Goal: Find specific page/section: Find specific page/section

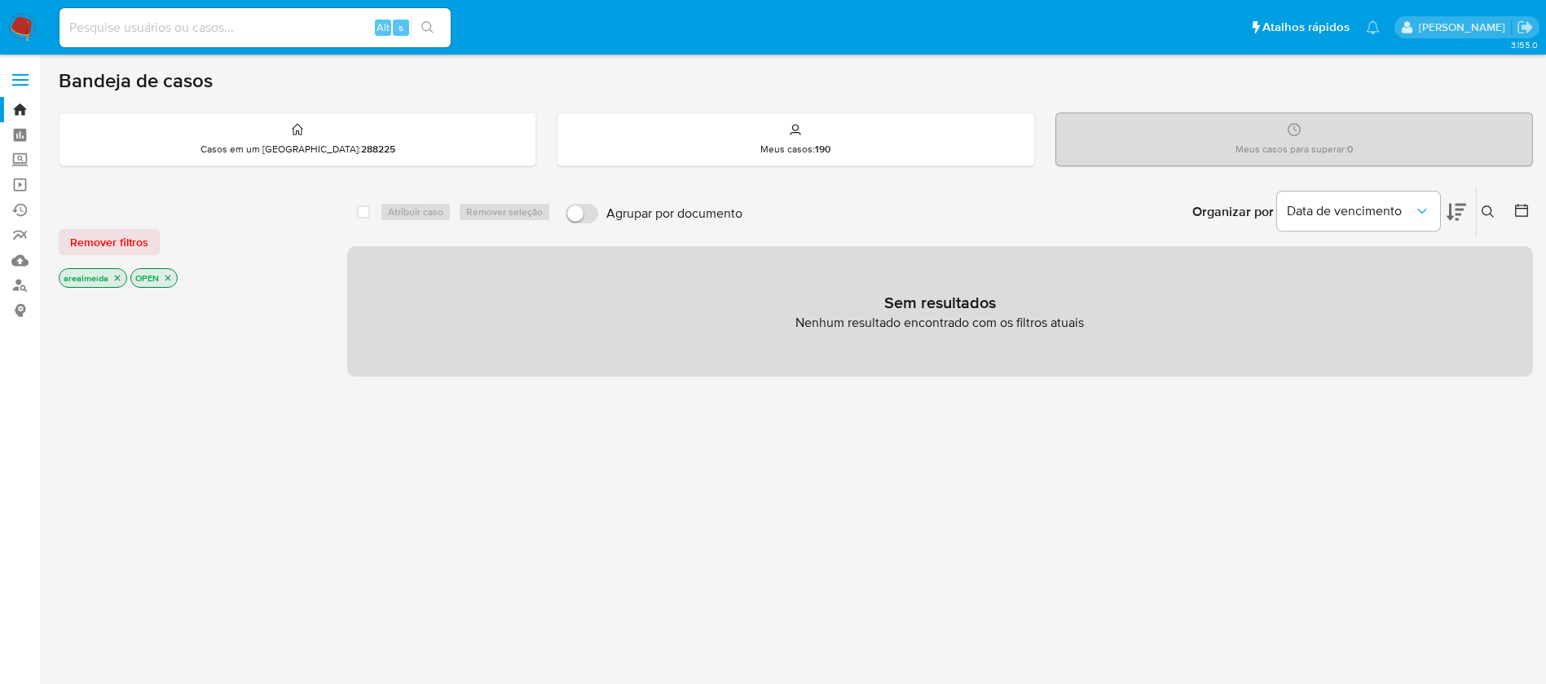
click at [113, 275] on icon "close-filter" at bounding box center [117, 278] width 10 height 10
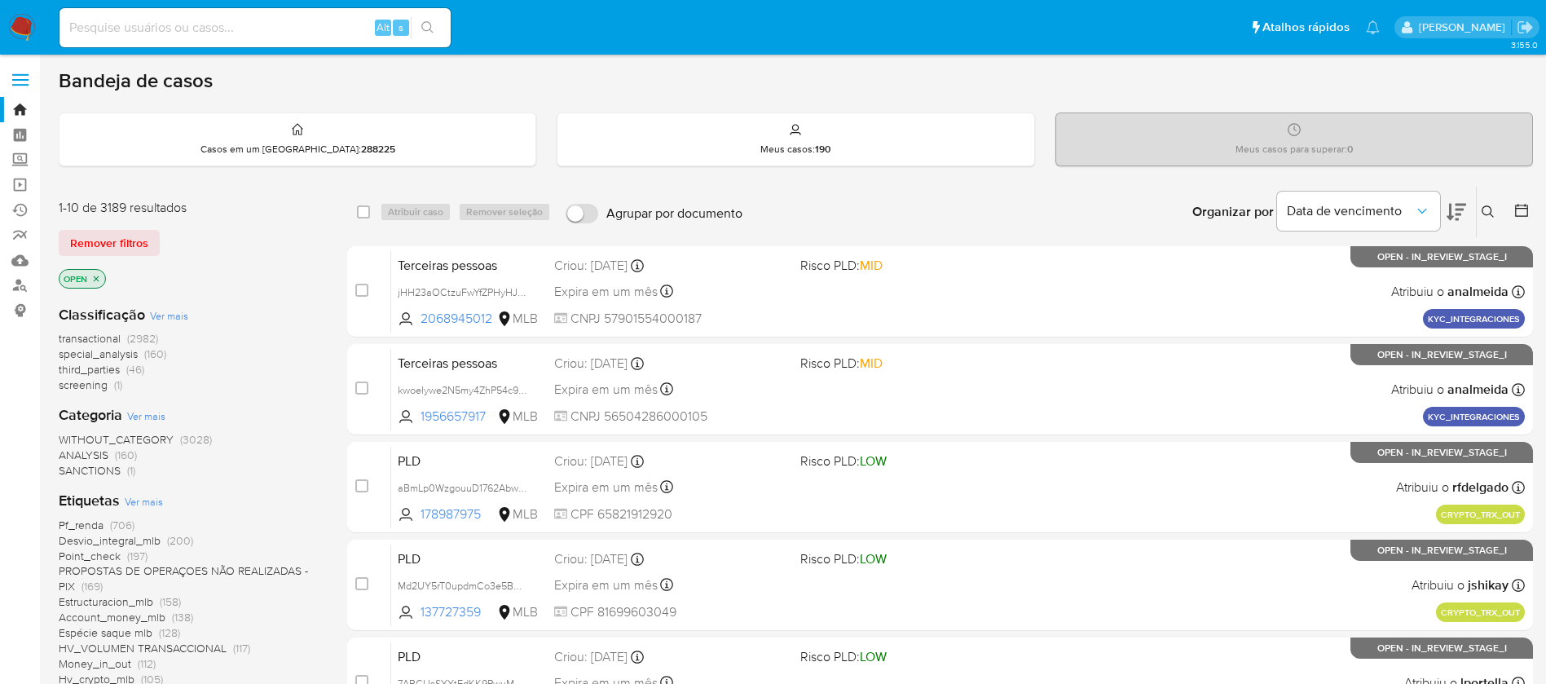
click at [97, 280] on icon "close-filter" at bounding box center [96, 279] width 10 height 10
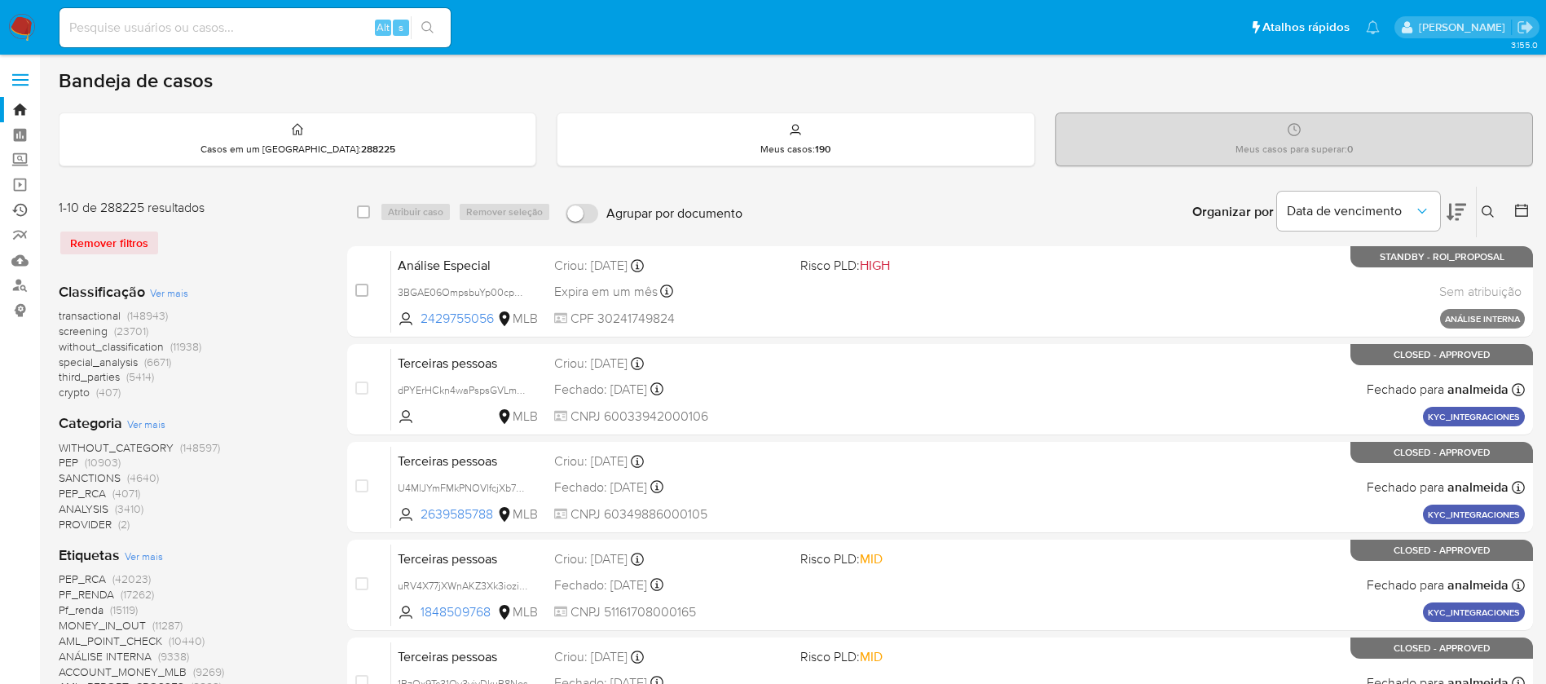
click at [19, 210] on link "Ejecuções automáticas" at bounding box center [97, 209] width 194 height 25
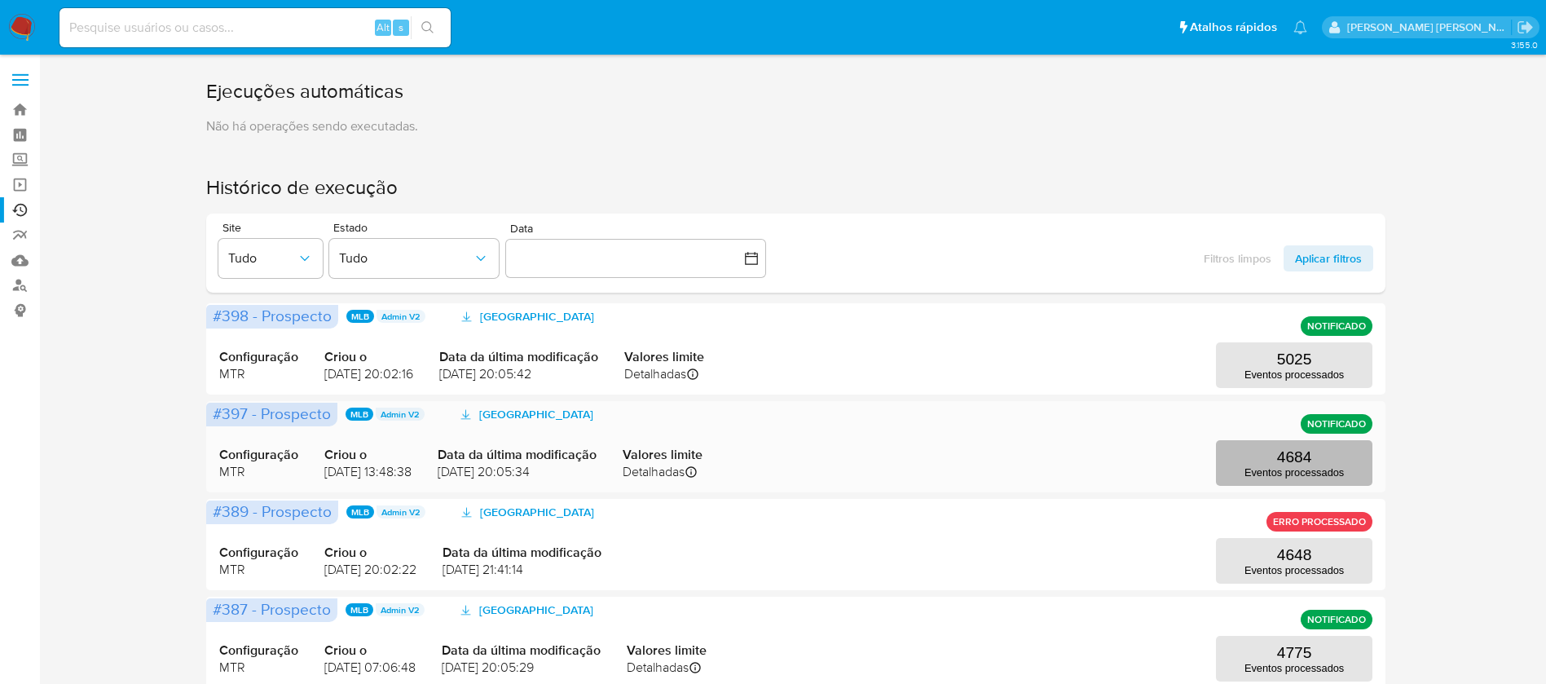
click at [1298, 464] on p "4684" at bounding box center [1294, 457] width 35 height 18
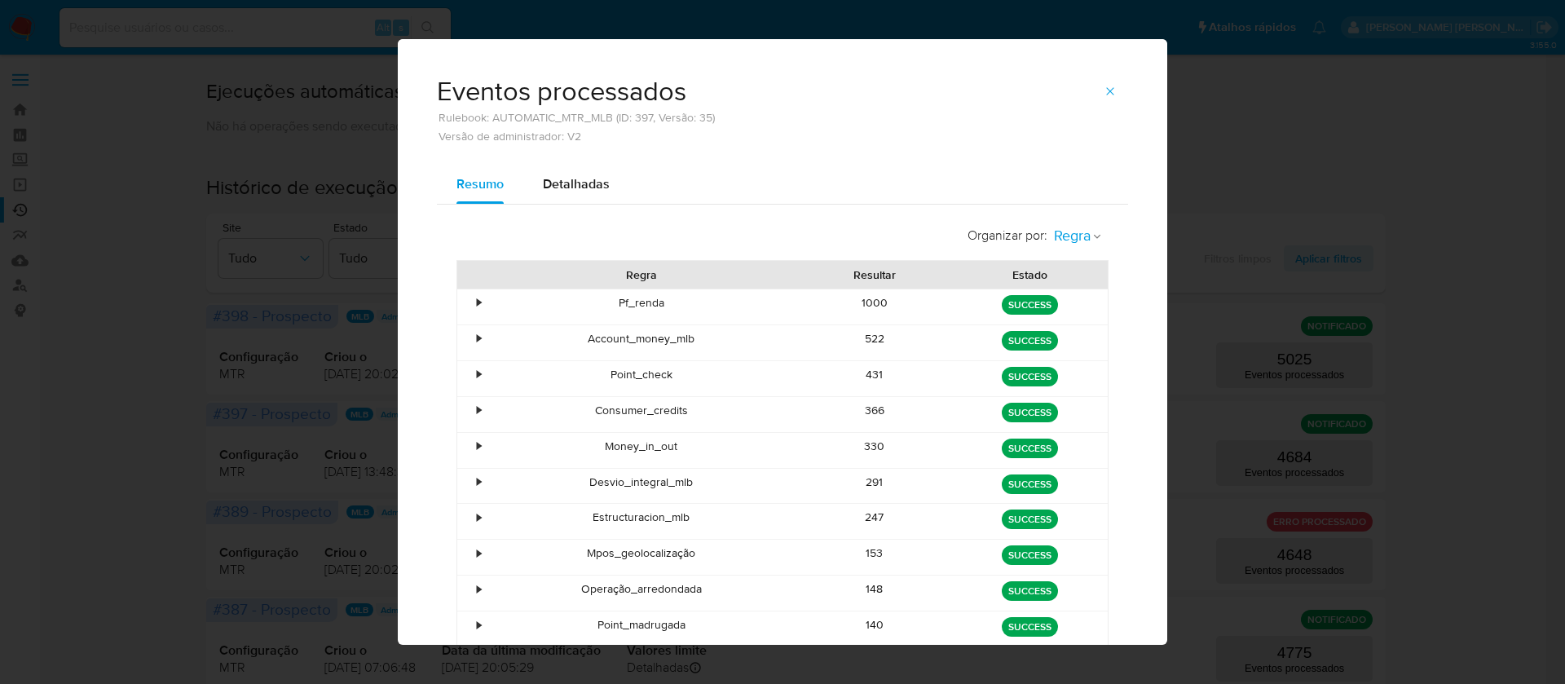
click at [1094, 237] on icon "button" at bounding box center [1097, 237] width 7 height 4
click at [1075, 273] on span "Estado" at bounding box center [1072, 272] width 38 height 16
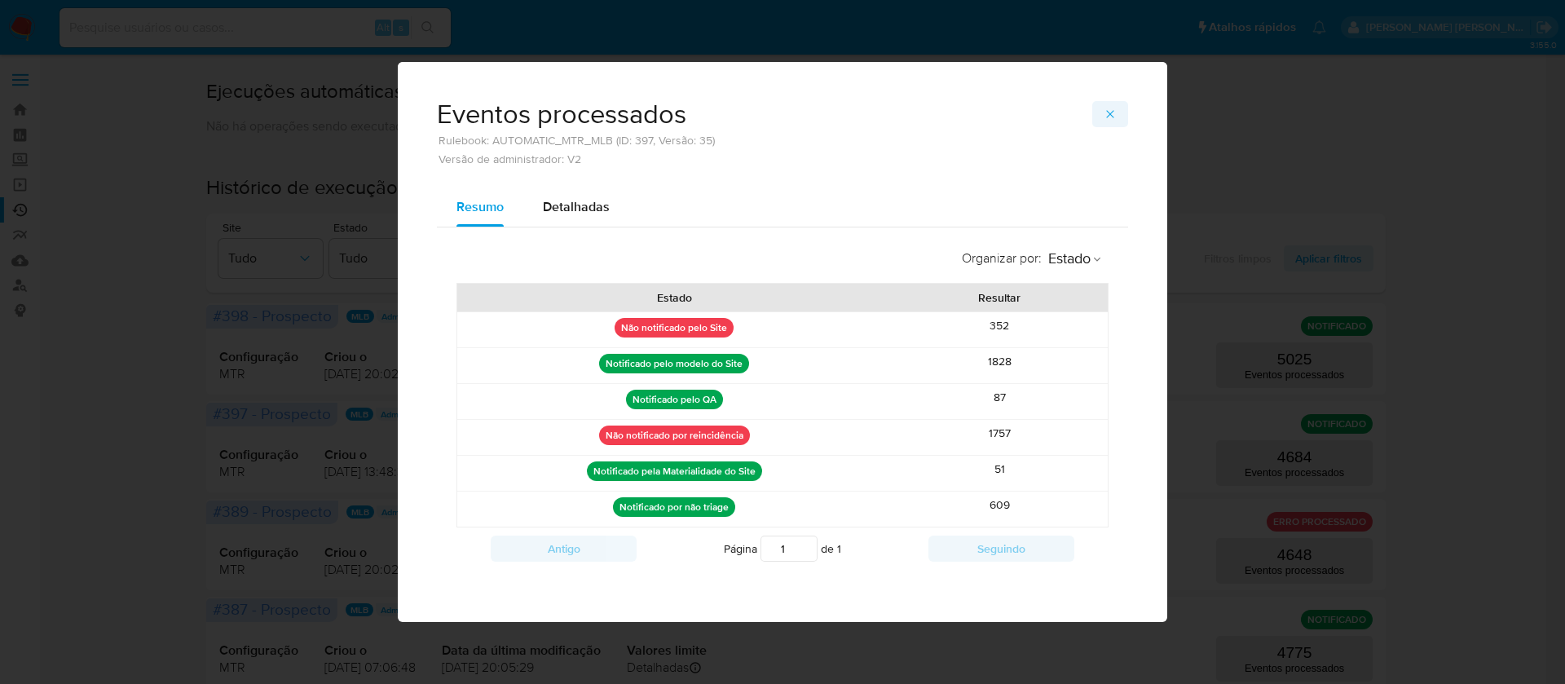
click at [1104, 108] on icon "button" at bounding box center [1110, 114] width 13 height 13
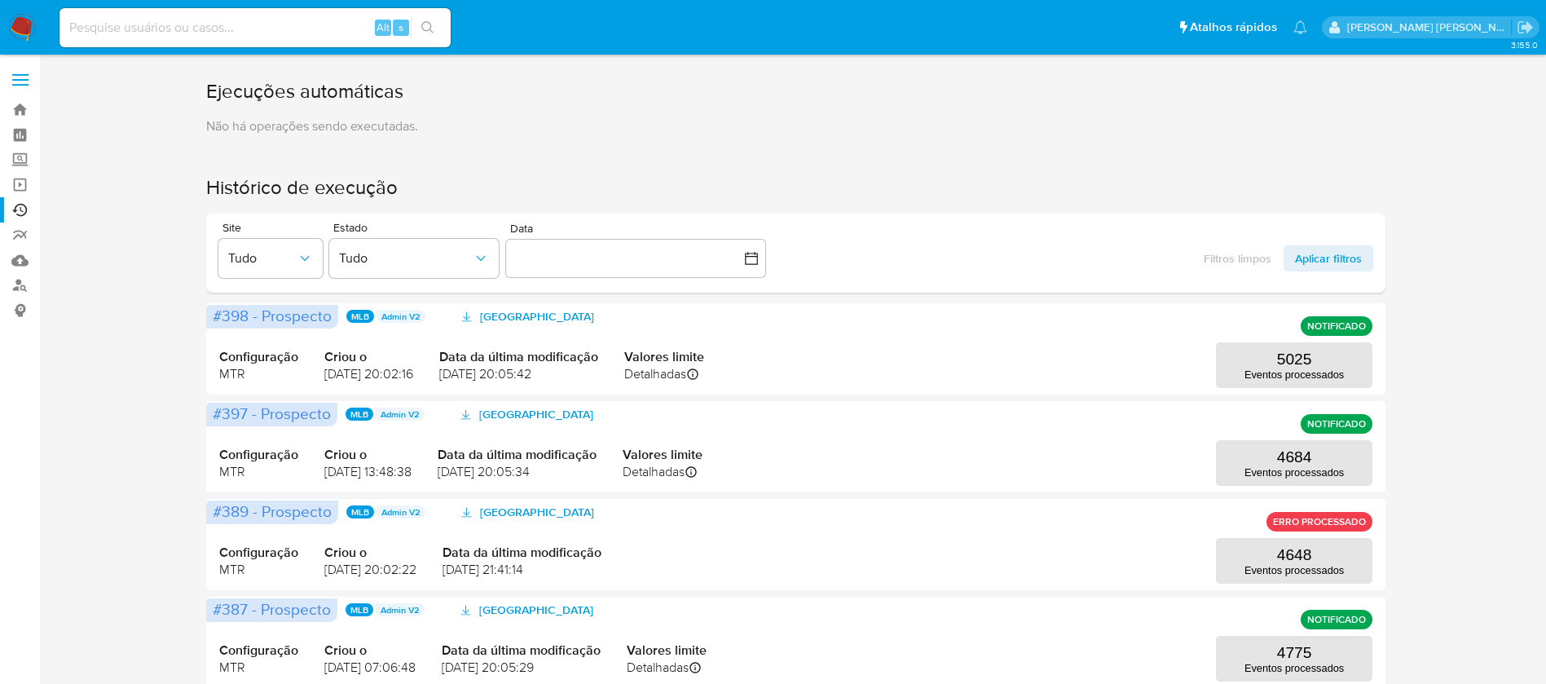
click at [21, 23] on img at bounding box center [22, 28] width 28 height 28
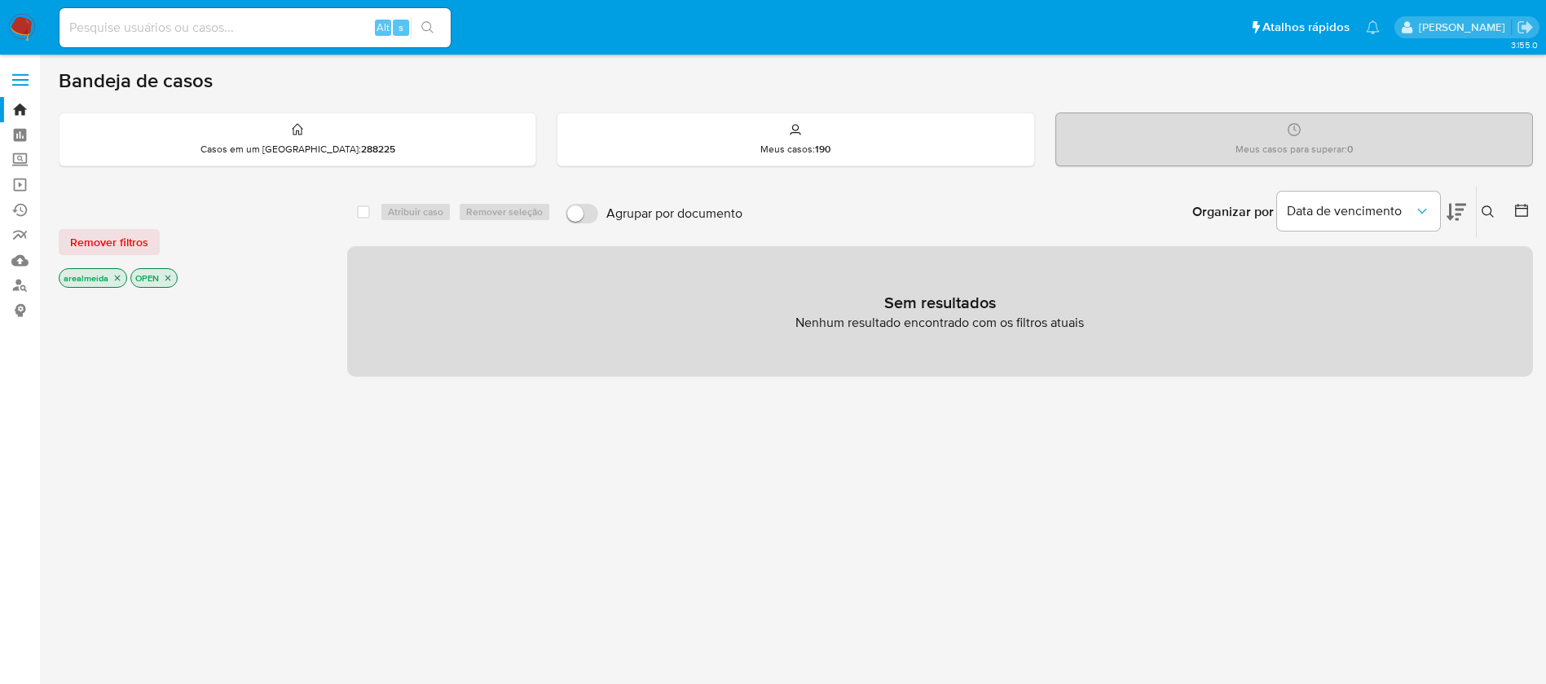
click at [117, 280] on icon "close-filter" at bounding box center [117, 278] width 10 height 10
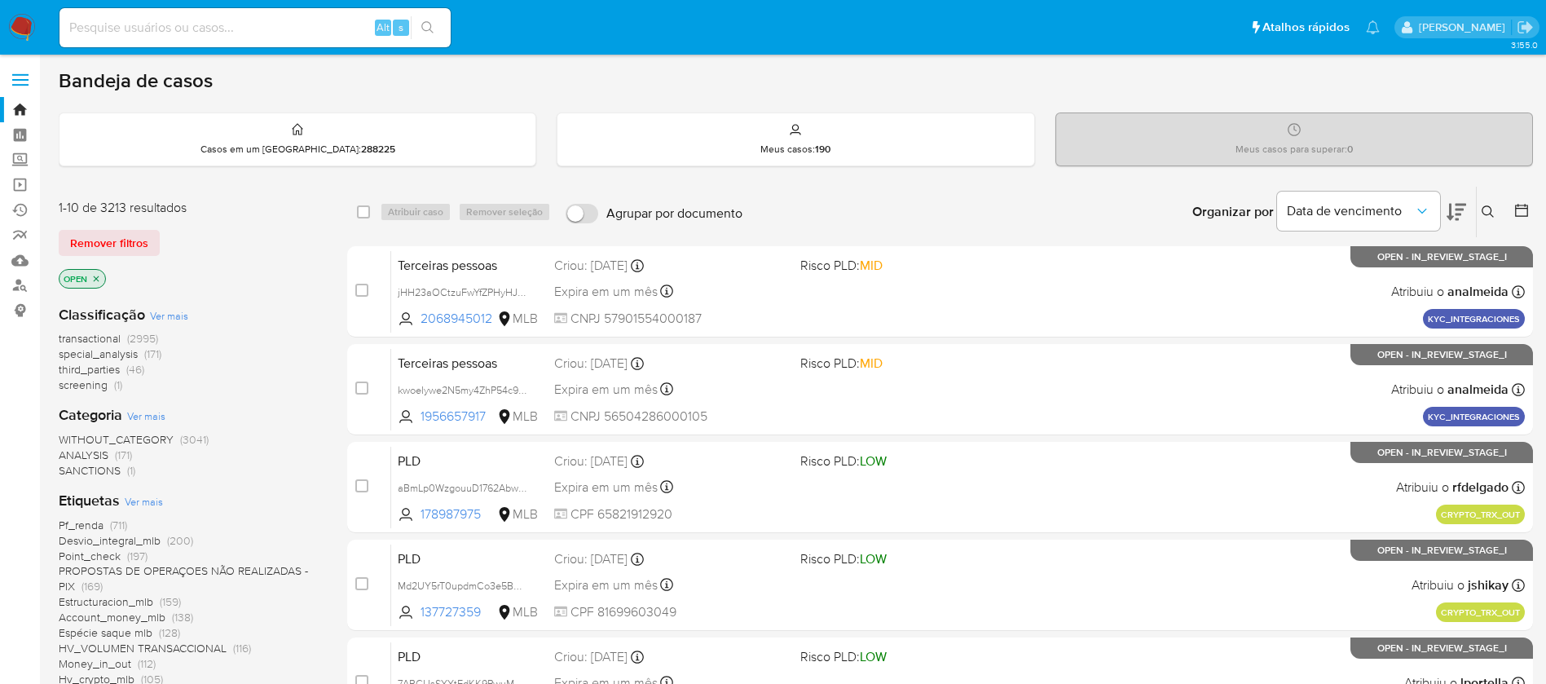
click at [96, 279] on icon "close-filter" at bounding box center [97, 278] width 6 height 6
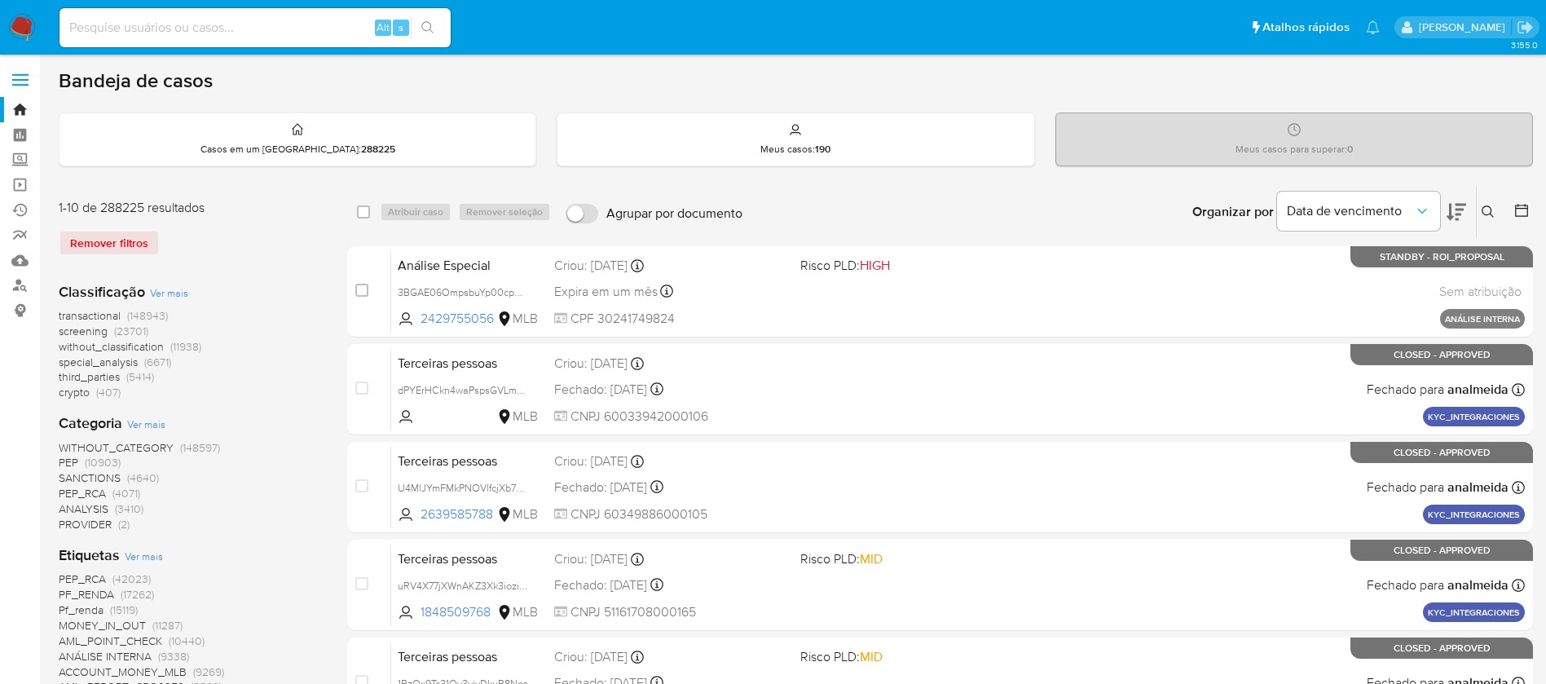
click at [1523, 212] on icon at bounding box center [1522, 210] width 16 height 16
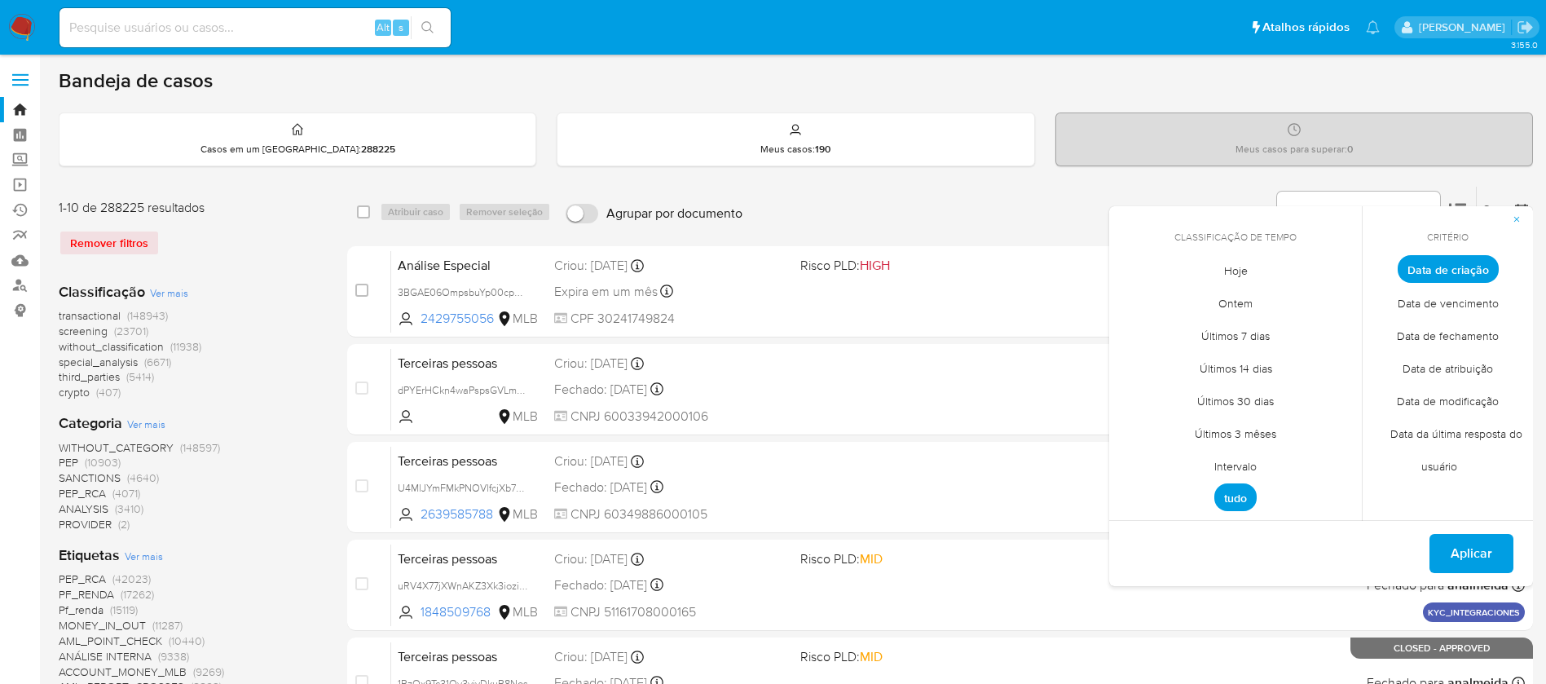
click at [1237, 463] on span "Intervalo" at bounding box center [1235, 465] width 77 height 33
click at [1129, 297] on icon "Mes anterior" at bounding box center [1135, 299] width 20 height 20
click at [1170, 363] on button "1" at bounding box center [1170, 359] width 26 height 26
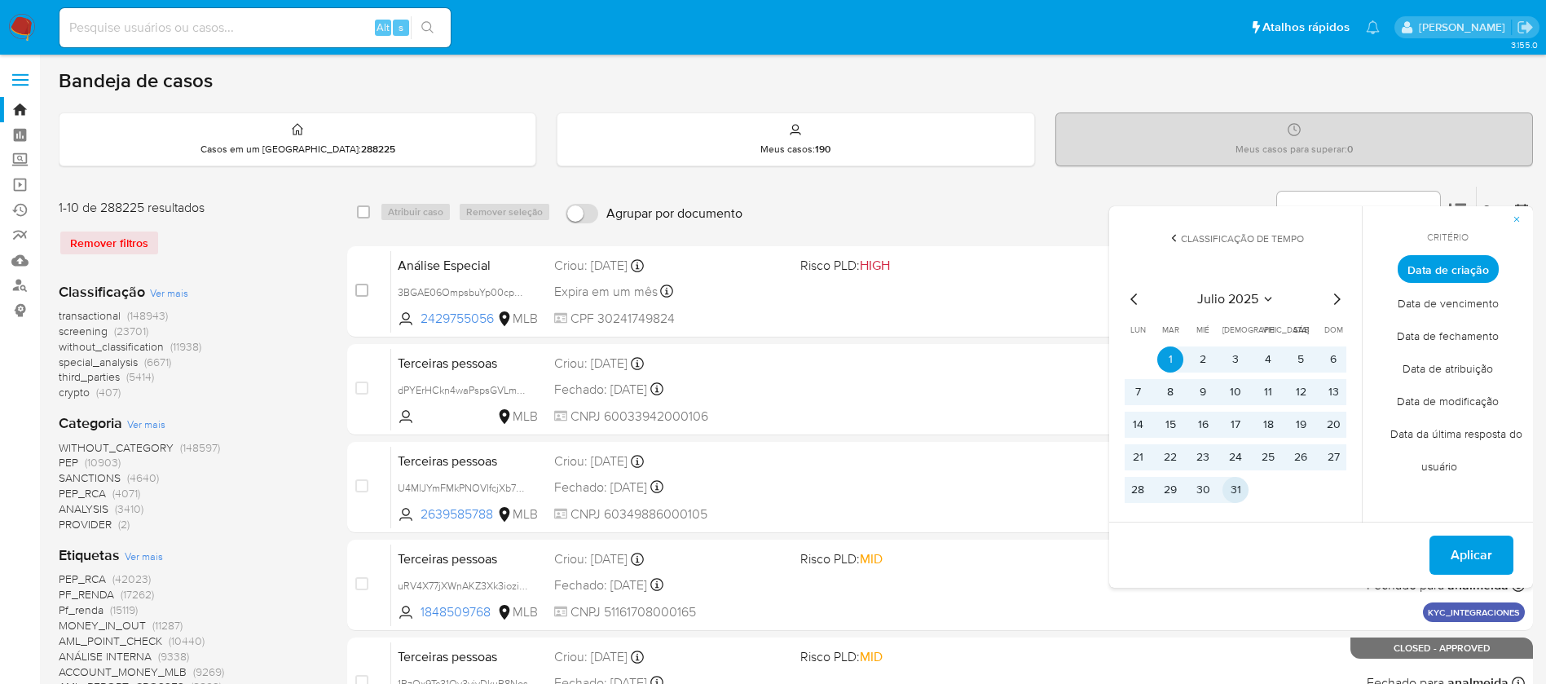
click at [1240, 493] on button "31" at bounding box center [1236, 490] width 26 height 26
click at [1459, 550] on span "Aplicar" at bounding box center [1472, 555] width 42 height 36
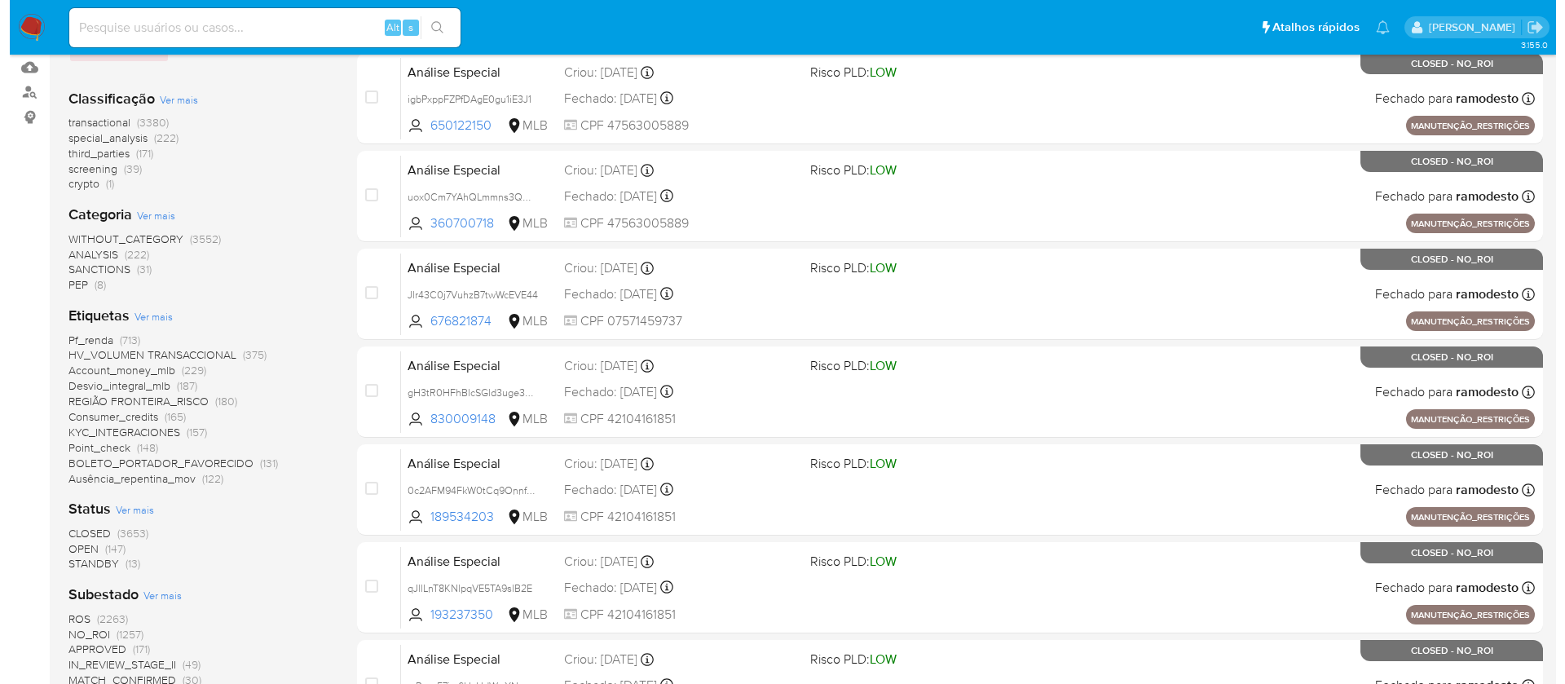
scroll to position [245, 0]
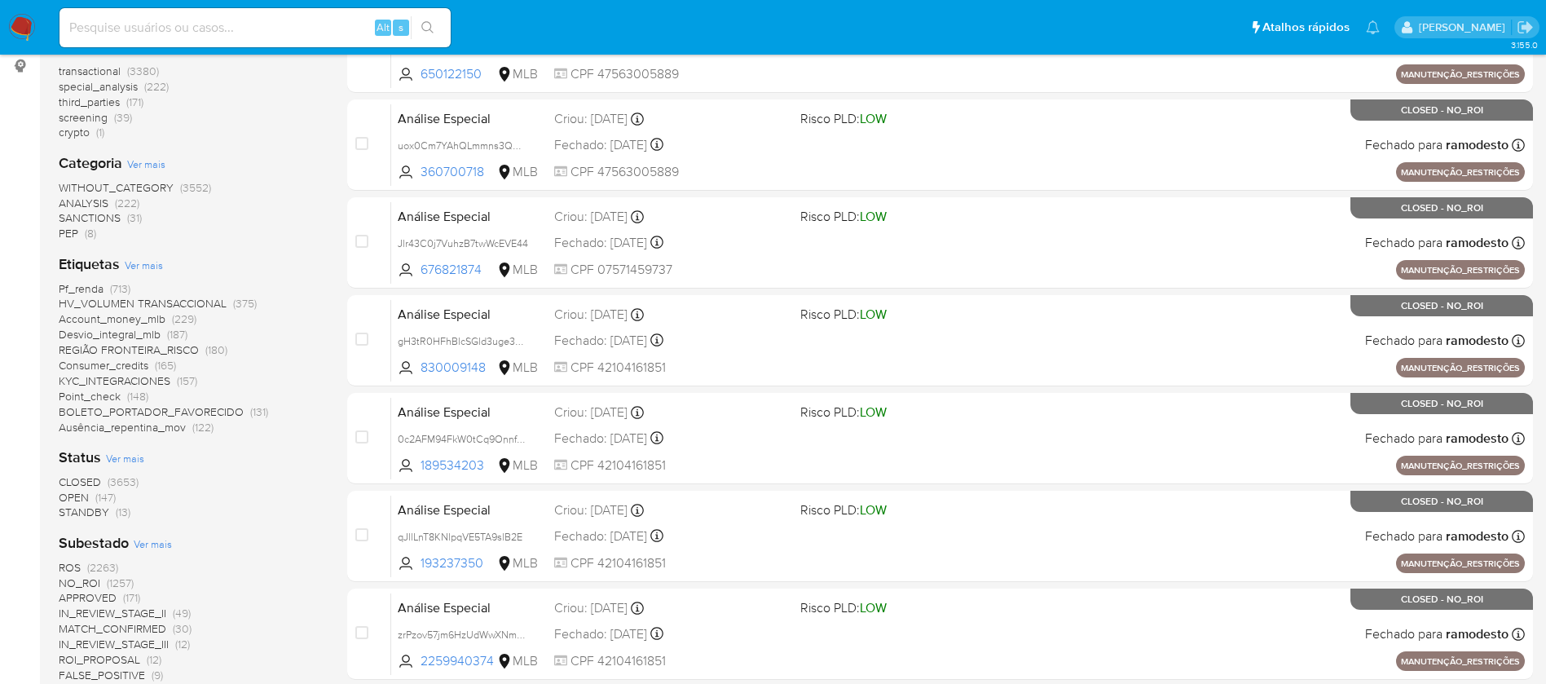
click at [148, 265] on span "Ver mais" at bounding box center [144, 265] width 38 height 15
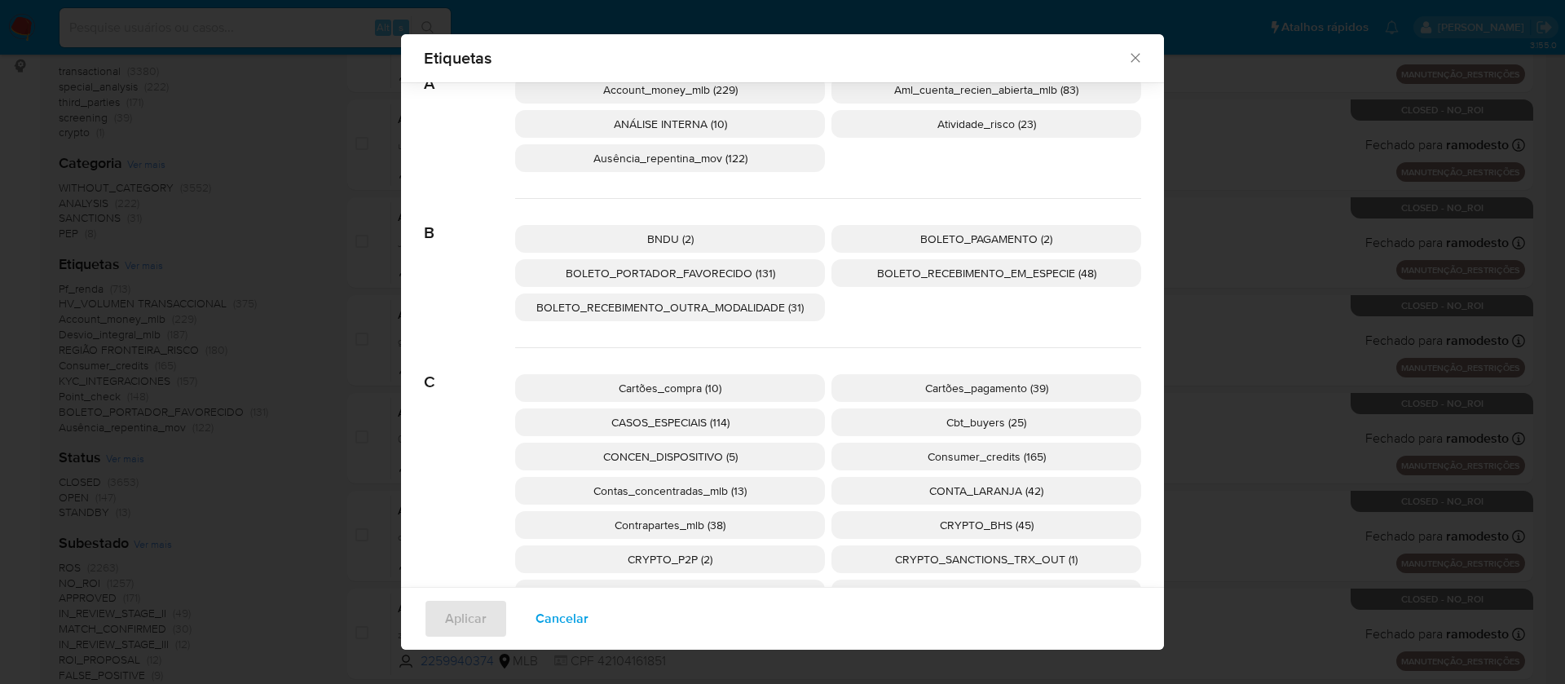
scroll to position [111, 0]
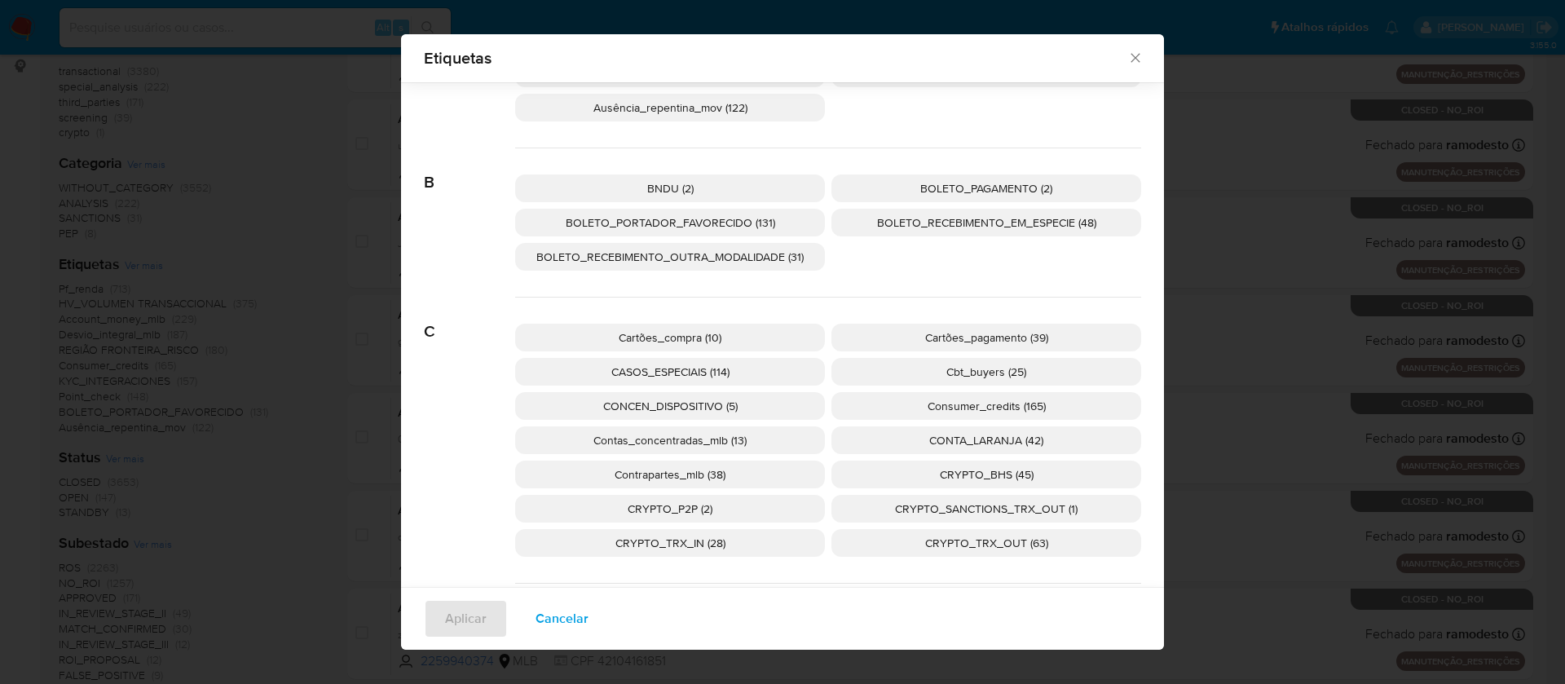
click at [1004, 441] on span "CONTA_LARANJA (42)" at bounding box center [986, 440] width 114 height 16
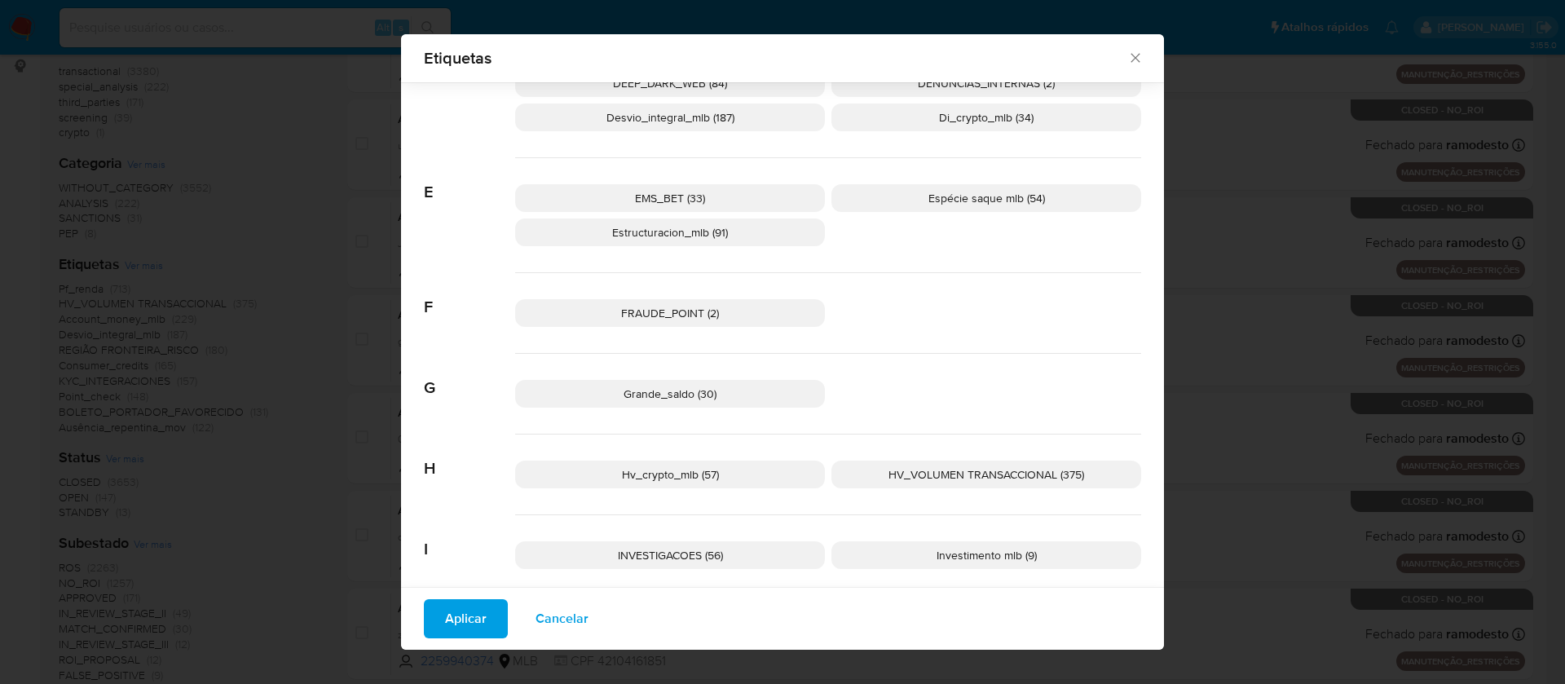
scroll to position [600, 0]
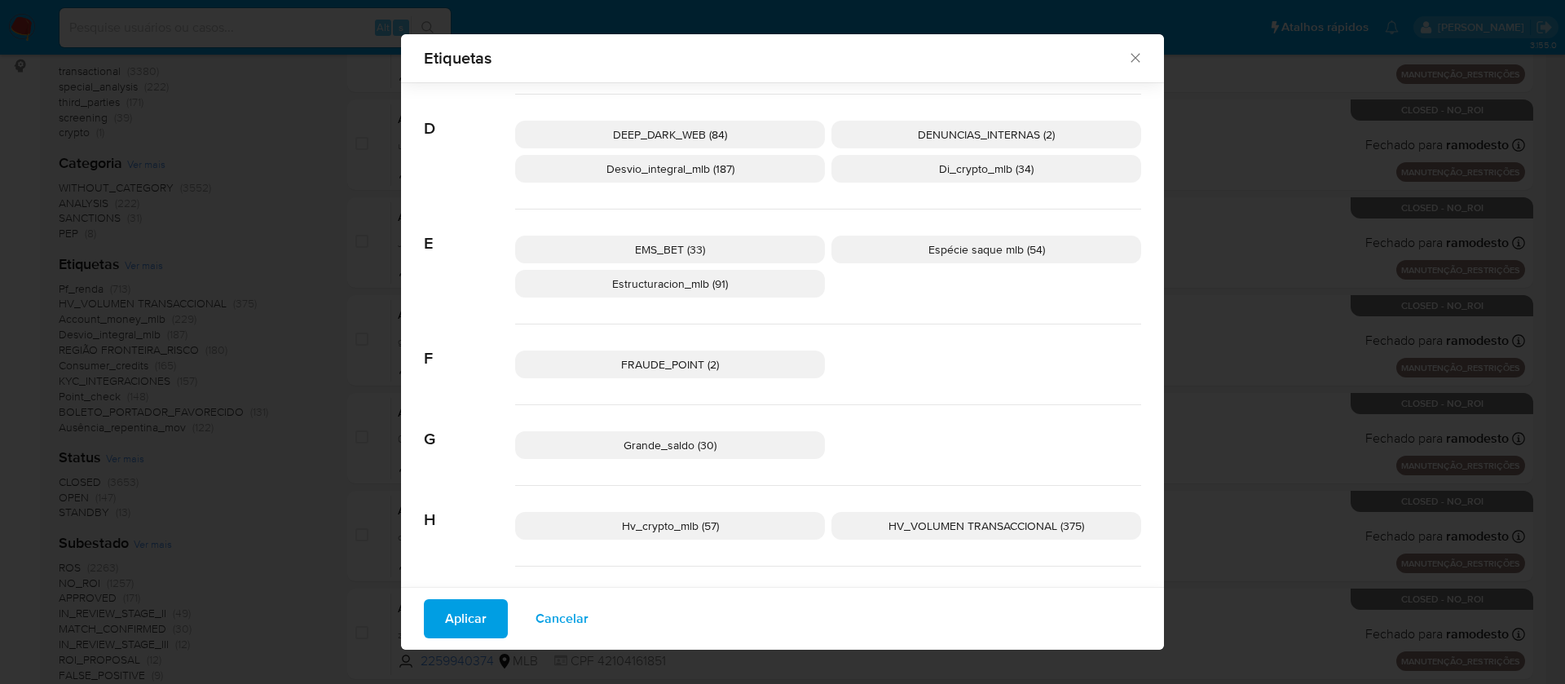
click at [659, 368] on span "FRAUDE_POINT (2)" at bounding box center [670, 364] width 98 height 16
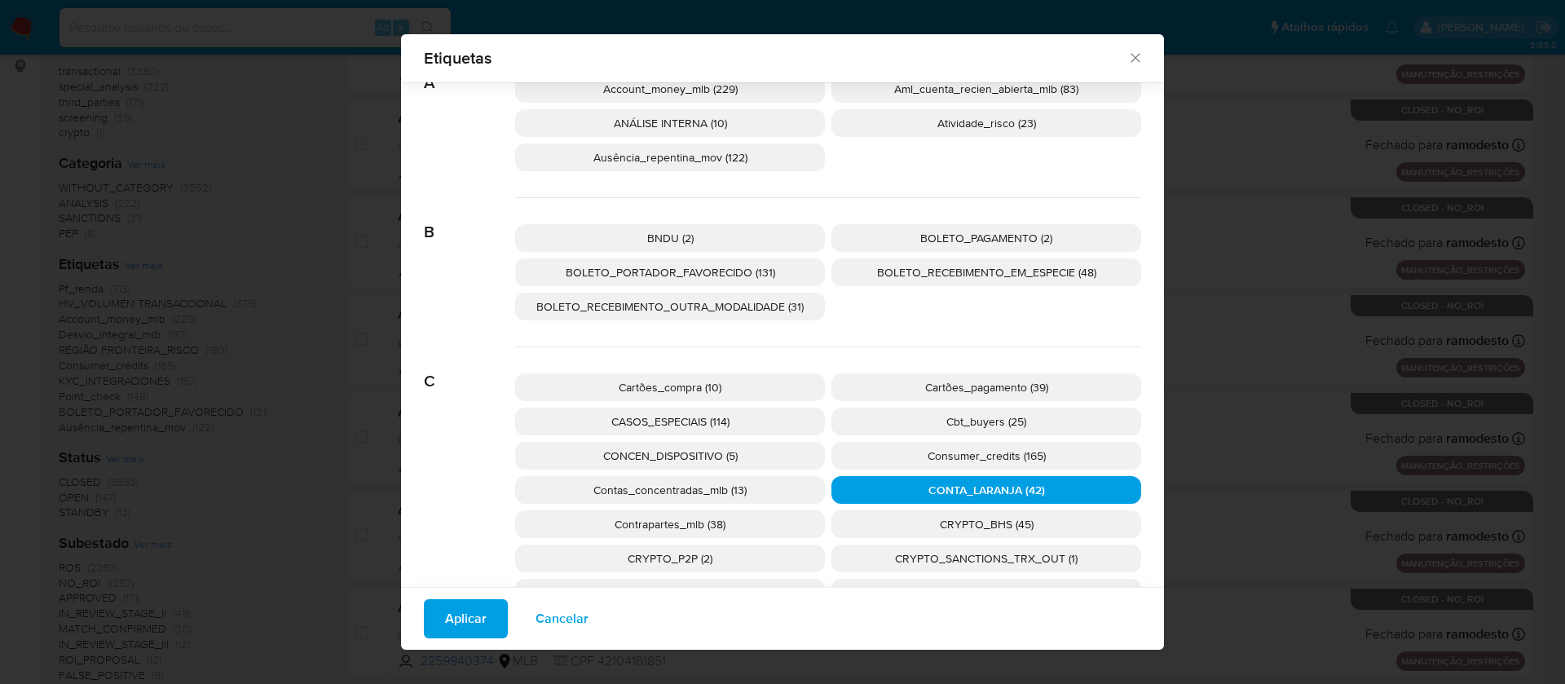
scroll to position [0, 0]
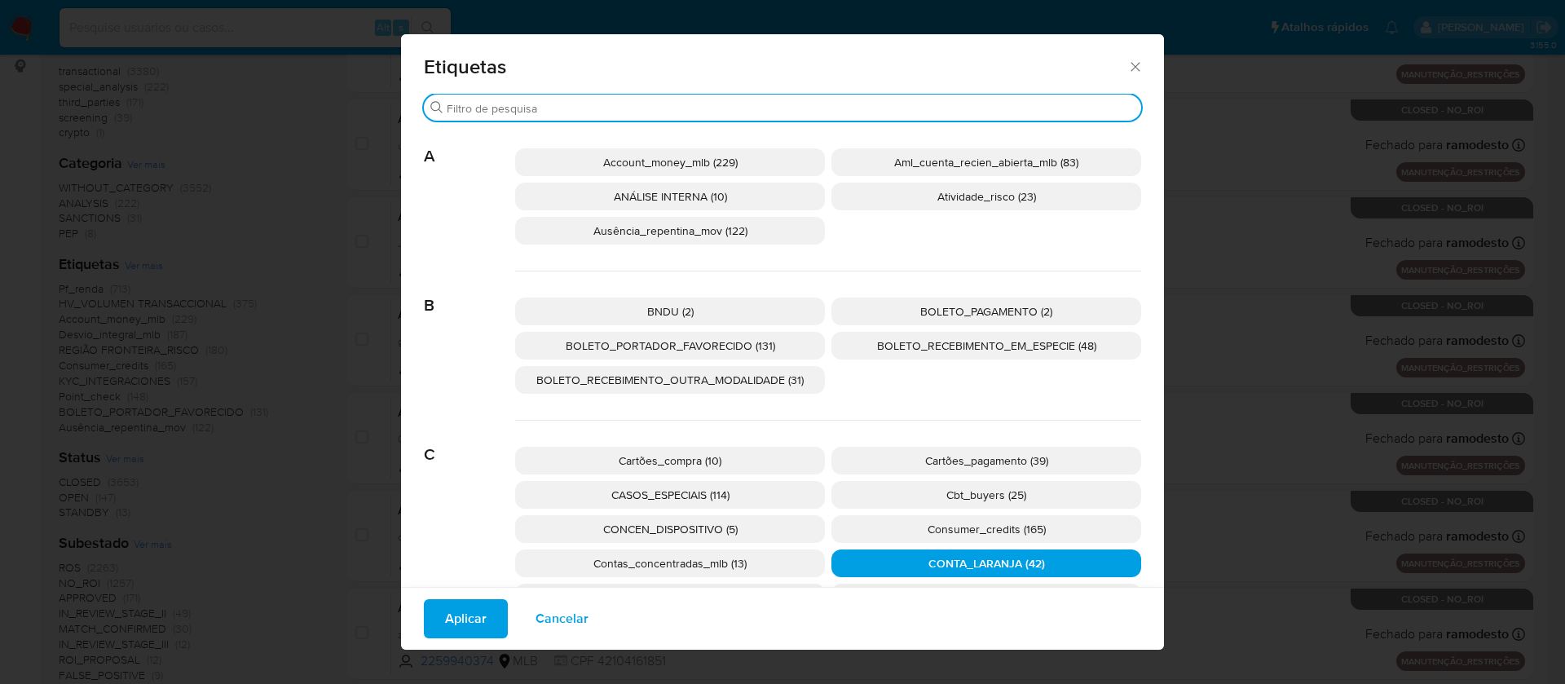
click at [624, 103] on input "Procurar" at bounding box center [791, 108] width 688 height 15
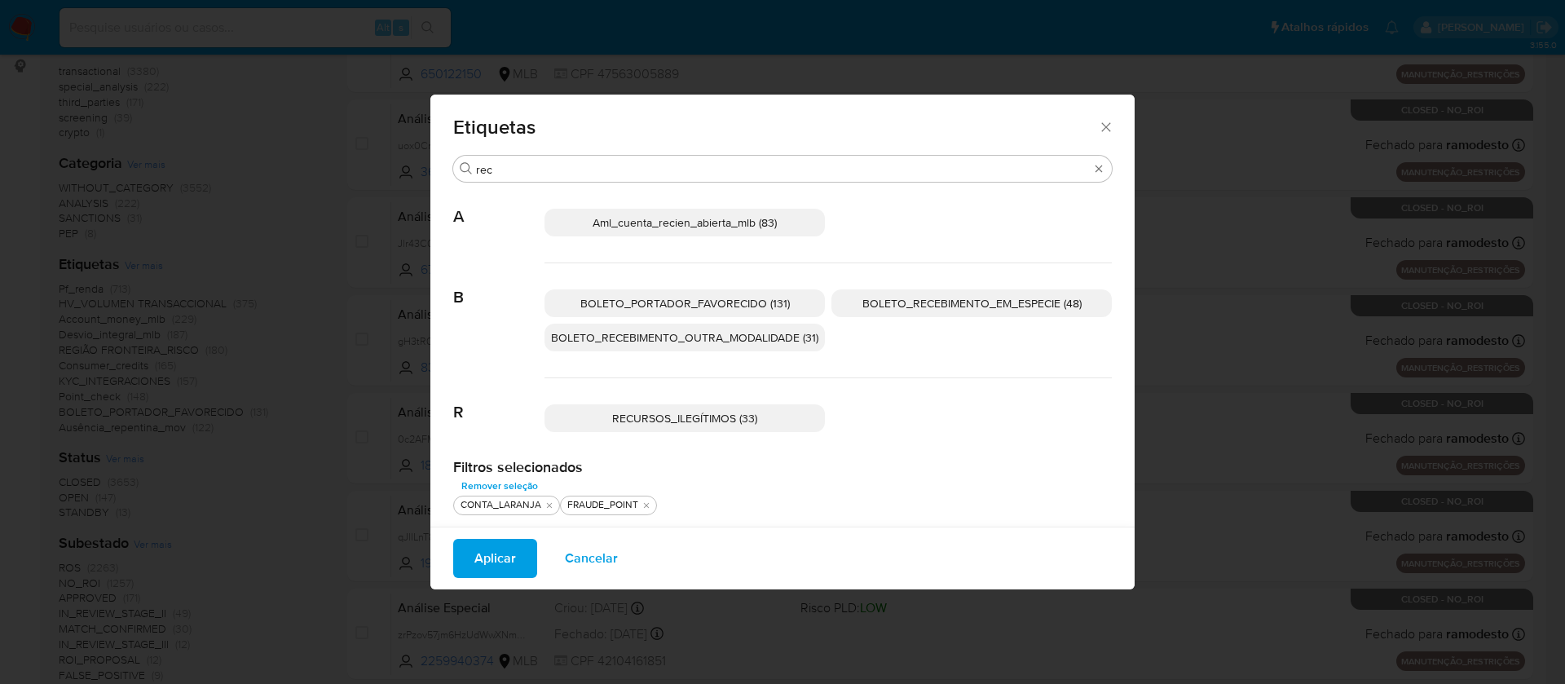
click at [708, 419] on span "RECURSOS_ILEGÍTIMOS (33)" at bounding box center [684, 418] width 145 height 16
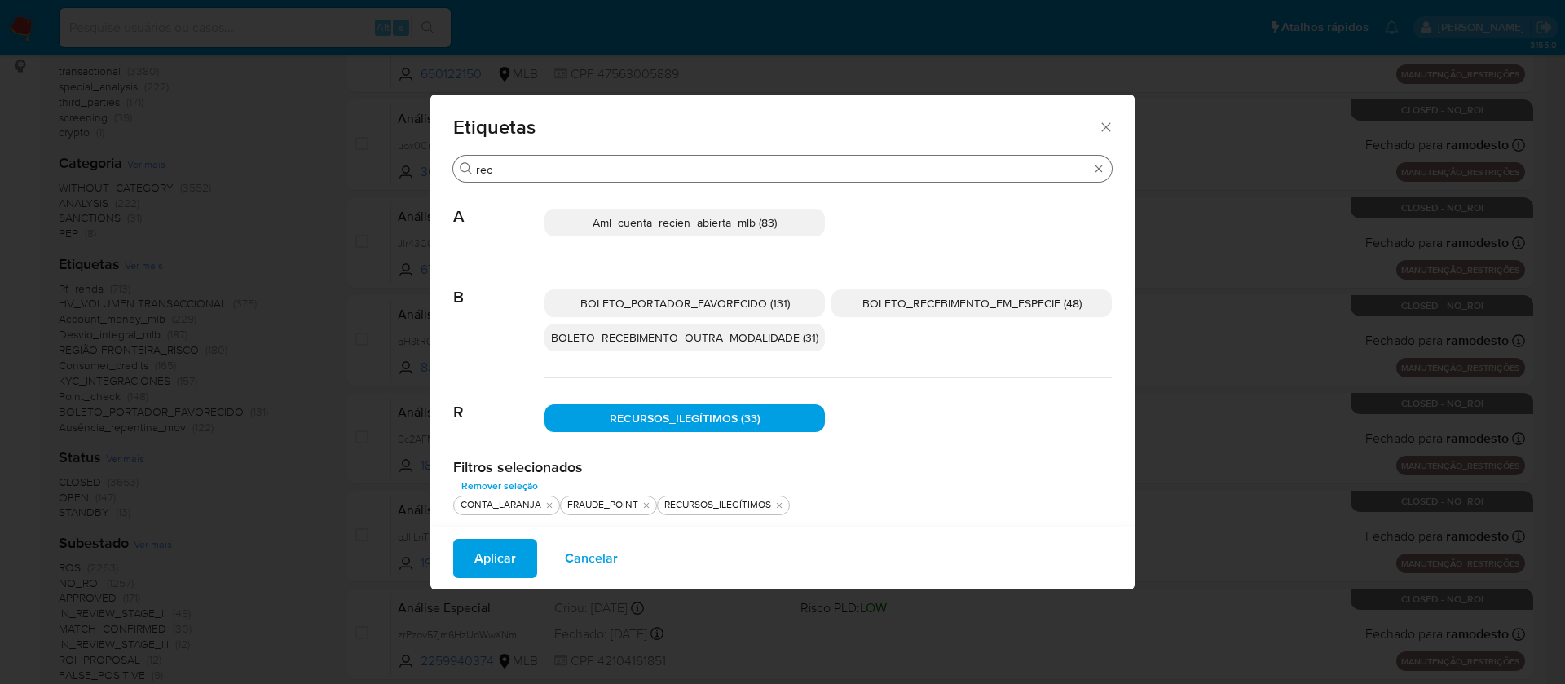
click at [632, 169] on input "rec" at bounding box center [782, 169] width 613 height 15
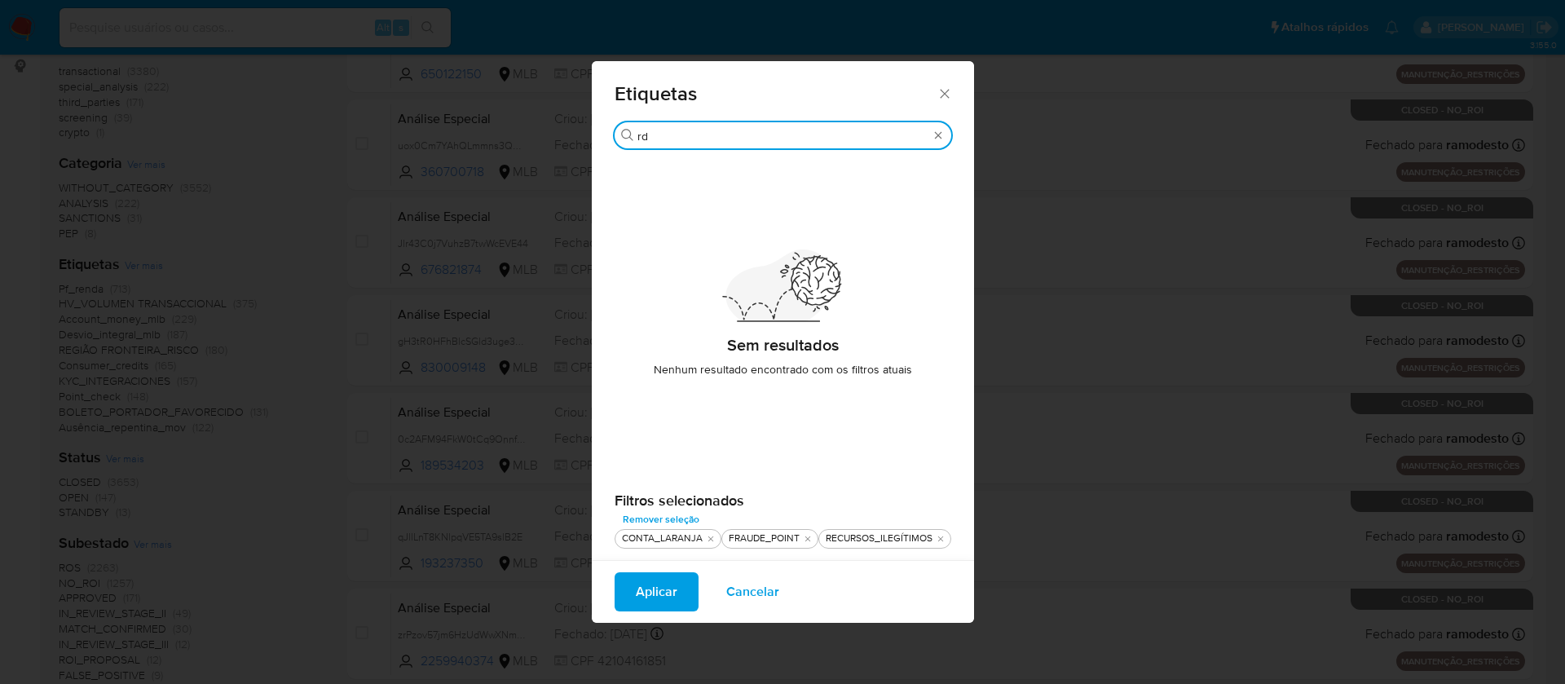
type input "r"
type input "deep dark"
click at [654, 591] on span "Aplicar" at bounding box center [657, 592] width 42 height 36
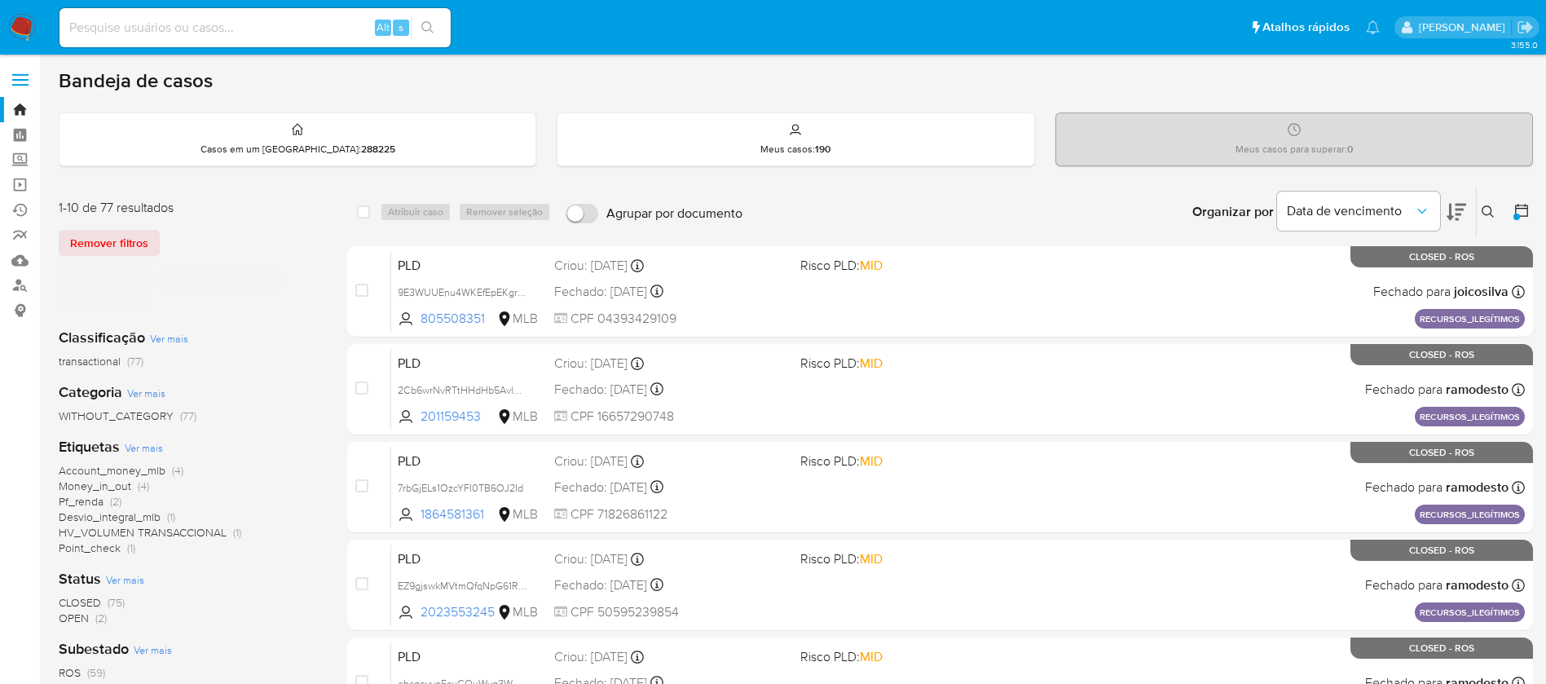
click at [140, 446] on span "Ver mais" at bounding box center [144, 447] width 38 height 15
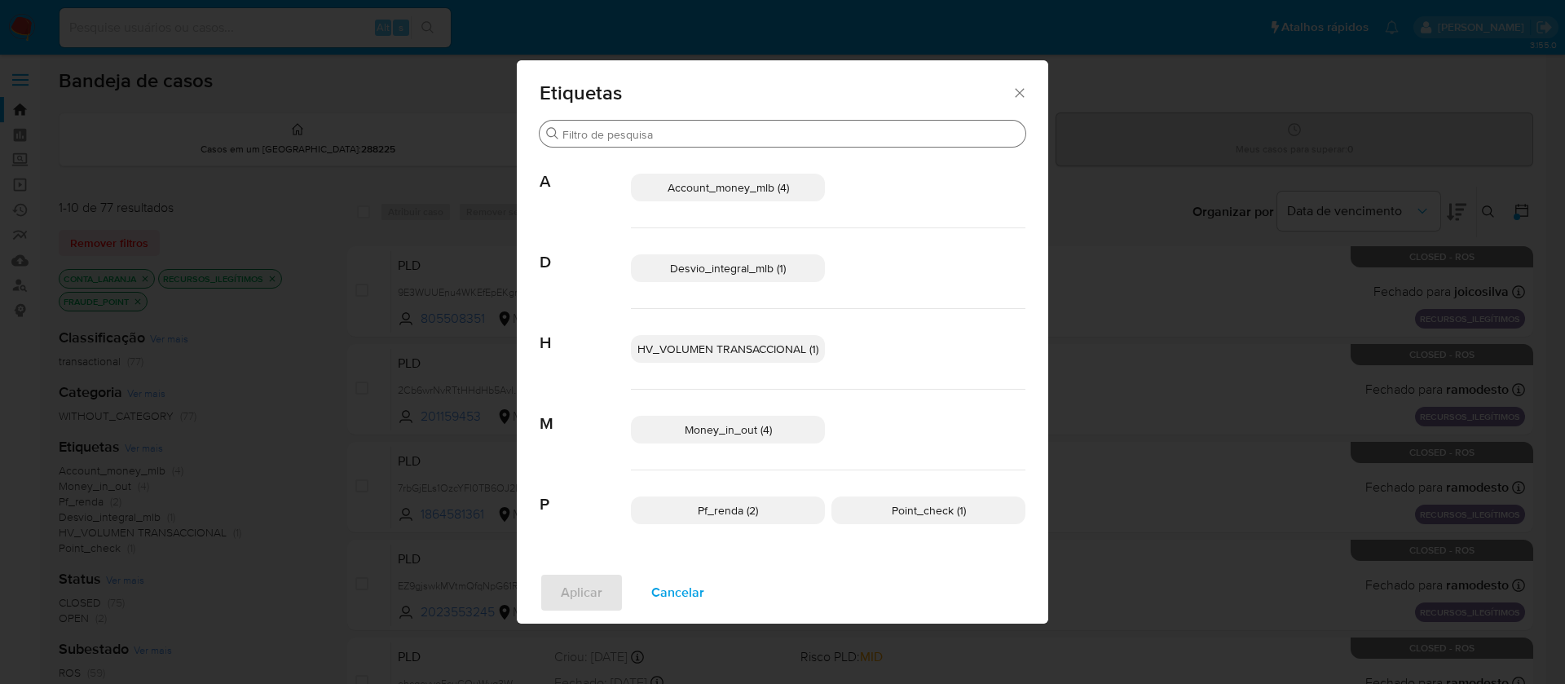
click at [597, 129] on input "Procurar" at bounding box center [790, 134] width 456 height 15
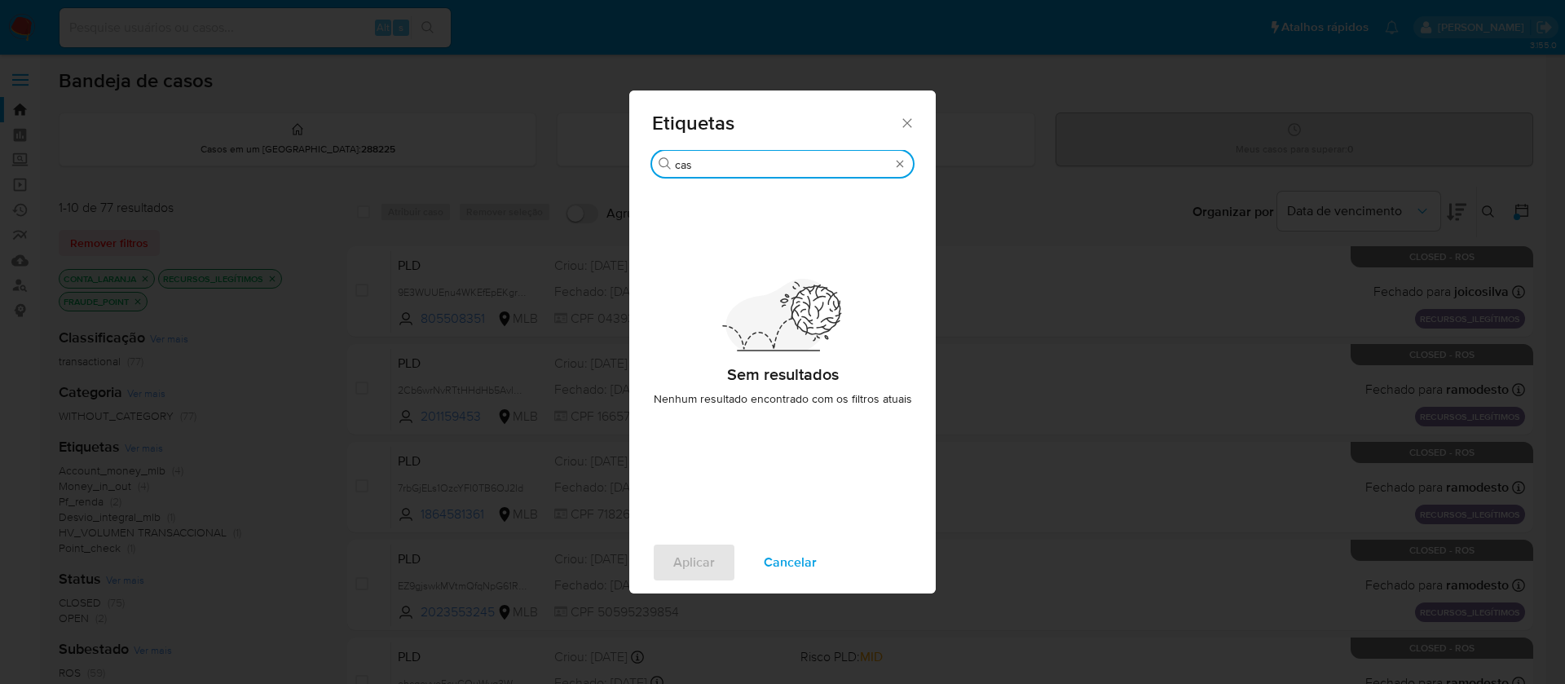
type input "cas"
click at [901, 121] on icon "Fechar" at bounding box center [907, 123] width 16 height 16
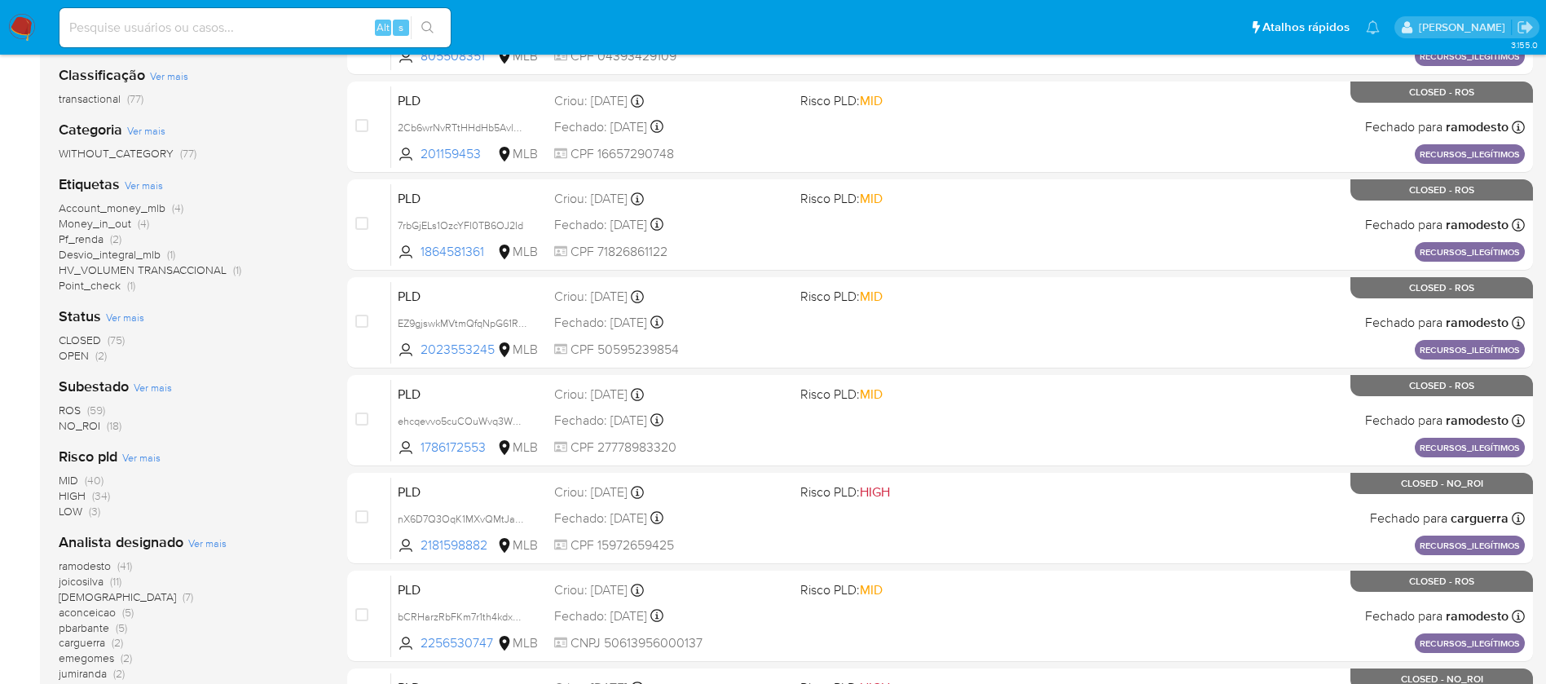
scroll to position [122, 0]
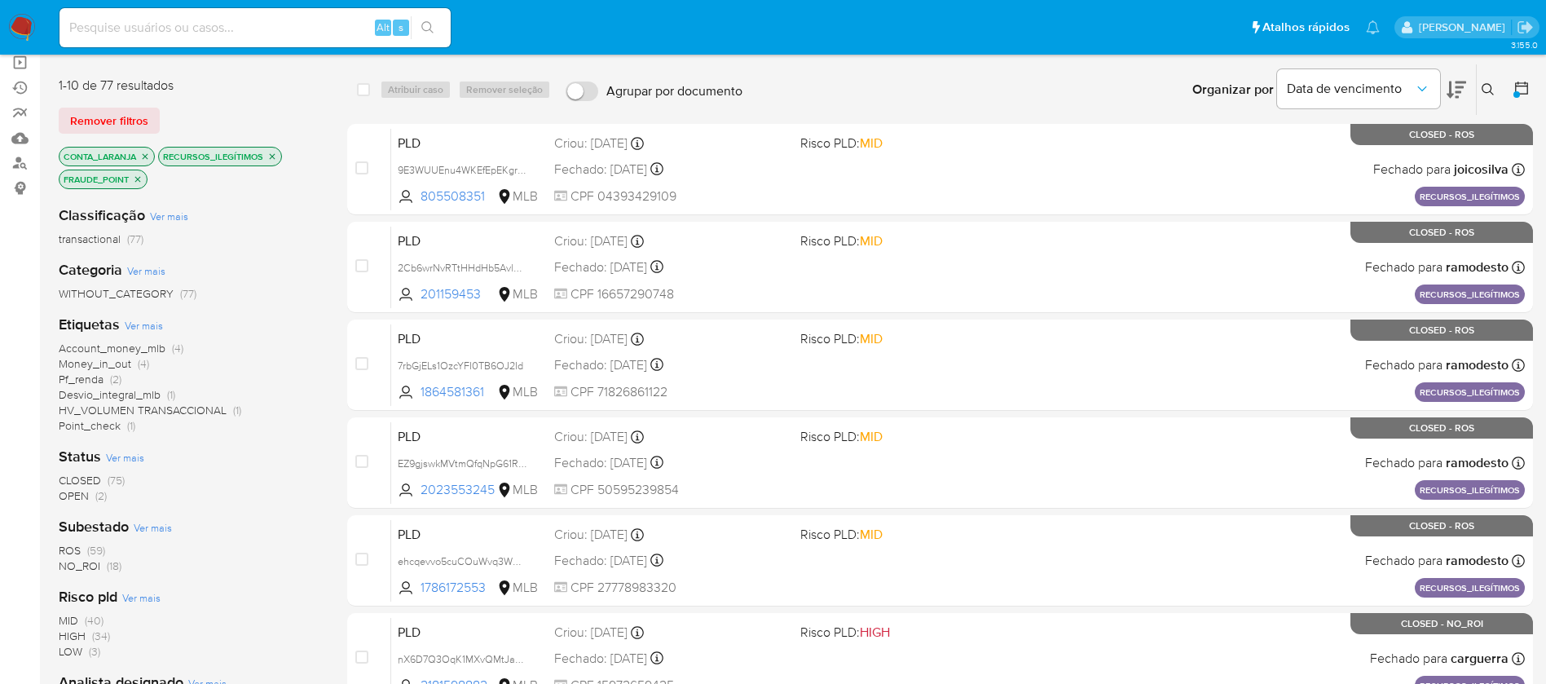
click at [146, 323] on span "Ver mais" at bounding box center [144, 325] width 38 height 15
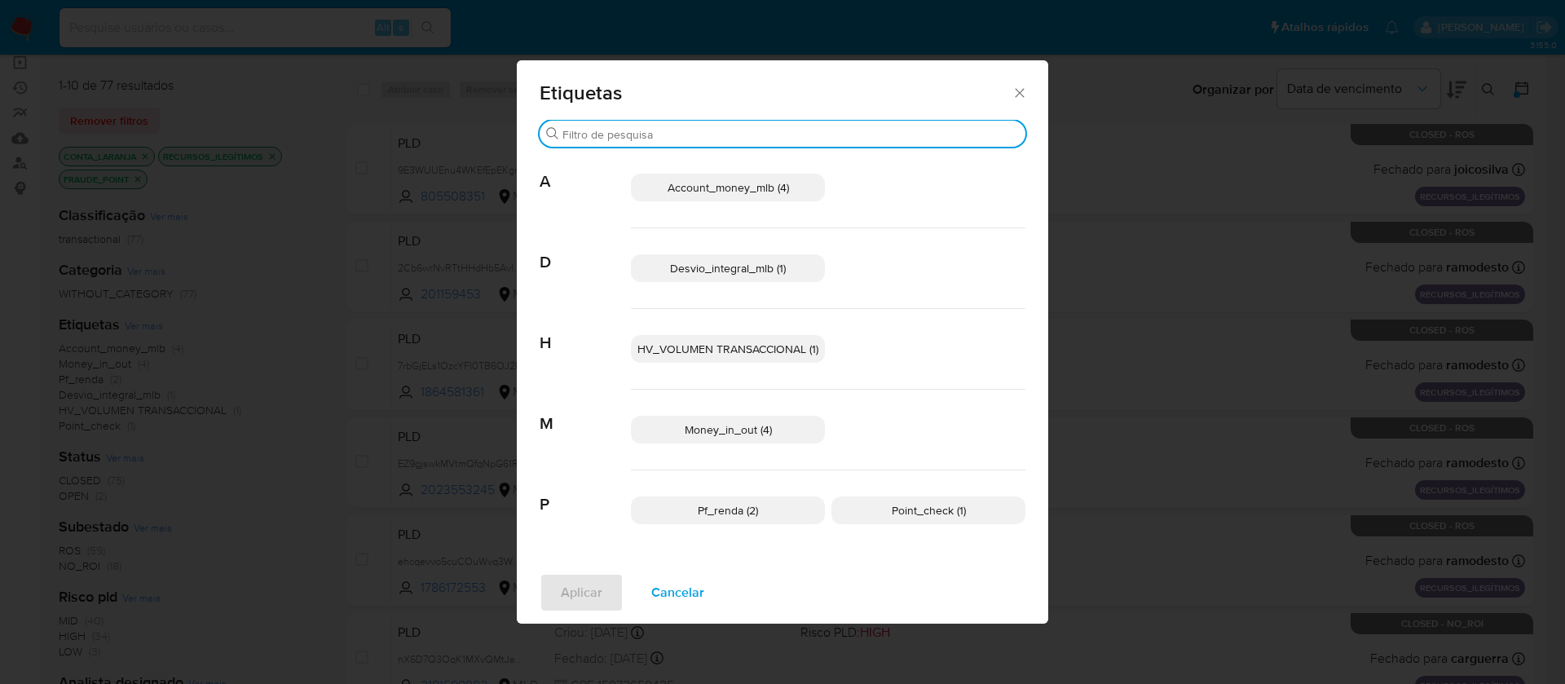
click at [710, 135] on input "Procurar" at bounding box center [790, 134] width 456 height 15
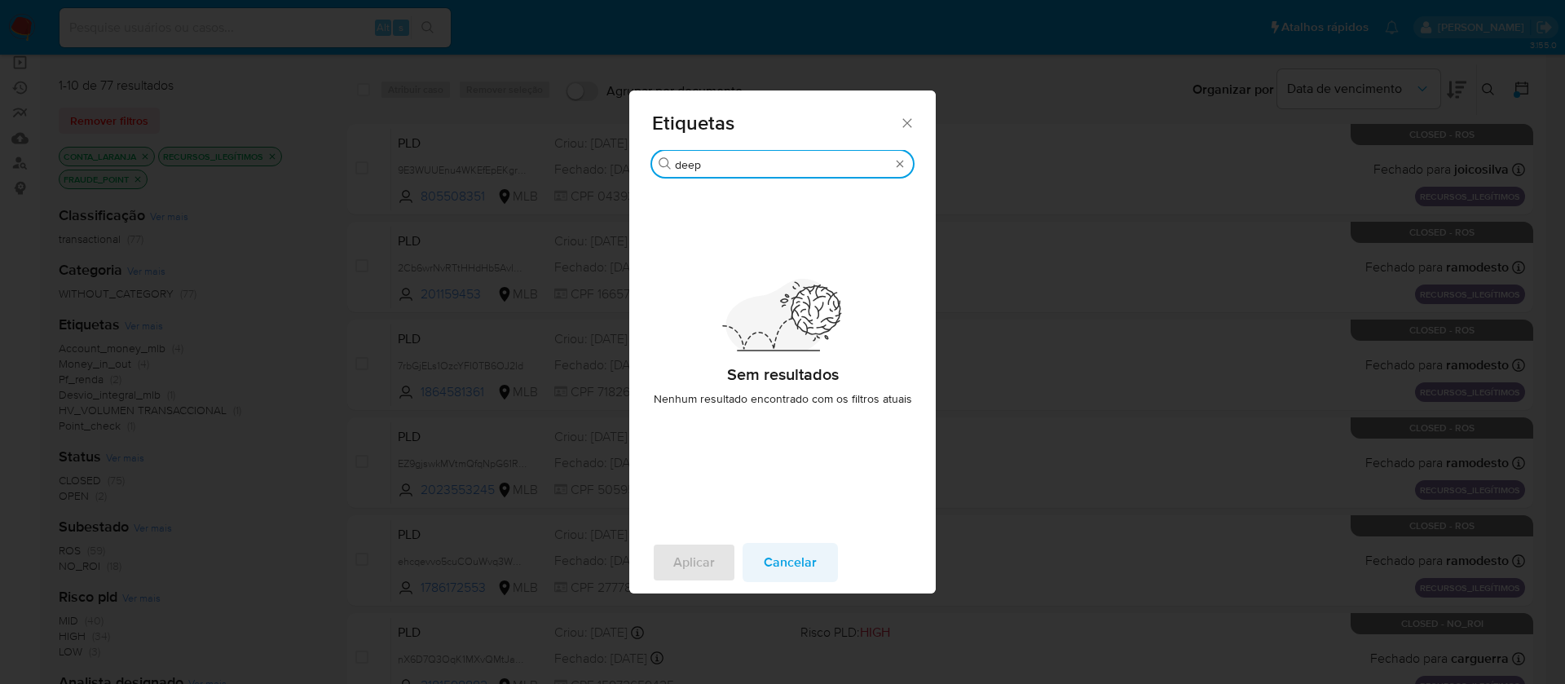
type input "deep"
click at [782, 564] on span "Cancelar" at bounding box center [790, 562] width 53 height 36
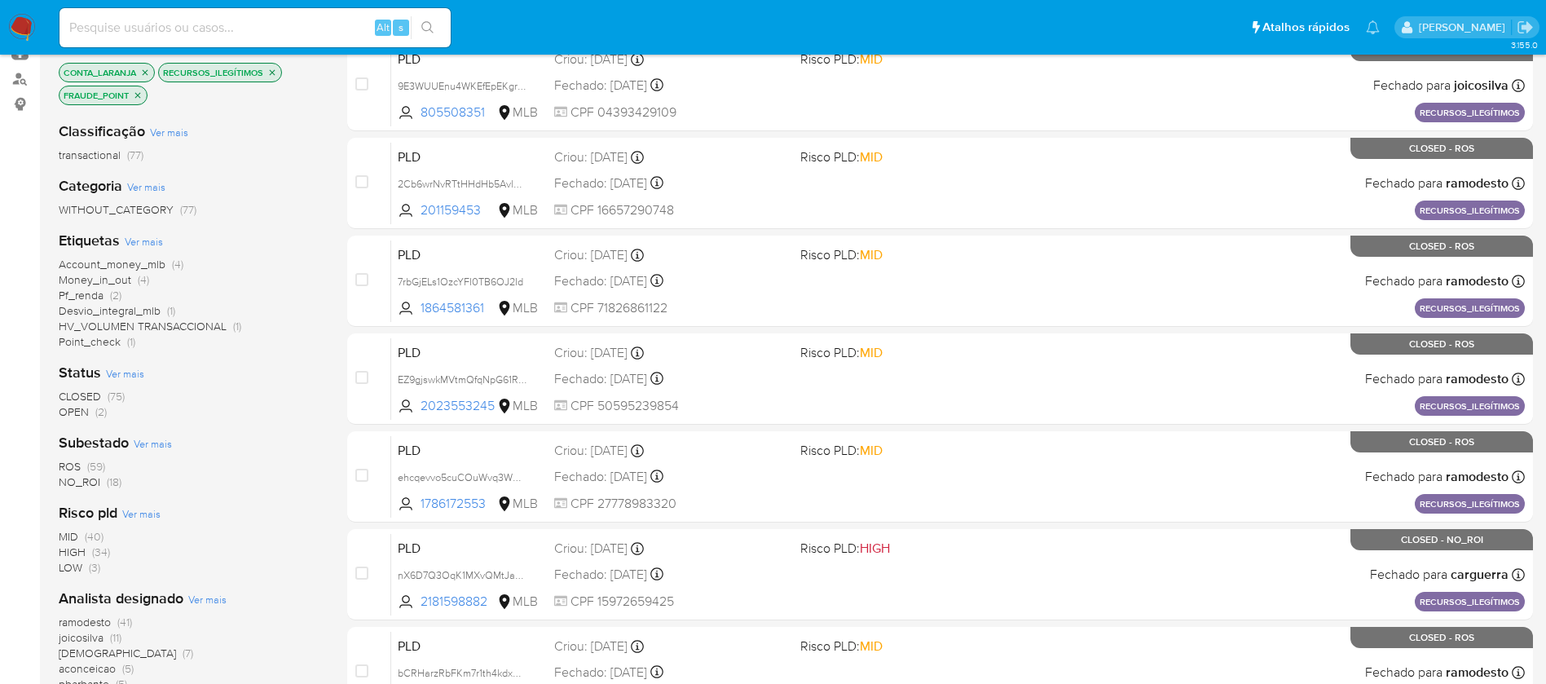
scroll to position [245, 0]
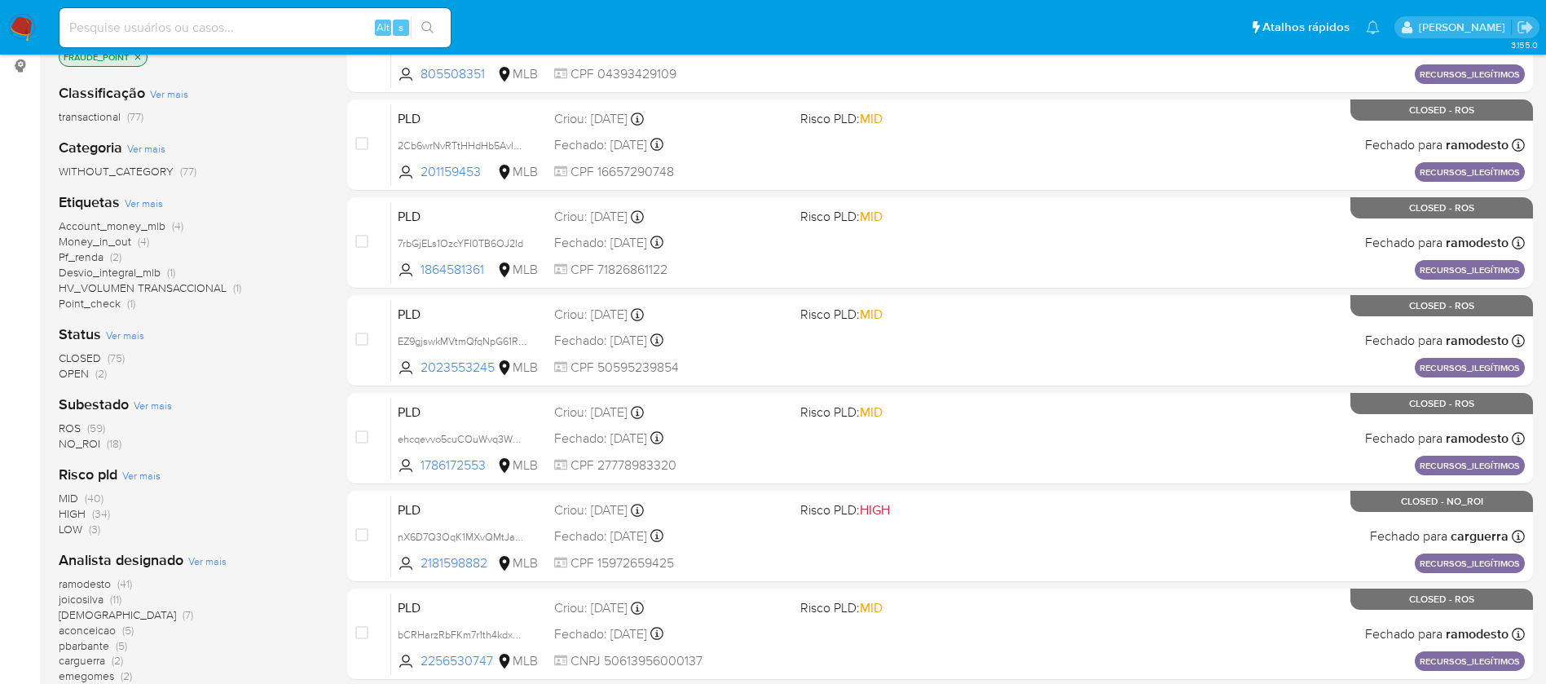
click at [152, 205] on span "Ver mais" at bounding box center [144, 203] width 38 height 15
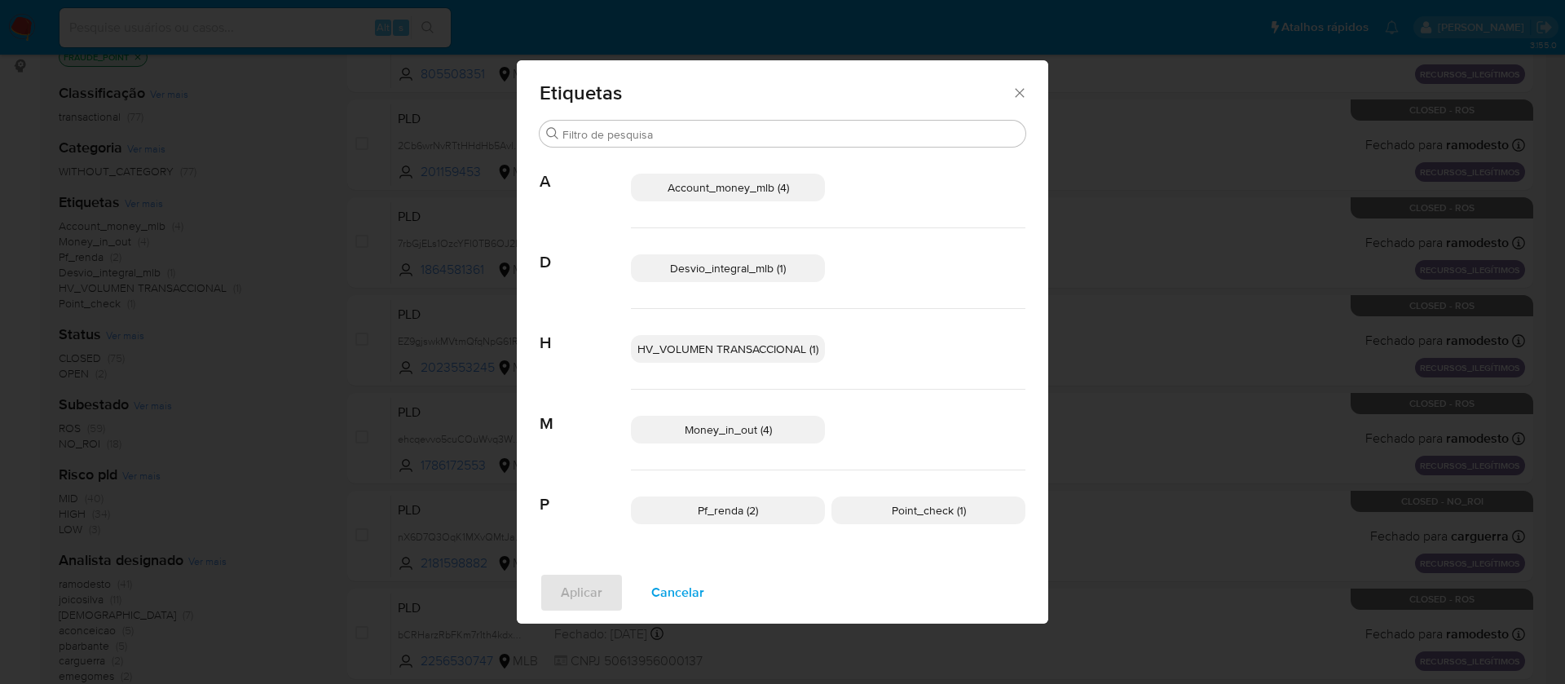
click at [1025, 95] on icon "Fechar" at bounding box center [1019, 93] width 16 height 16
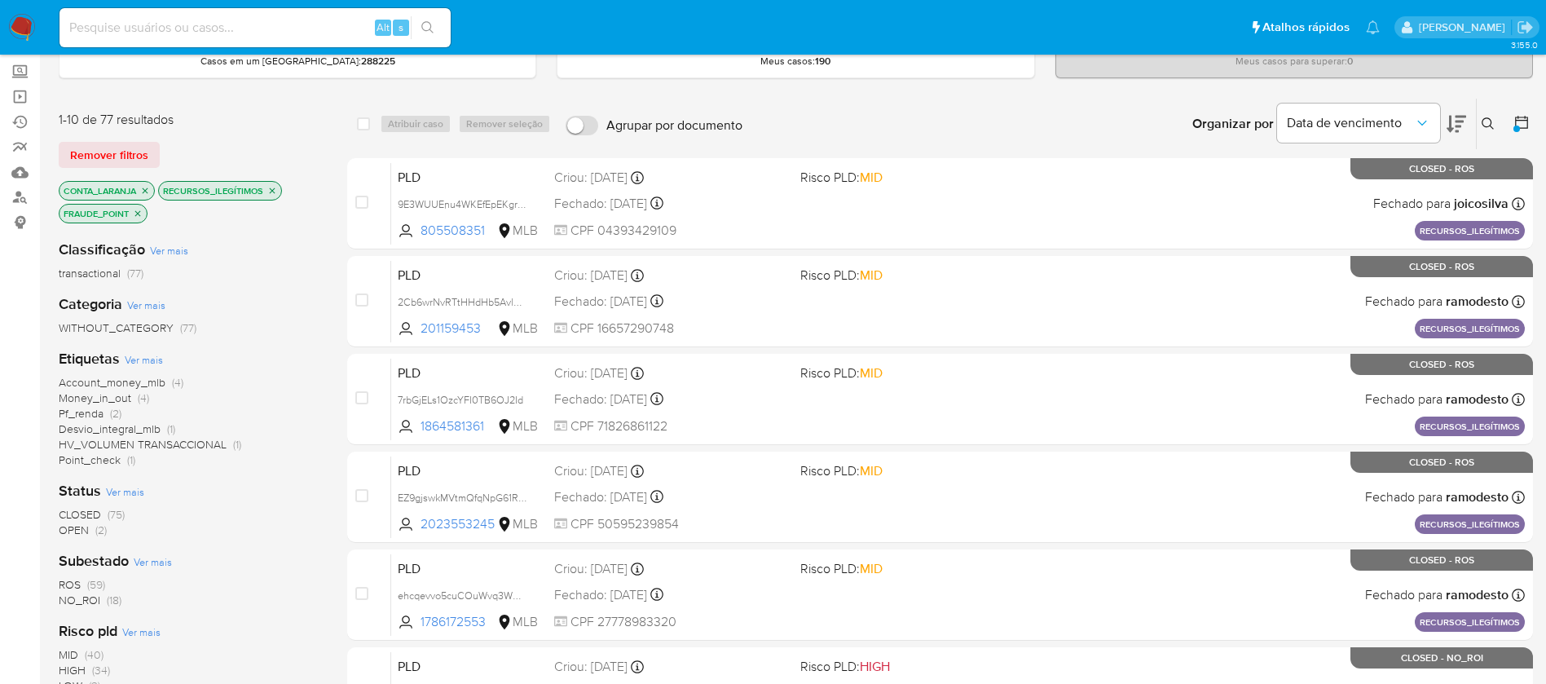
scroll to position [0, 0]
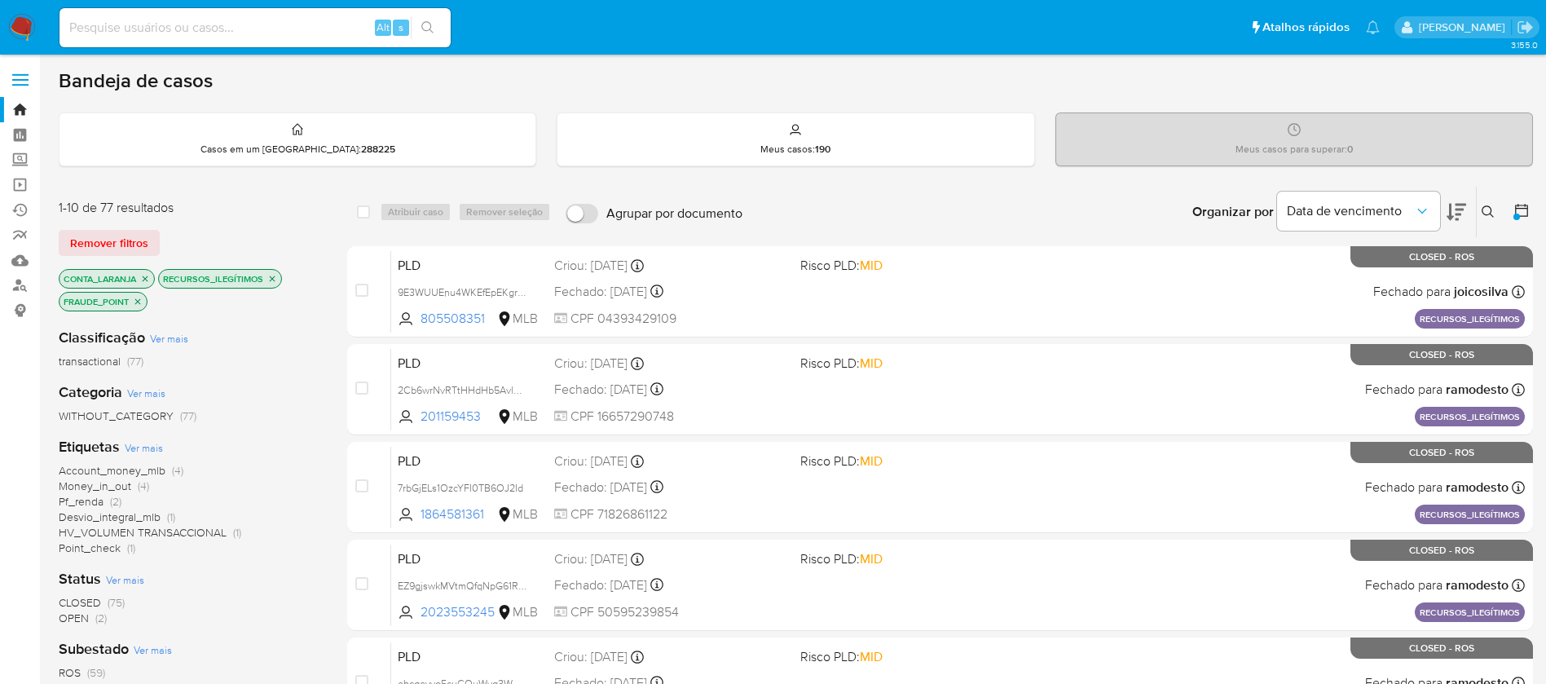
click at [150, 447] on span "Ver mais" at bounding box center [144, 447] width 38 height 15
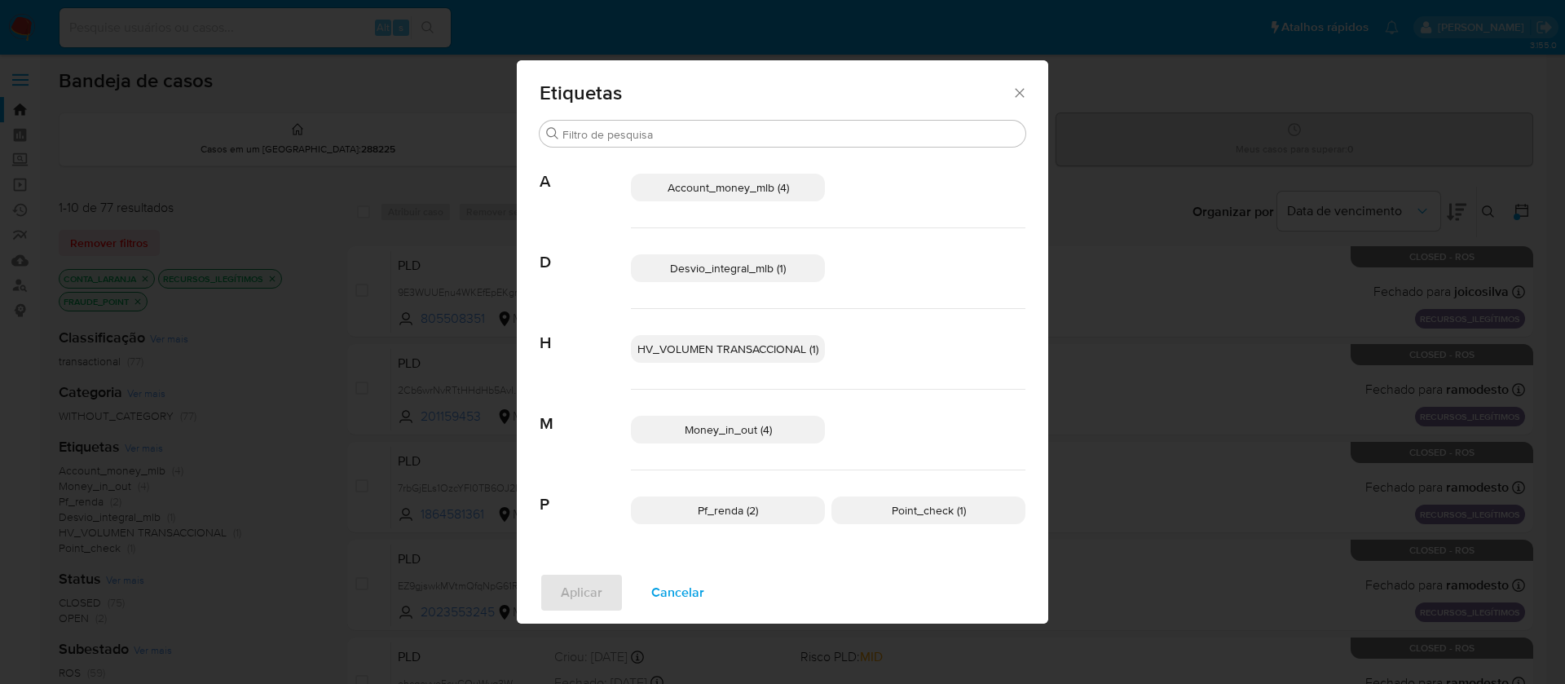
click at [1016, 90] on icon "Fechar" at bounding box center [1019, 93] width 16 height 16
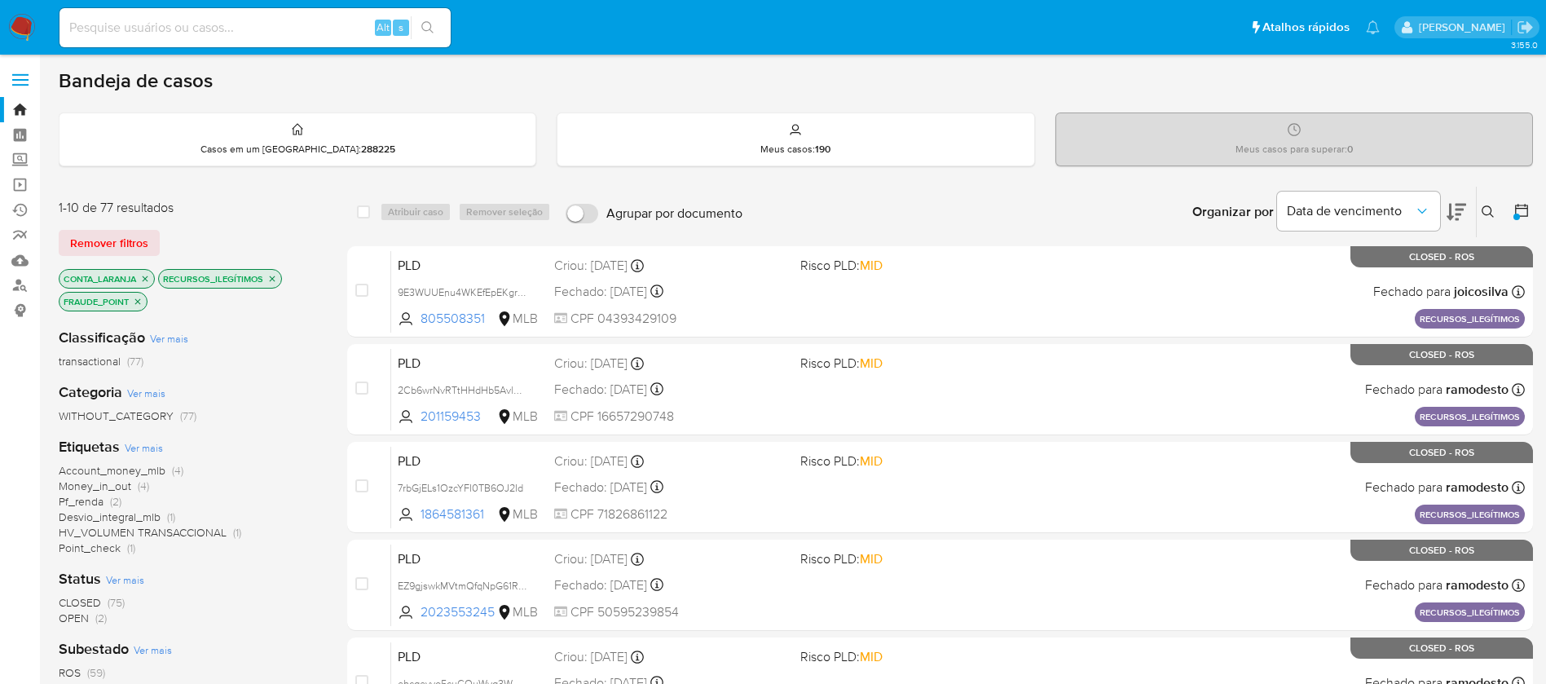
click at [274, 279] on icon "close-filter" at bounding box center [273, 278] width 6 height 6
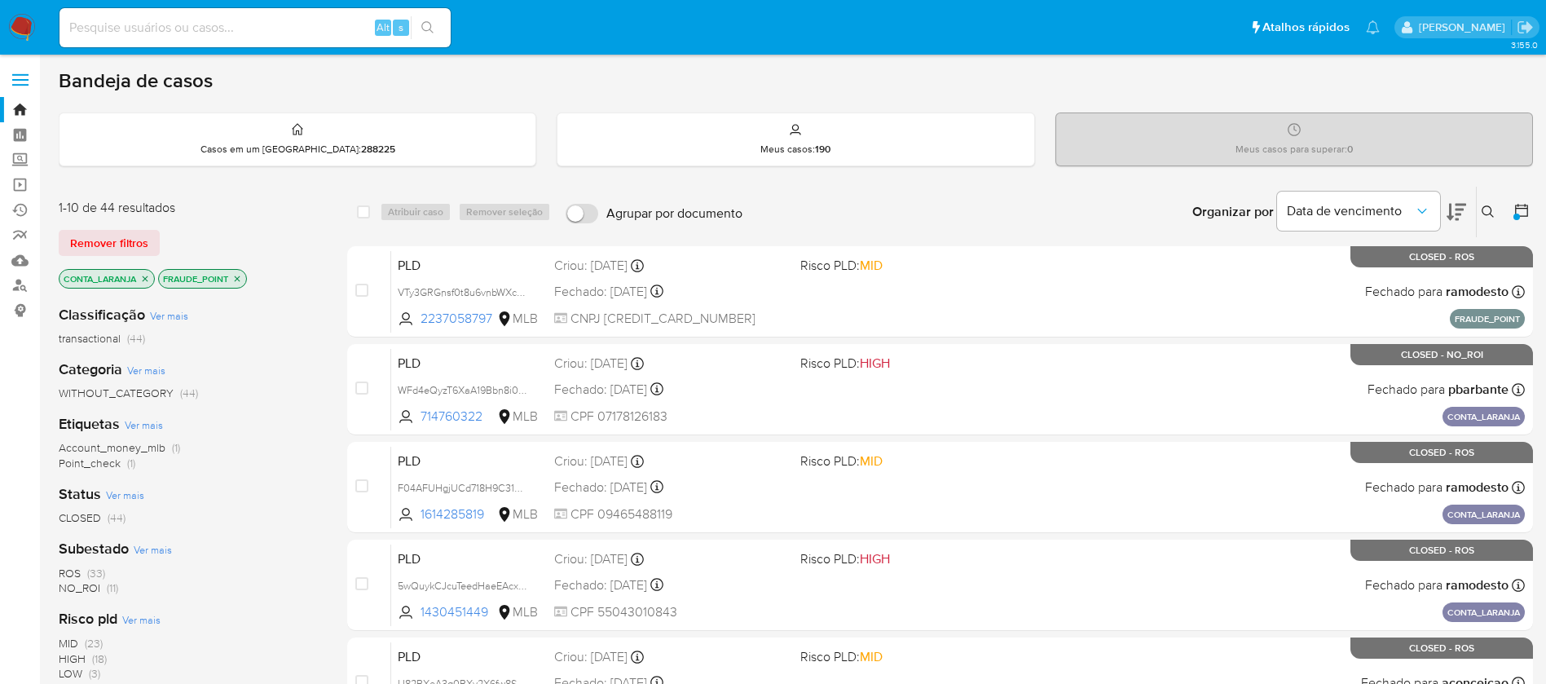
click at [238, 279] on icon "close-filter" at bounding box center [238, 278] width 6 height 6
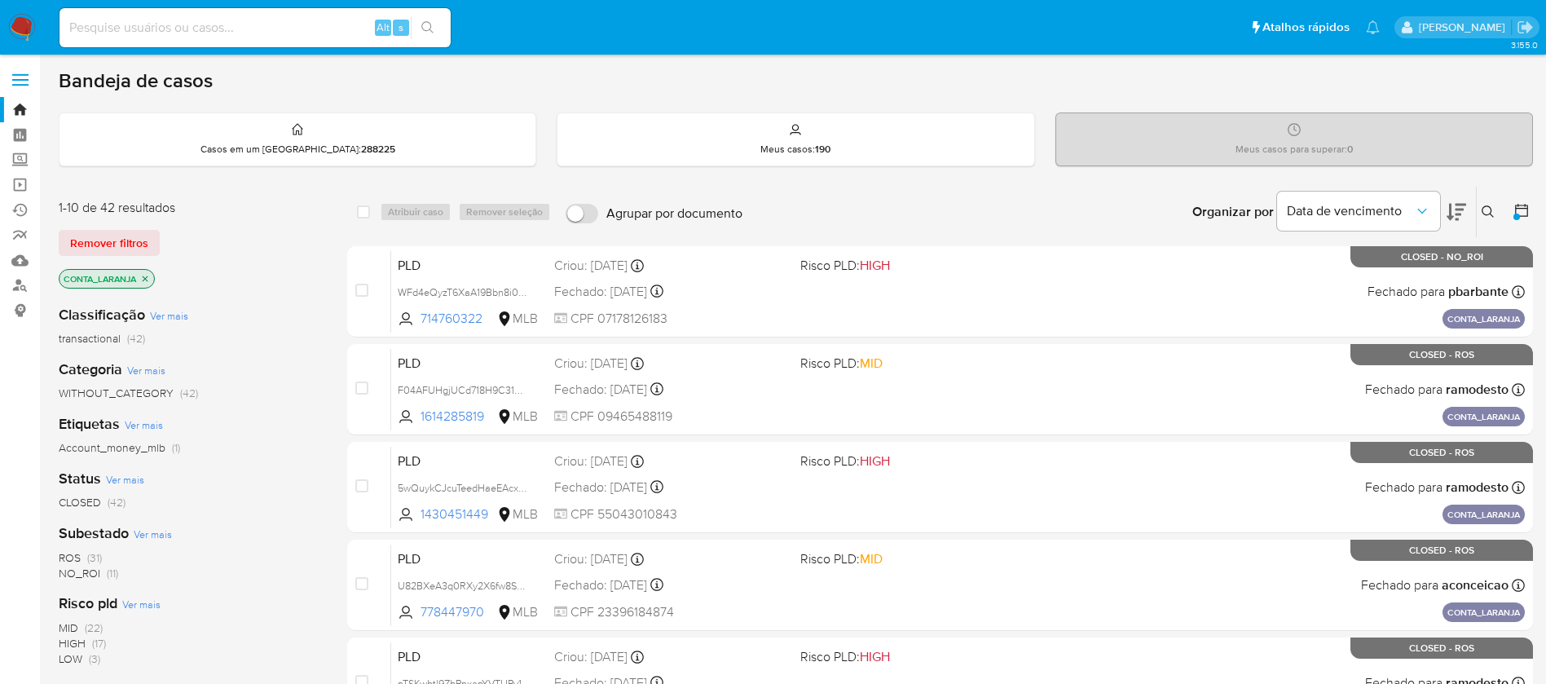
click at [150, 278] on icon "close-filter" at bounding box center [145, 279] width 10 height 10
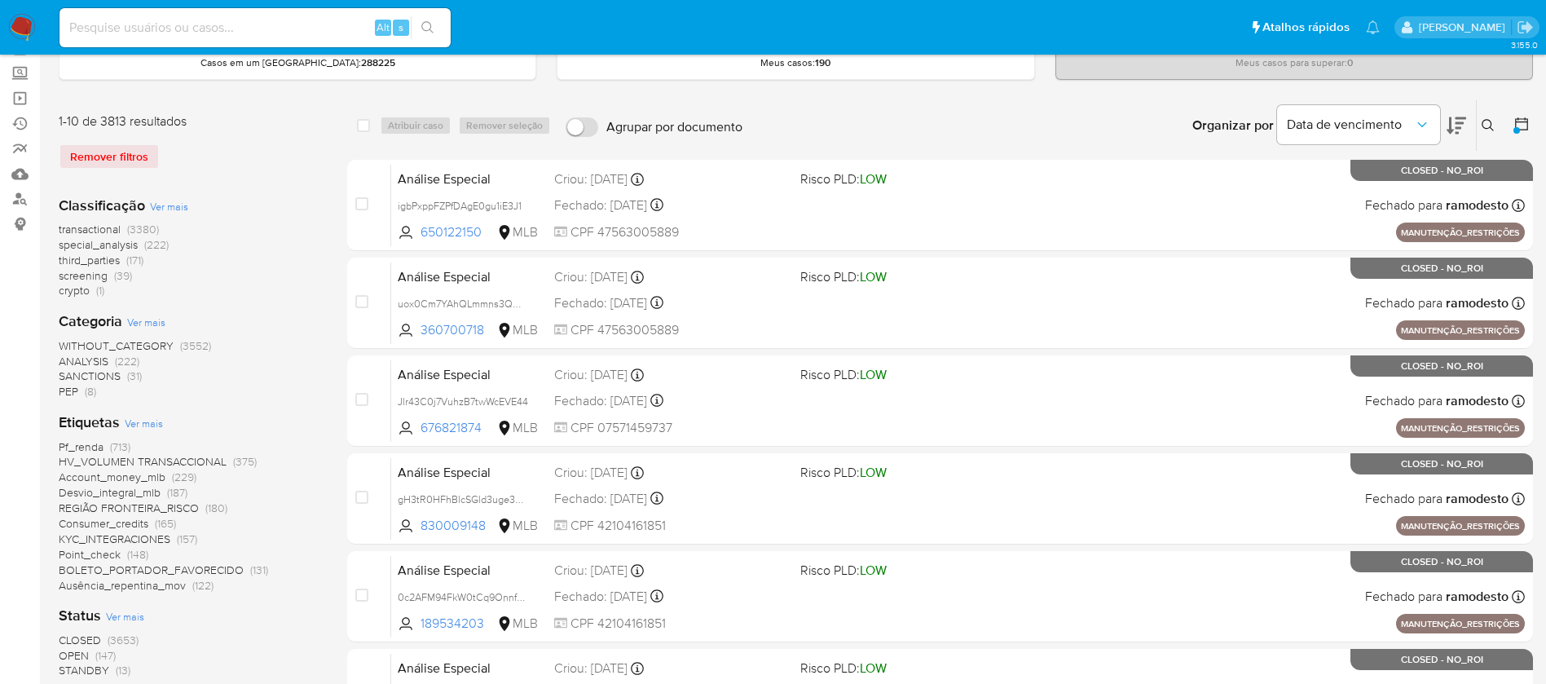
scroll to position [122, 0]
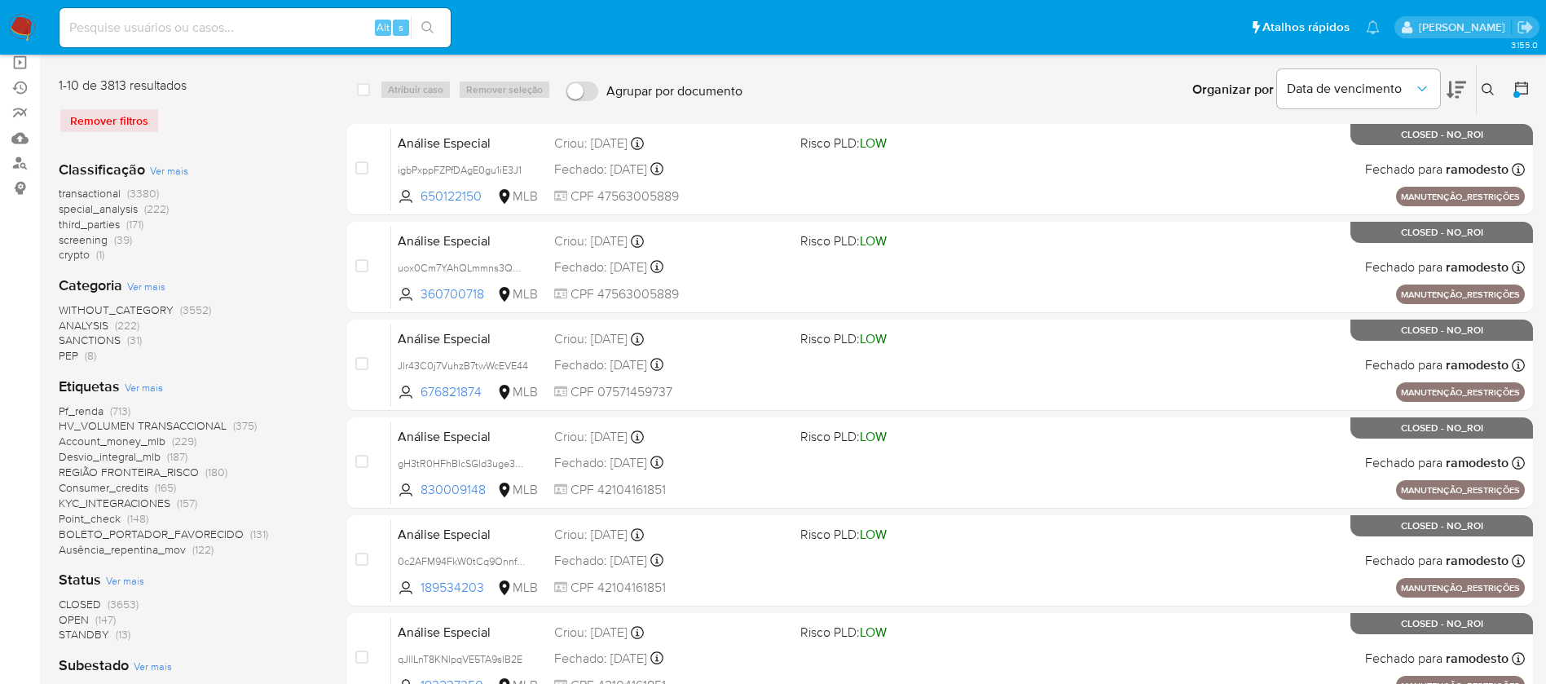
click at [136, 390] on span "Ver mais" at bounding box center [144, 387] width 38 height 15
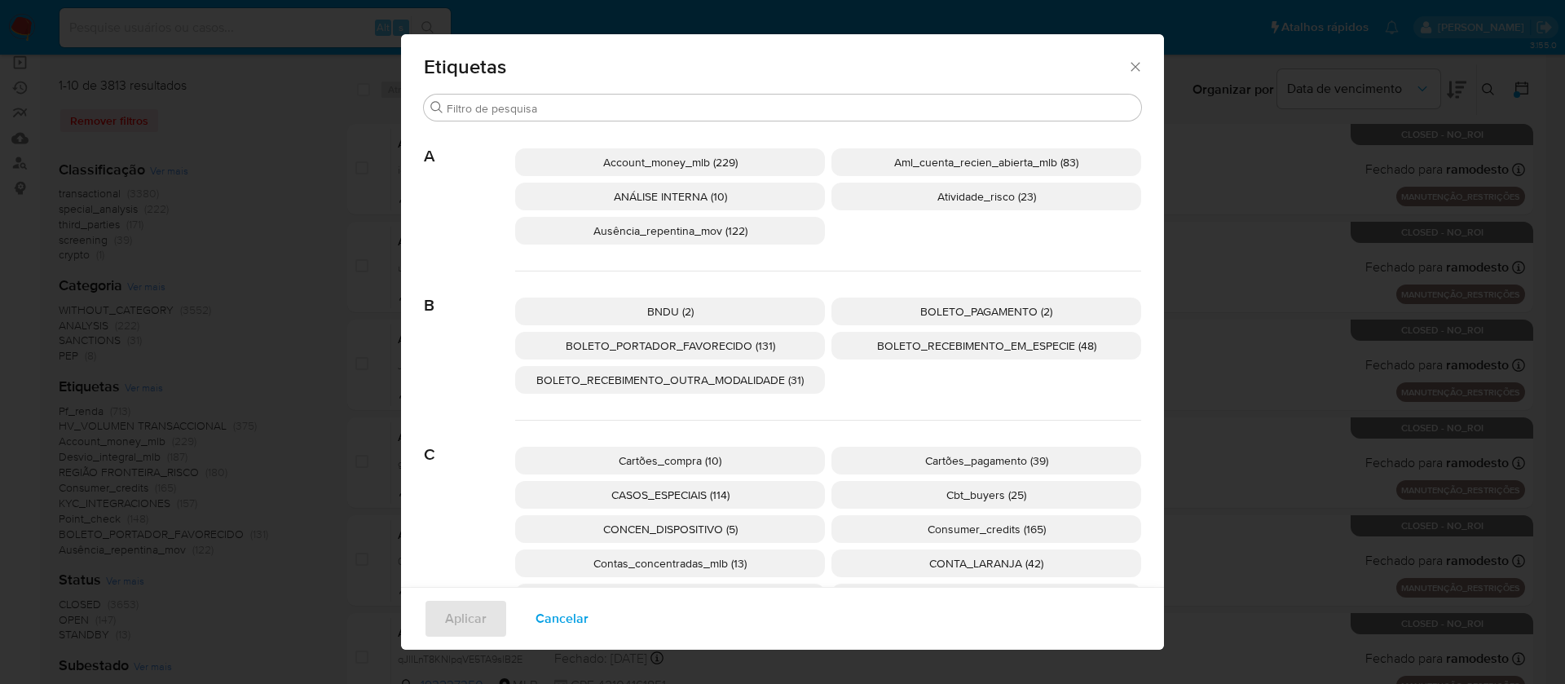
click at [209, 183] on div "Etiquetas Procurar A Account_money_mlb (229) Aml_cuenta_recien_abierta_mlb (83)…" at bounding box center [782, 342] width 1565 height 684
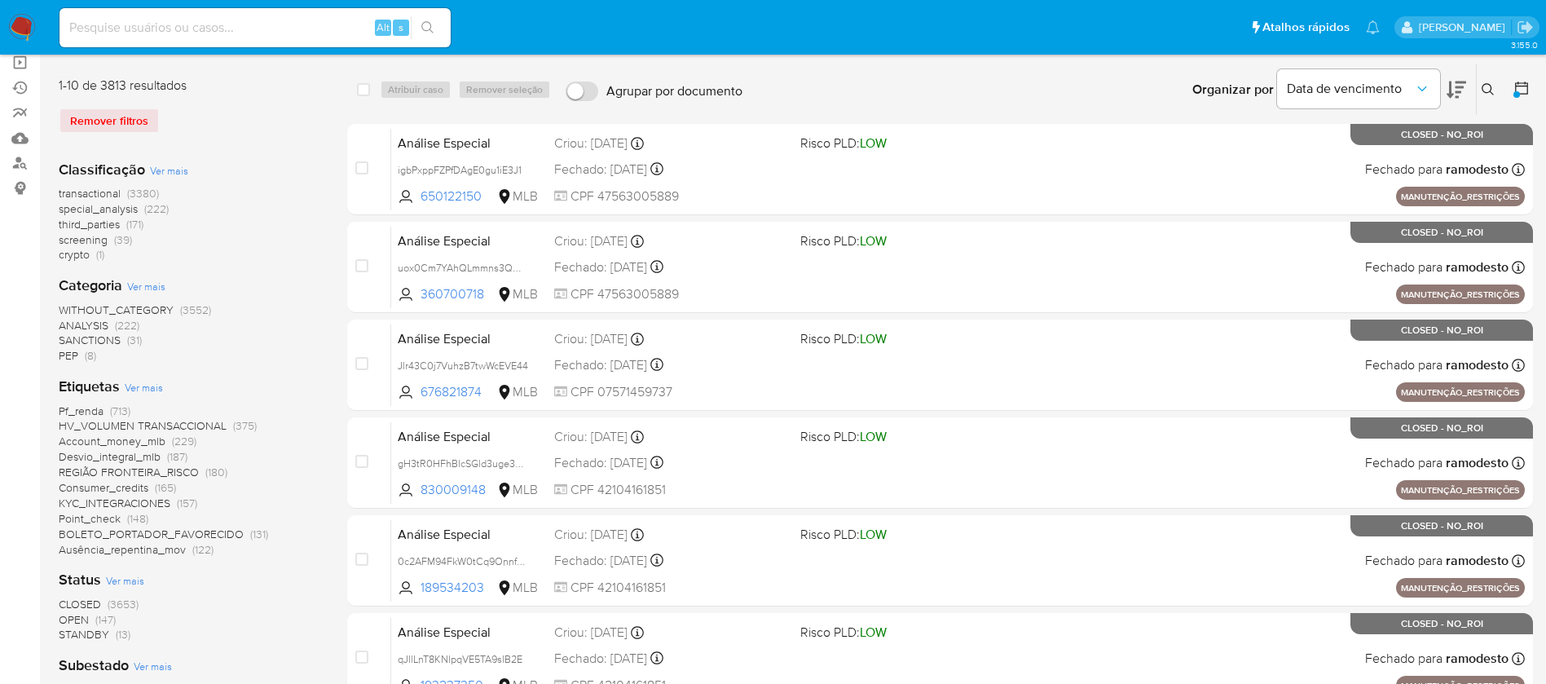
click at [155, 388] on span "Ver mais" at bounding box center [144, 387] width 38 height 15
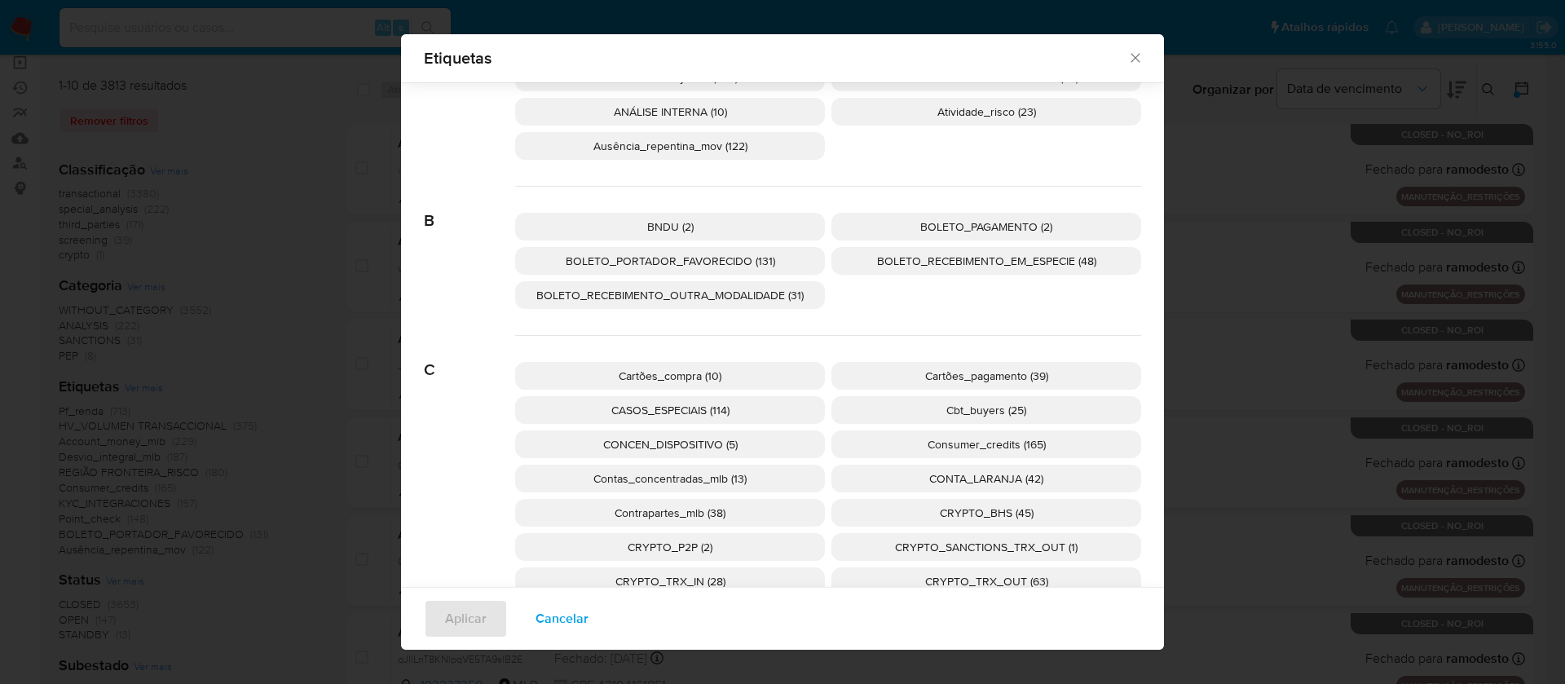
scroll to position [111, 0]
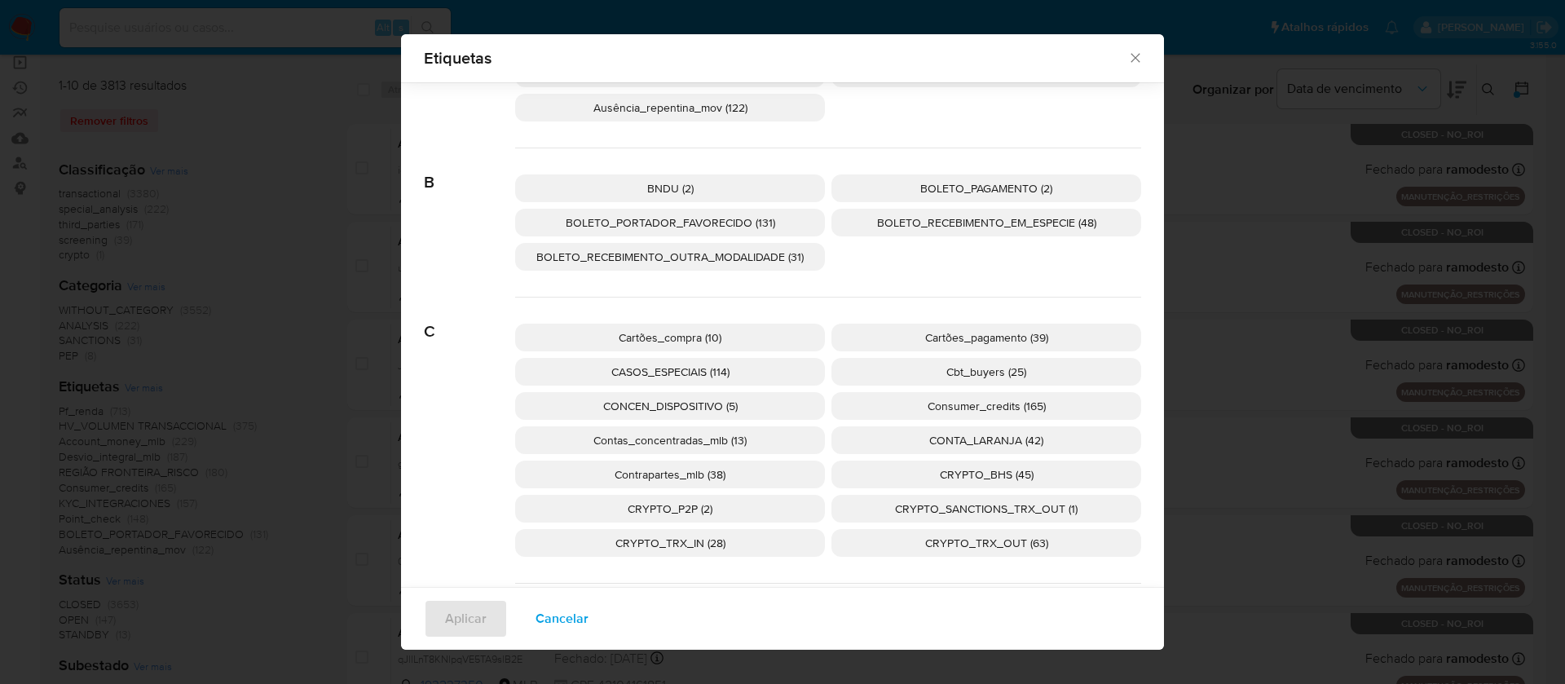
click at [963, 436] on span "CONTA_LARANJA (42)" at bounding box center [986, 440] width 114 height 16
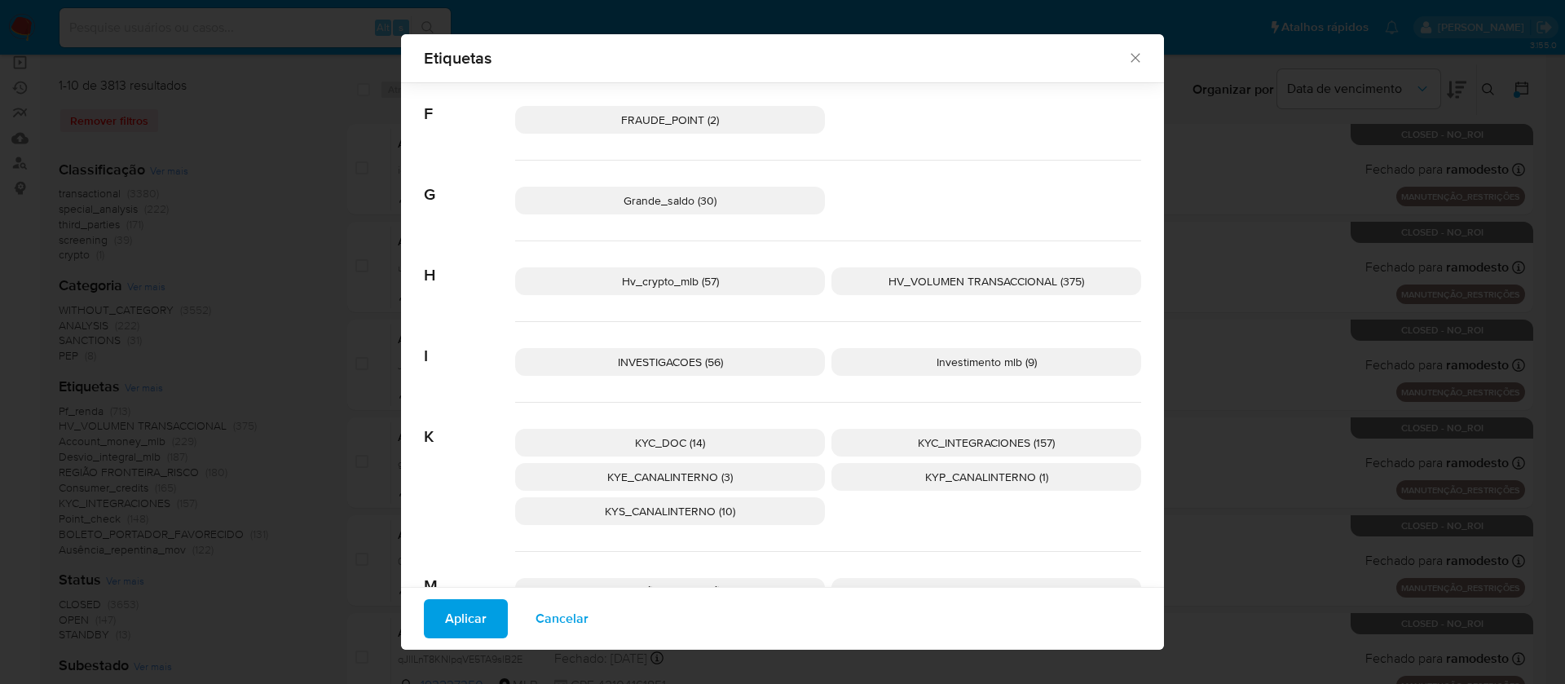
scroll to position [600, 0]
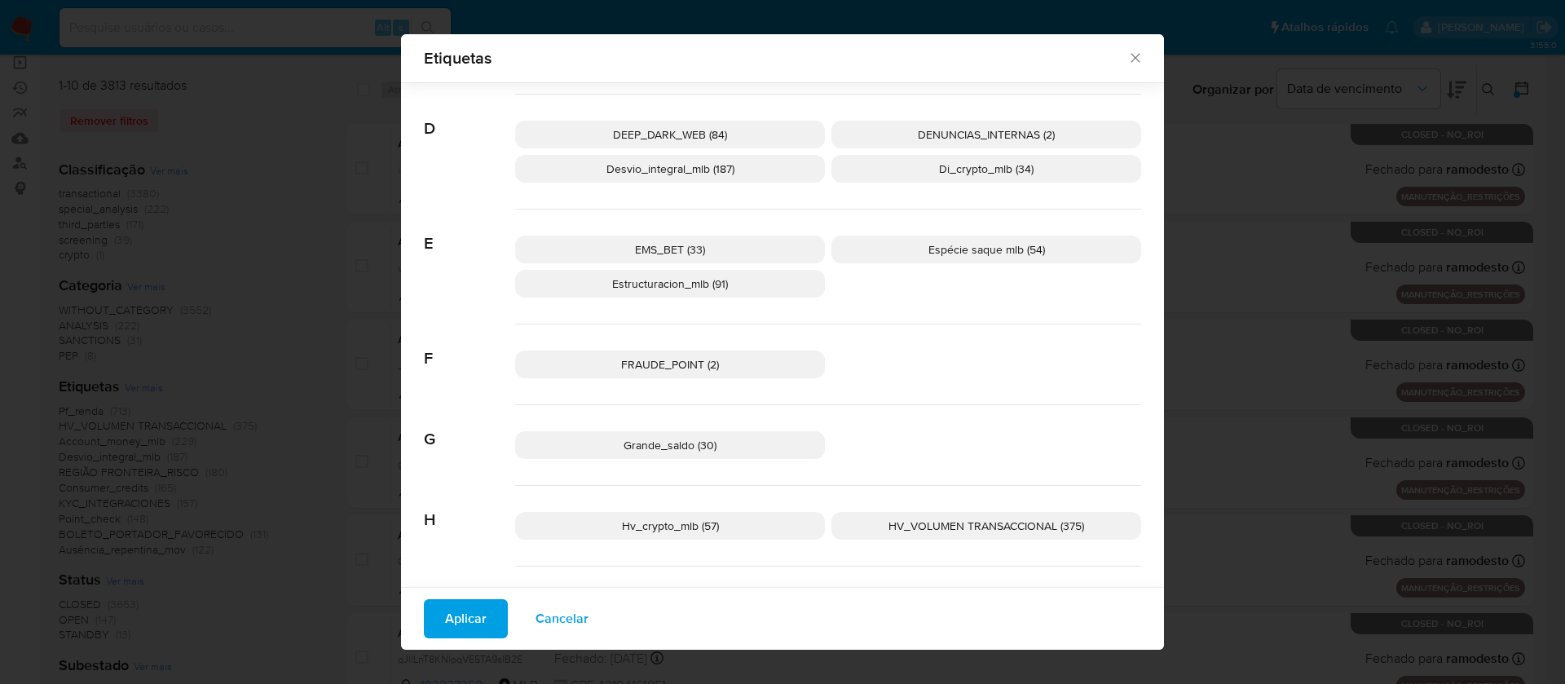
click at [686, 363] on span "FRAUDE_POINT (2)" at bounding box center [670, 364] width 98 height 16
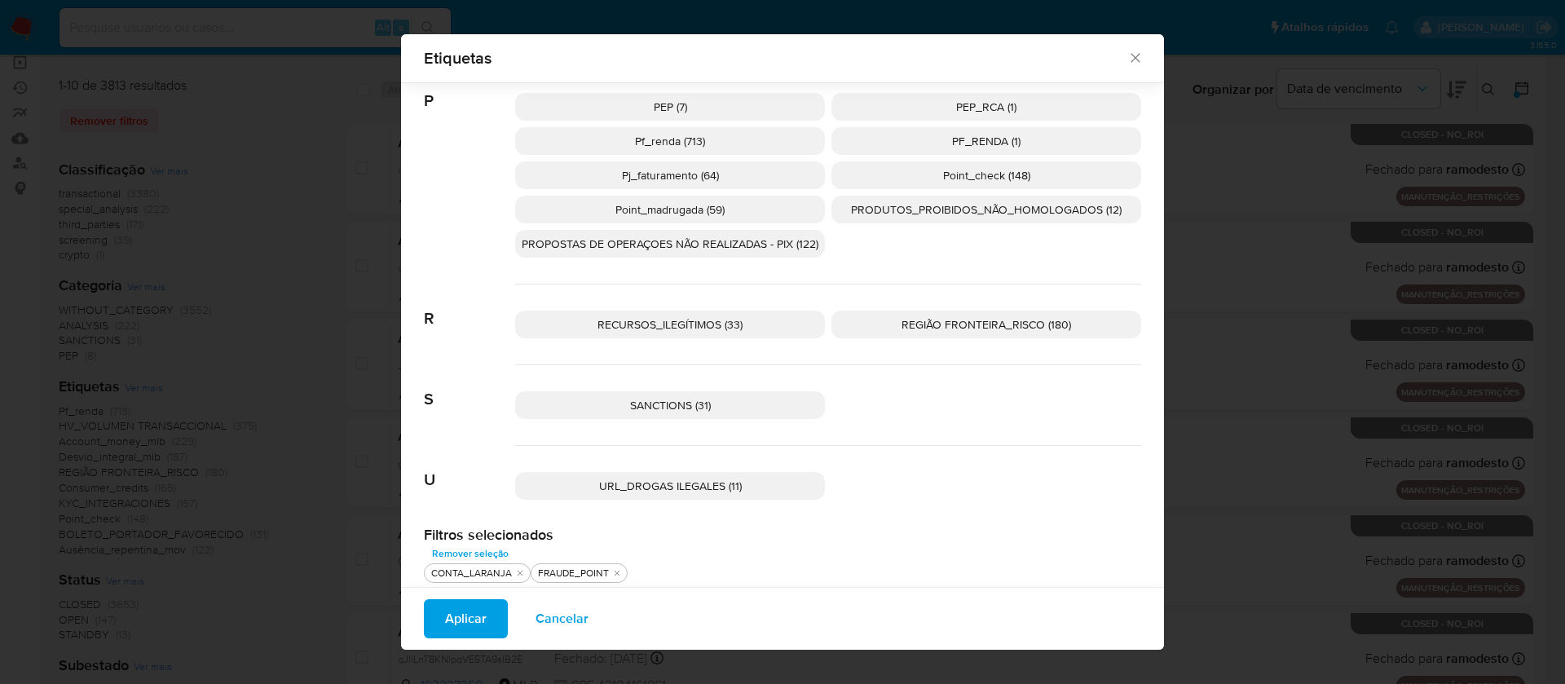
scroll to position [1635, 0]
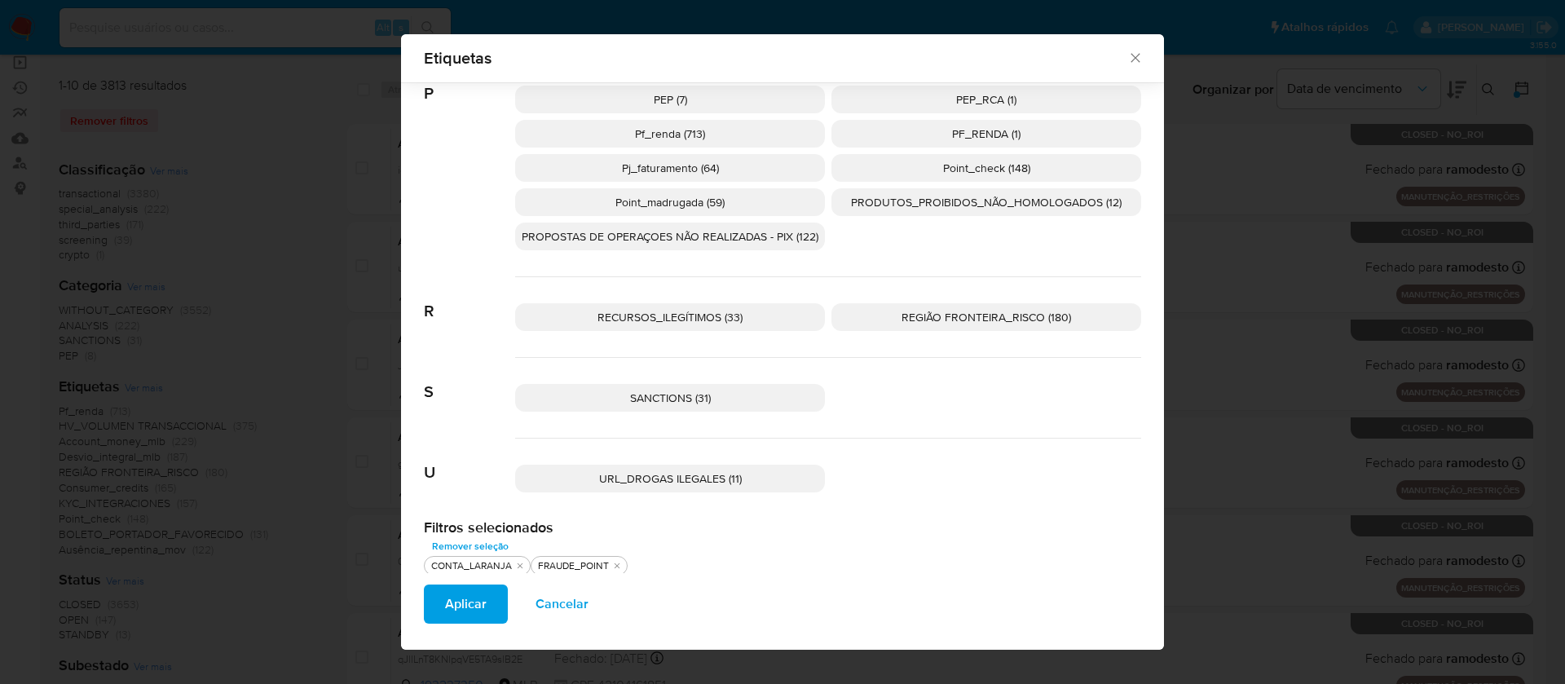
click at [661, 318] on span "RECURSOS_ILEGÍTIMOS (33)" at bounding box center [669, 317] width 145 height 16
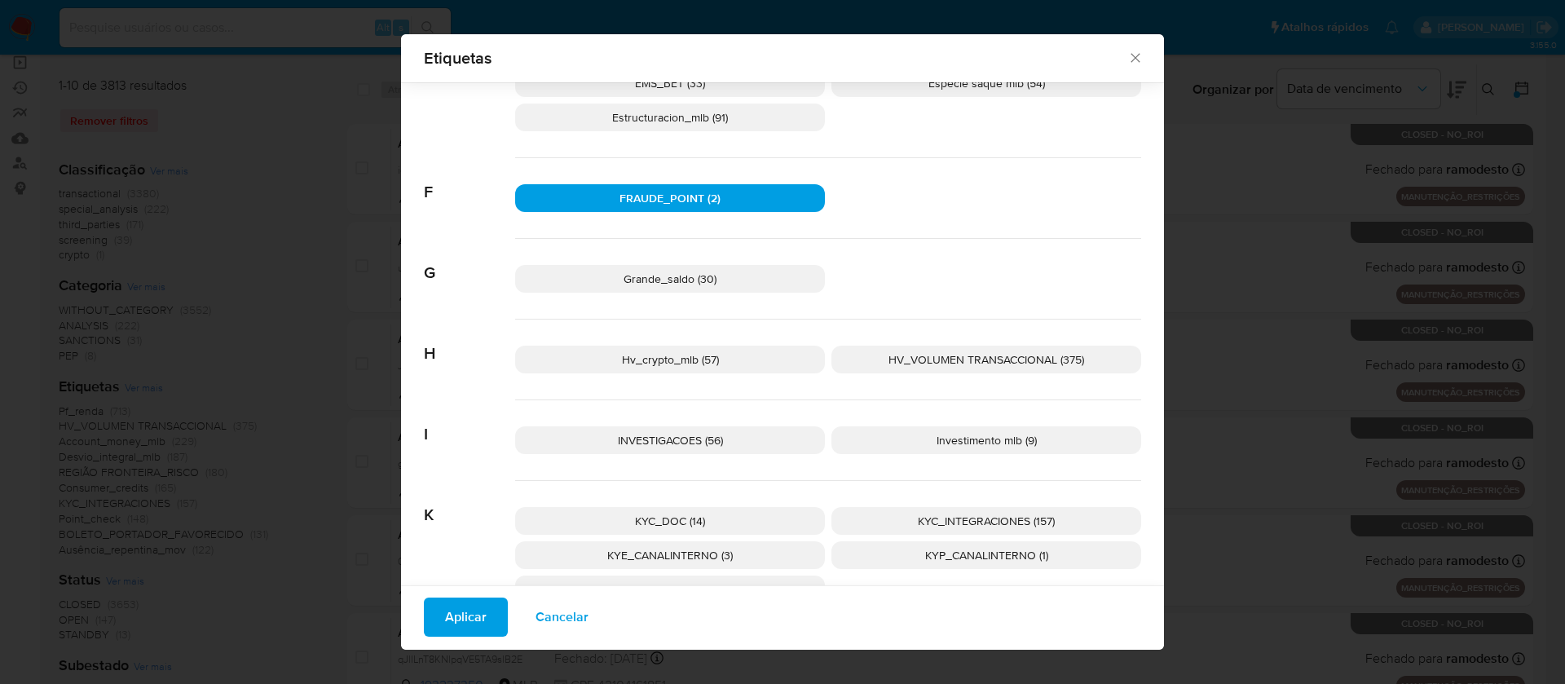
scroll to position [535, 0]
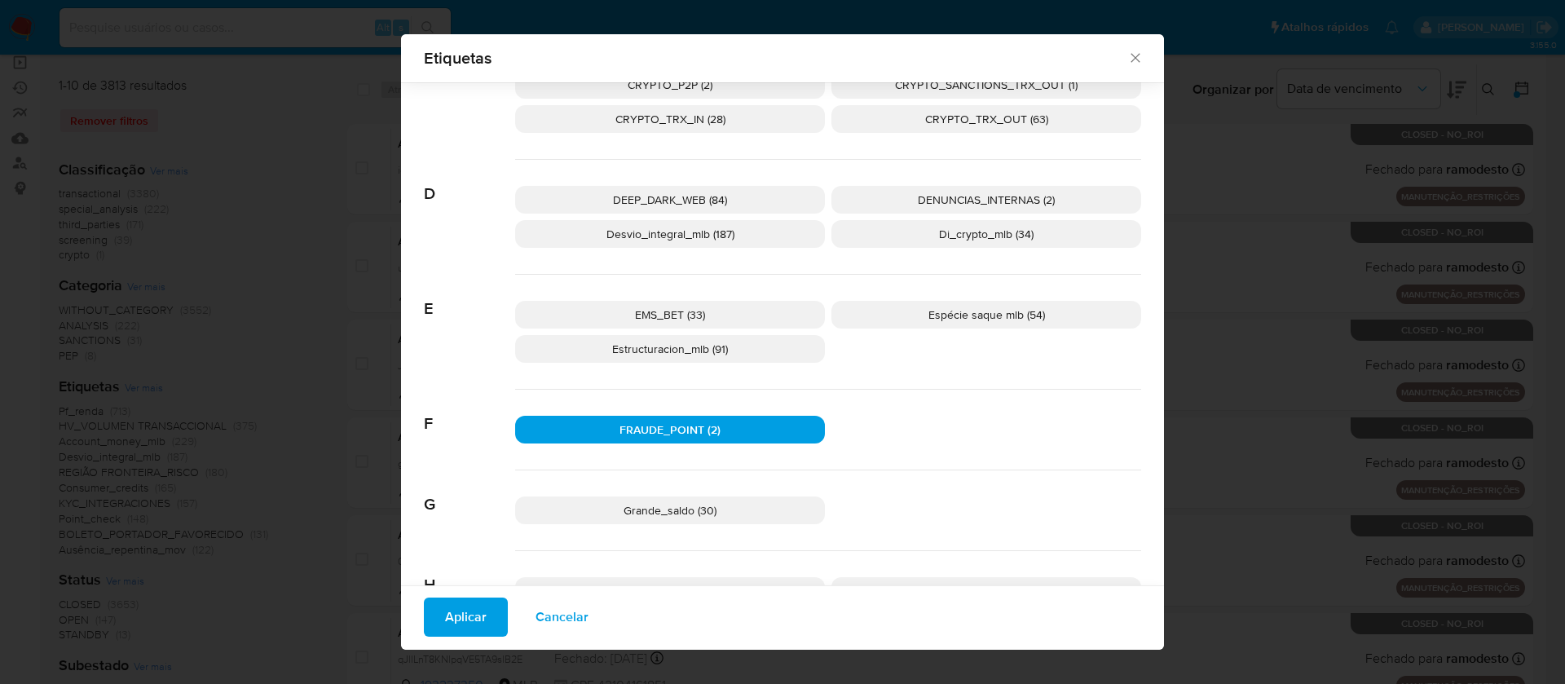
click at [697, 198] on span "DEEP_DARK_WEB (84)" at bounding box center [670, 200] width 114 height 16
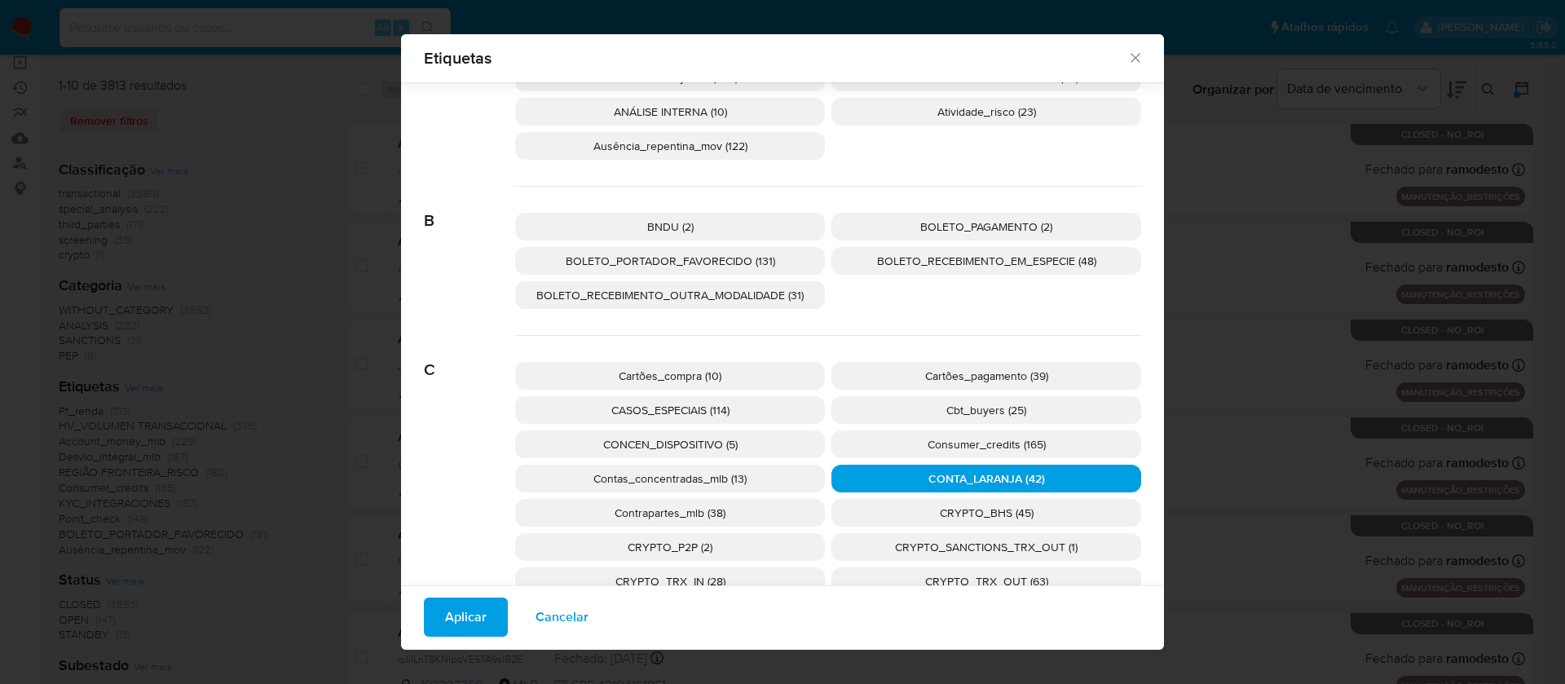
scroll to position [111, 0]
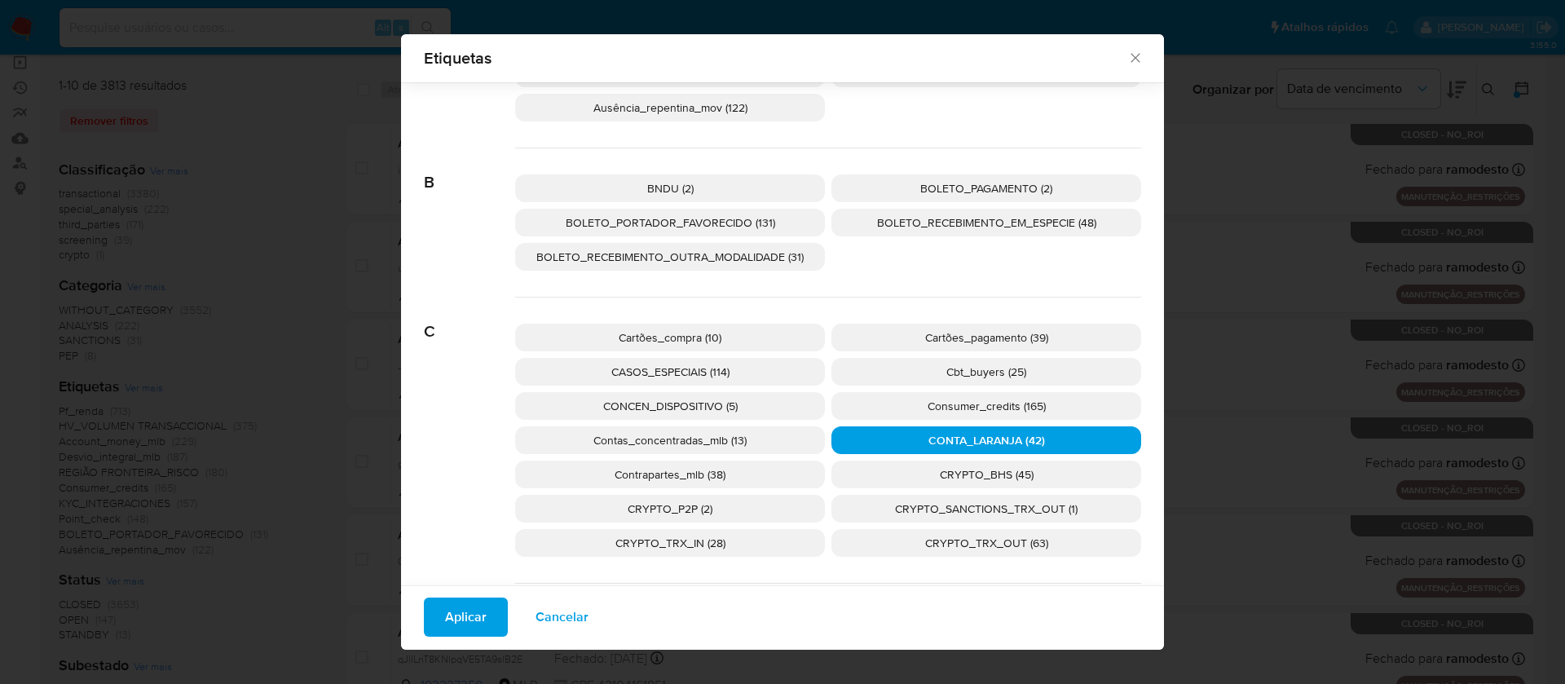
click at [668, 373] on span "CASOS_ESPECIAIS (114)" at bounding box center [670, 372] width 118 height 16
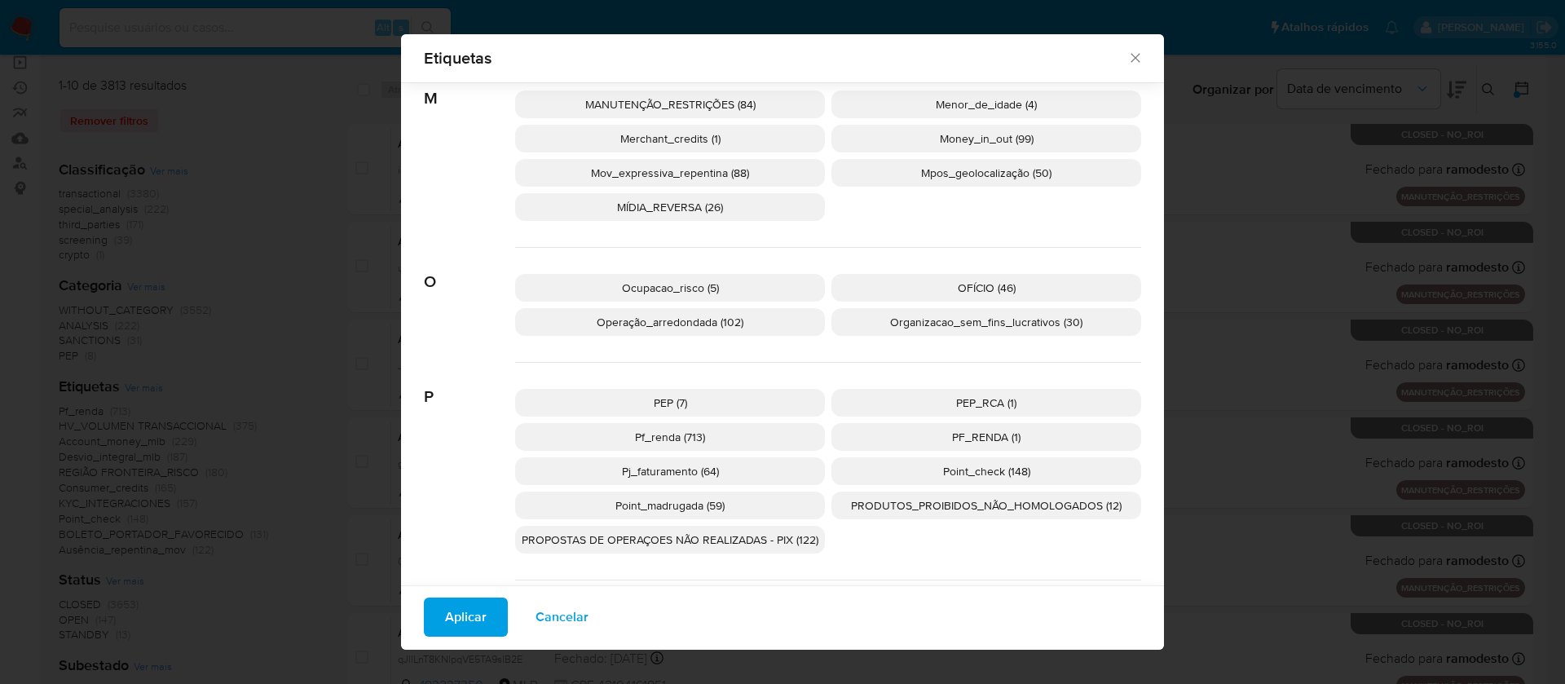
scroll to position [1333, 0]
click at [915, 507] on span "PRODUTOS_PROIBIDOS_NÃO_HOMOLOGADOS (12)" at bounding box center [986, 504] width 271 height 16
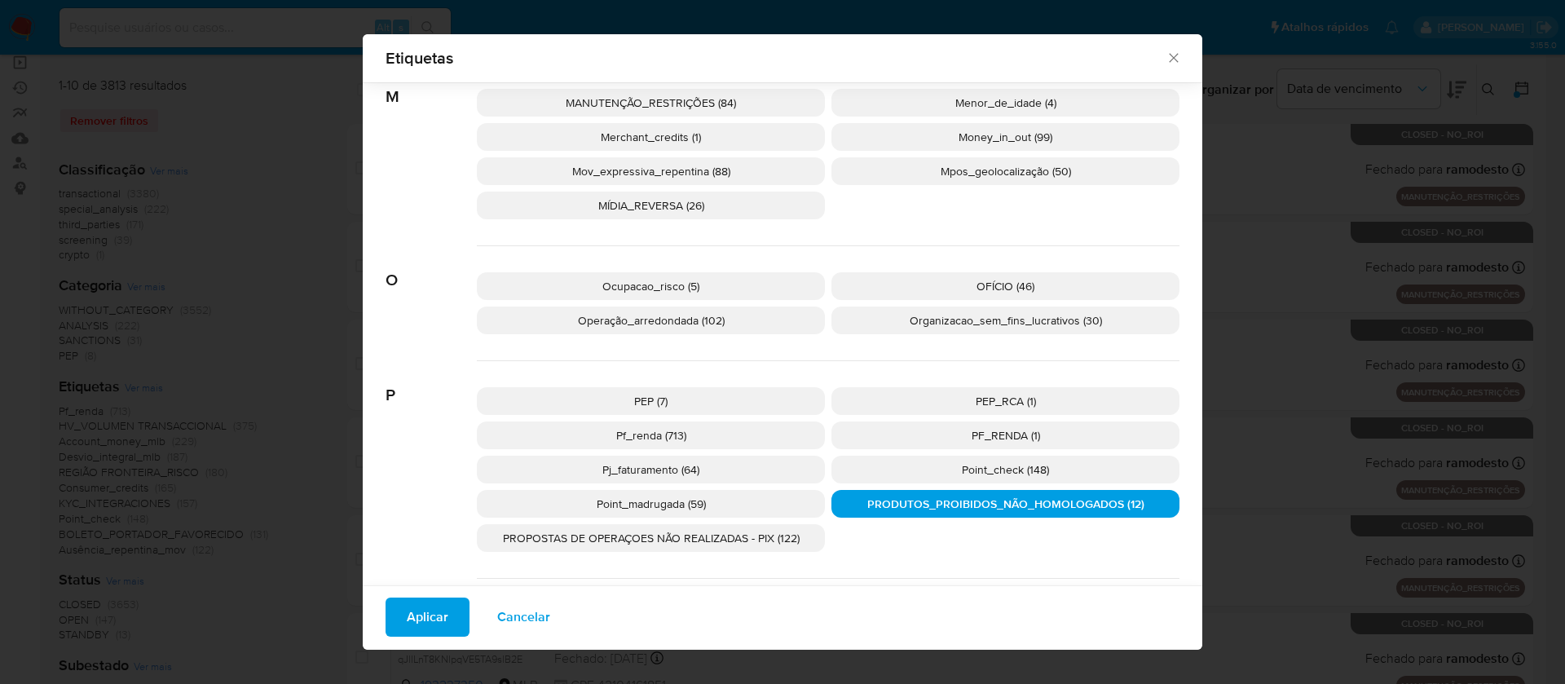
click at [640, 533] on span "PROPOSTAS DE OPERAÇOES NÃO REALIZADAS - PIX (122)" at bounding box center [651, 538] width 297 height 16
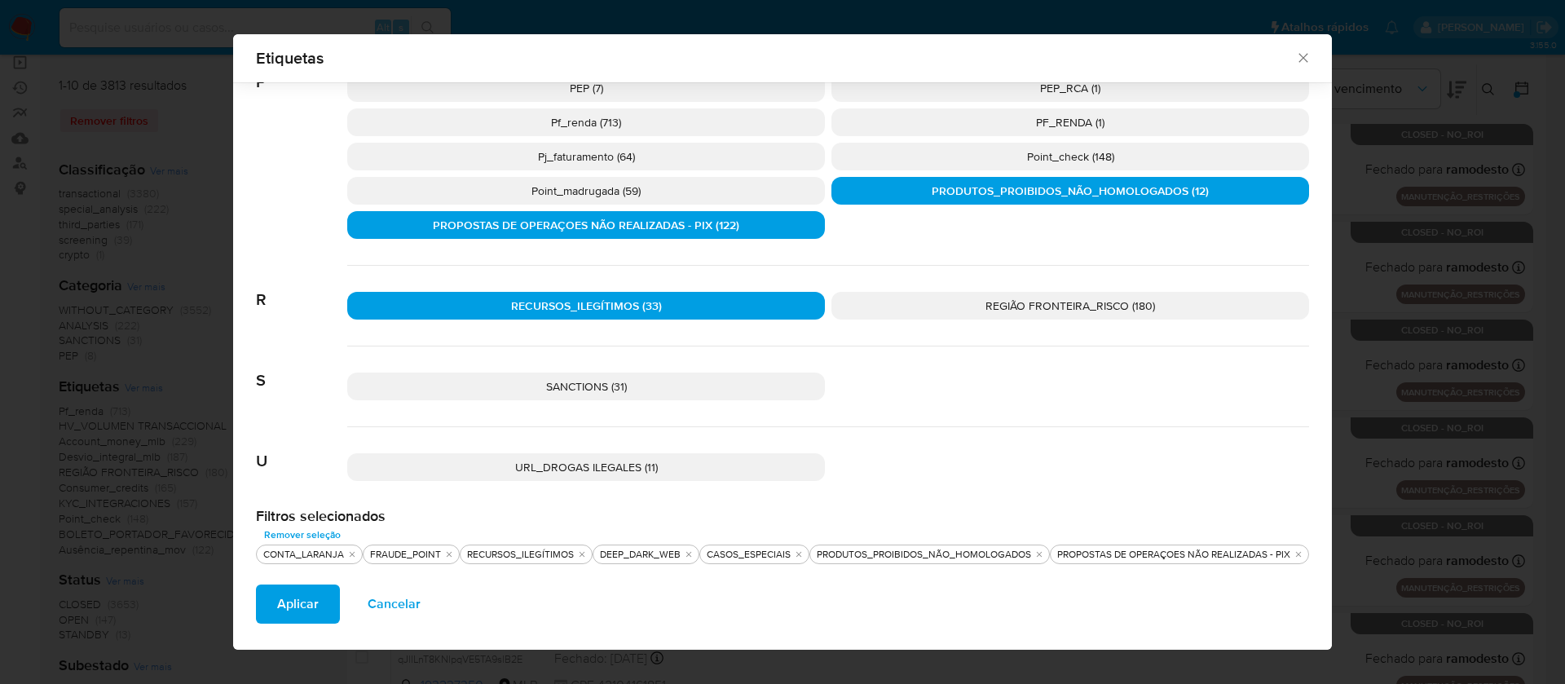
scroll to position [1649, 0]
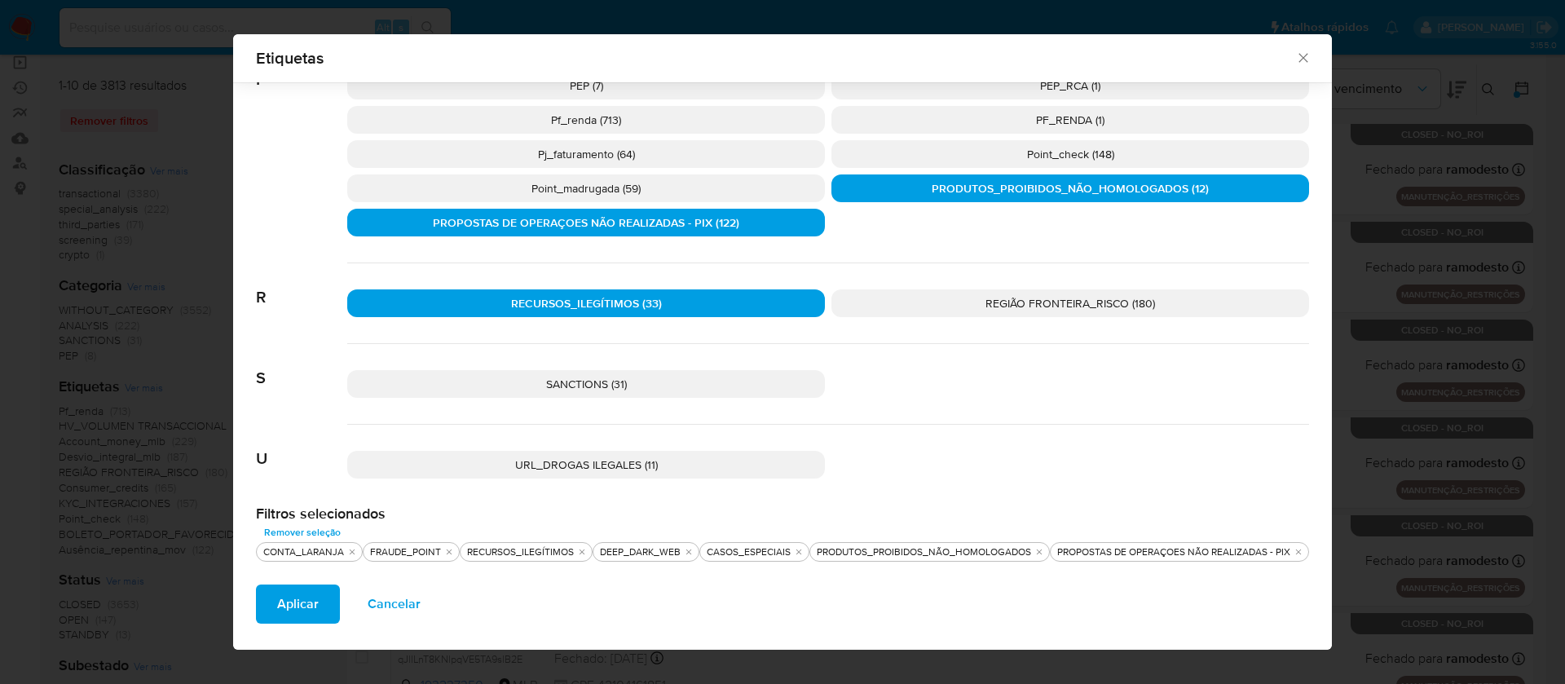
click at [277, 605] on span "Aplicar" at bounding box center [298, 604] width 42 height 36
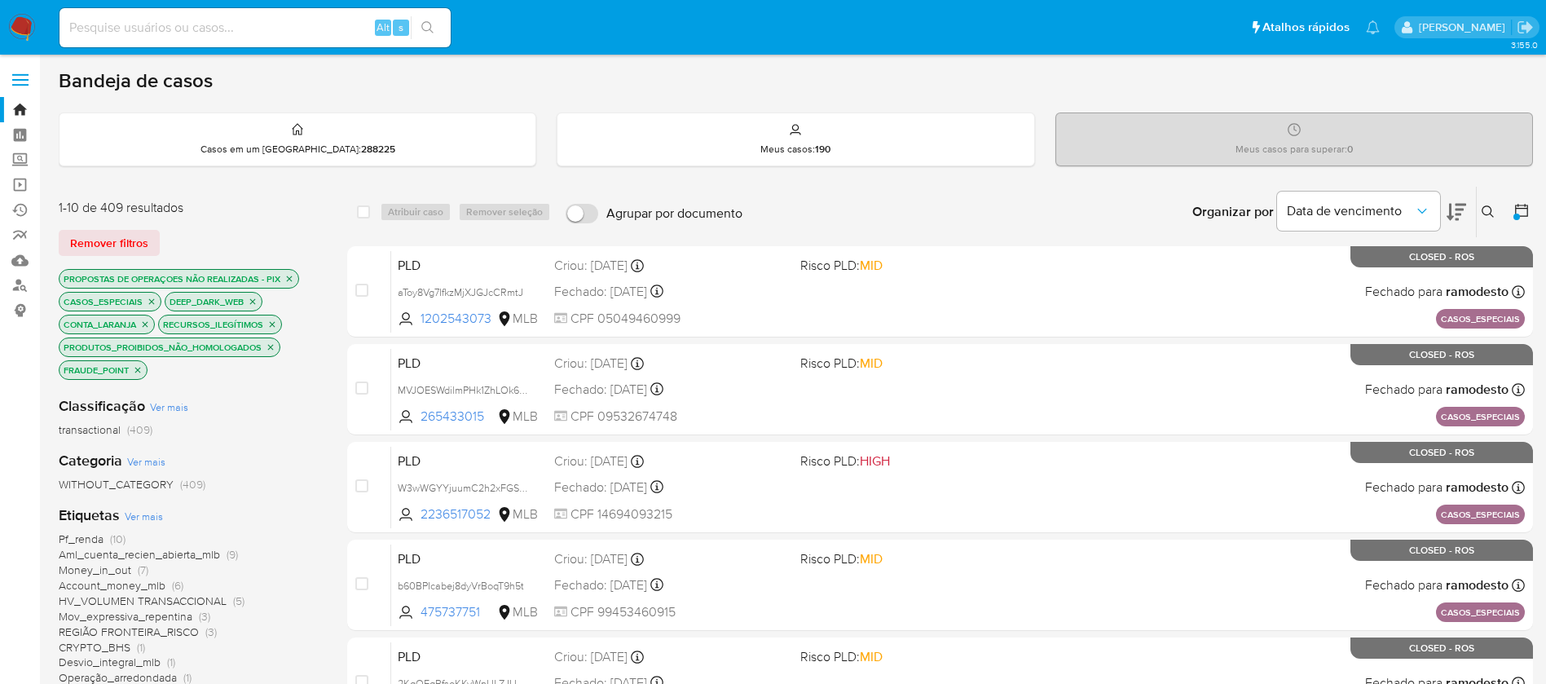
click at [1523, 207] on icon at bounding box center [1522, 210] width 16 height 16
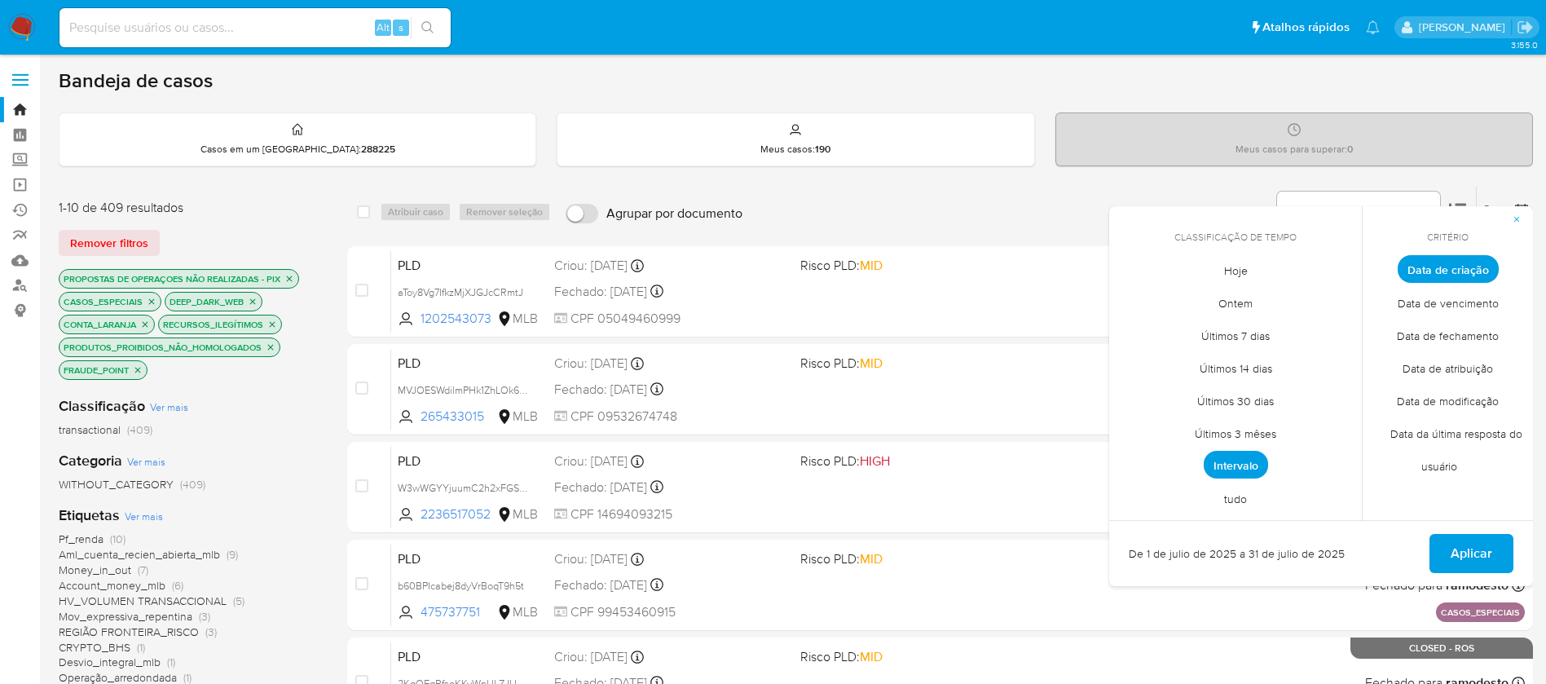
click at [1242, 464] on span "Intervalo" at bounding box center [1236, 465] width 64 height 28
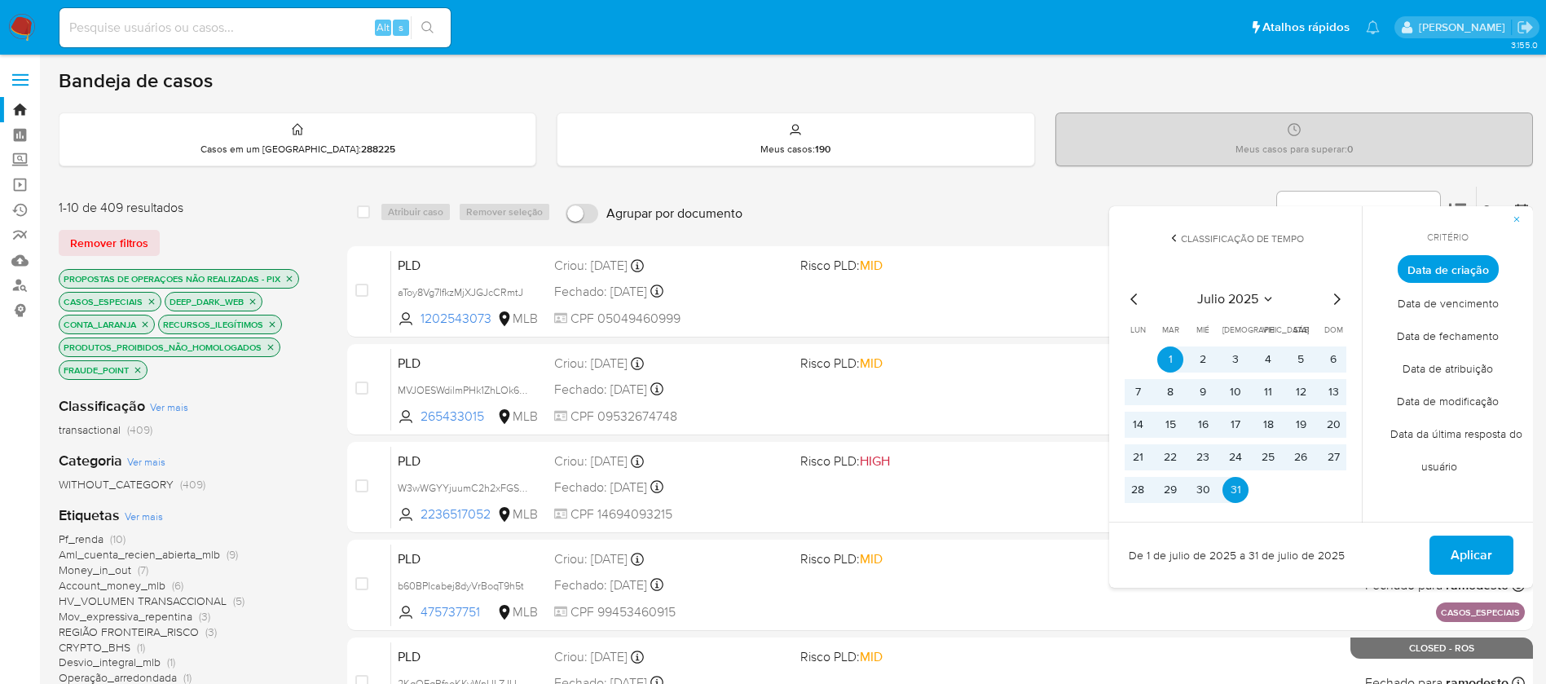
click at [1131, 299] on icon "Mes anterior" at bounding box center [1133, 298] width 7 height 11
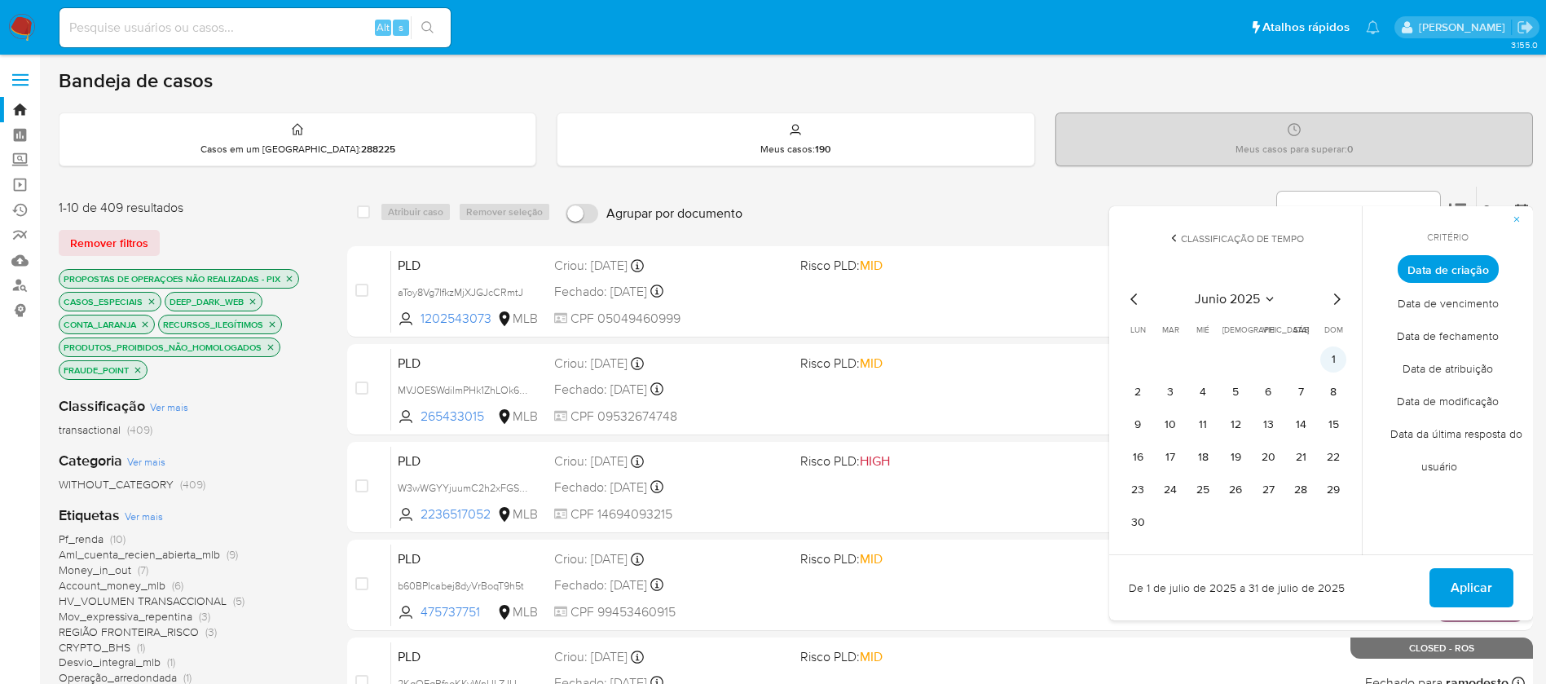
click at [1336, 362] on button "1" at bounding box center [1333, 359] width 26 height 26
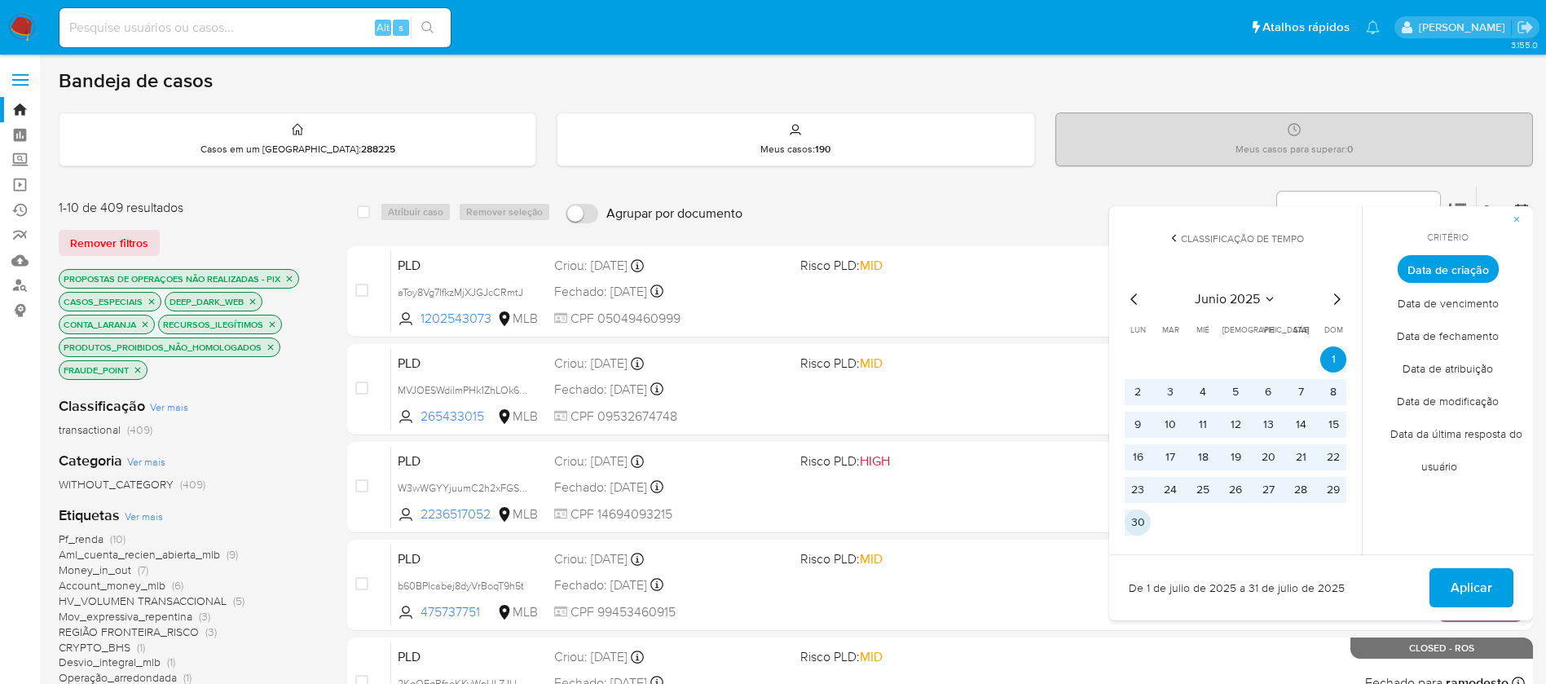
click at [1140, 522] on button "30" at bounding box center [1138, 522] width 26 height 26
click at [1465, 592] on span "Aplicar" at bounding box center [1472, 588] width 42 height 36
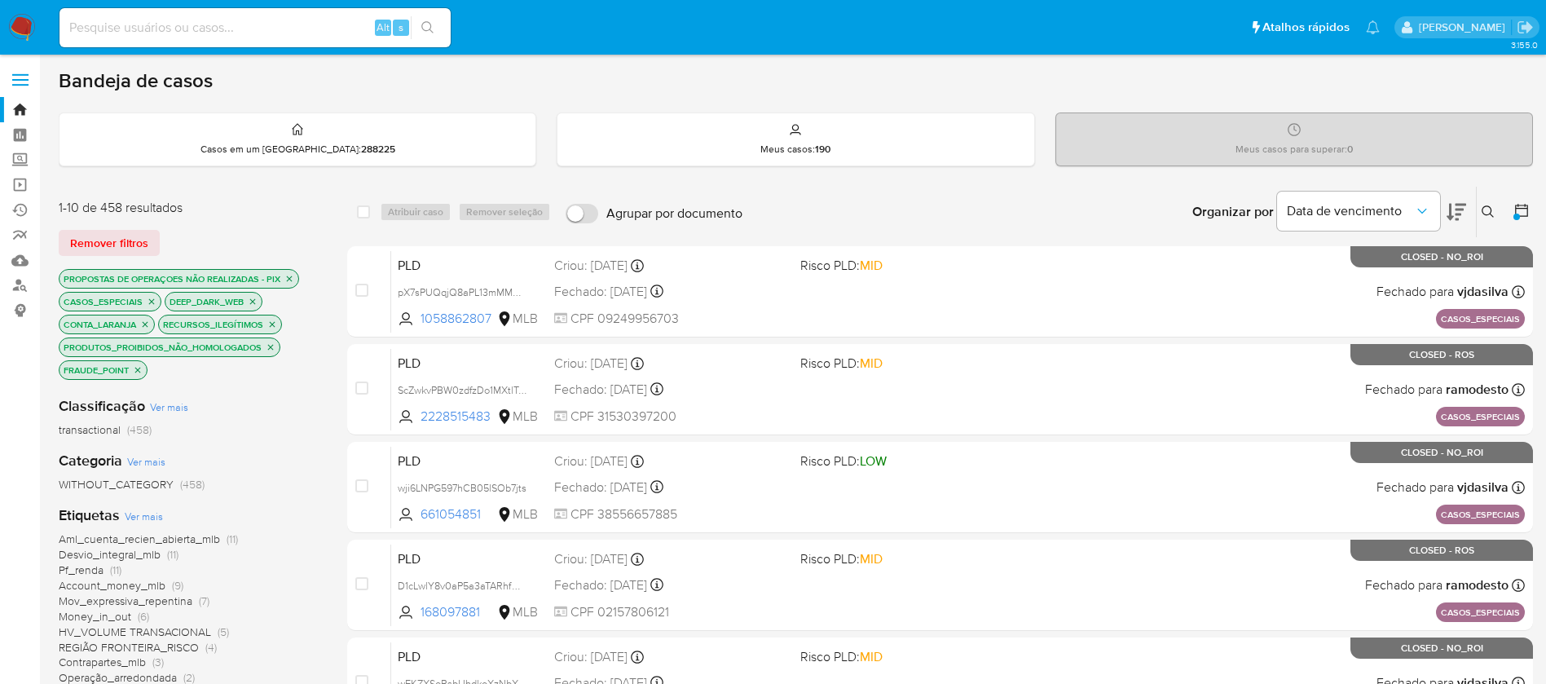
click at [1520, 216] on icon at bounding box center [1521, 210] width 13 height 13
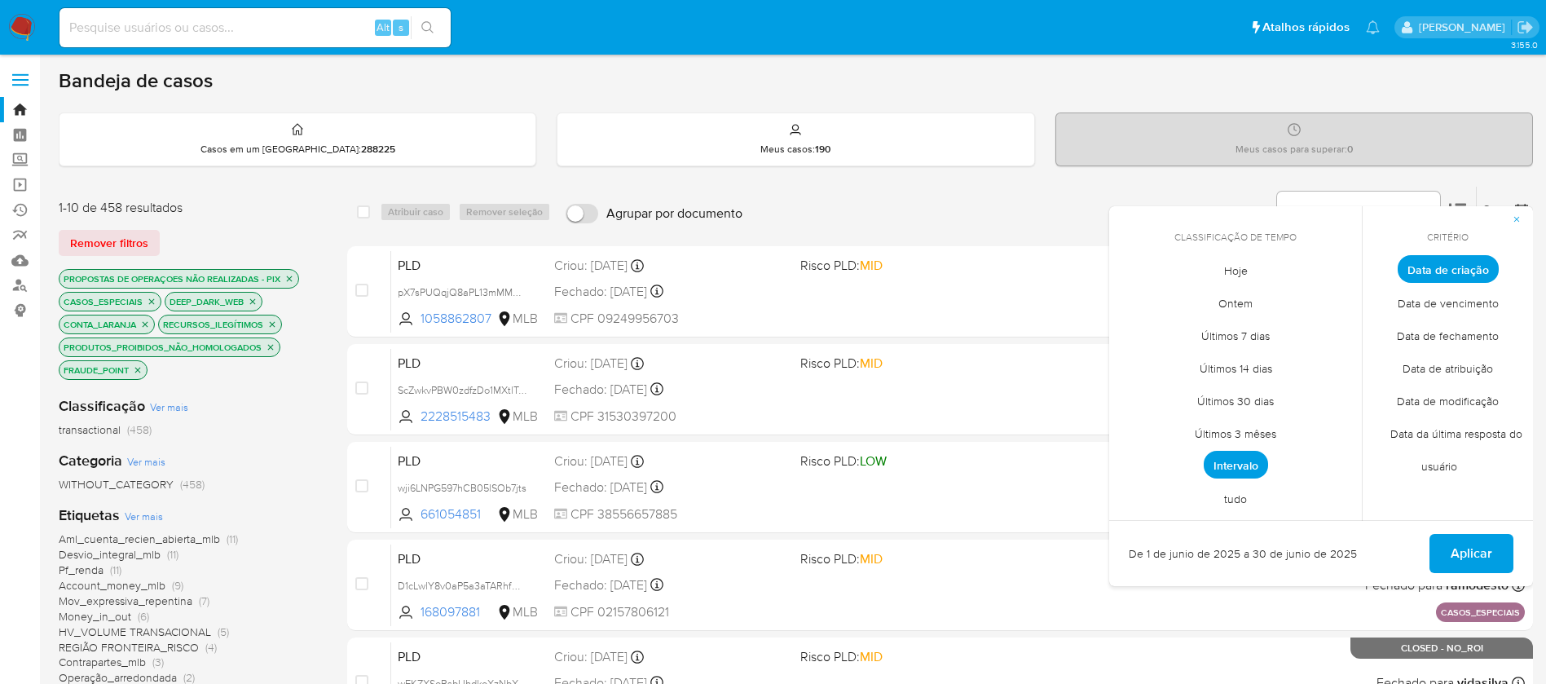
click at [1234, 269] on span "Hoje" at bounding box center [1236, 269] width 58 height 33
click at [1219, 457] on span "Intervalo" at bounding box center [1235, 465] width 77 height 33
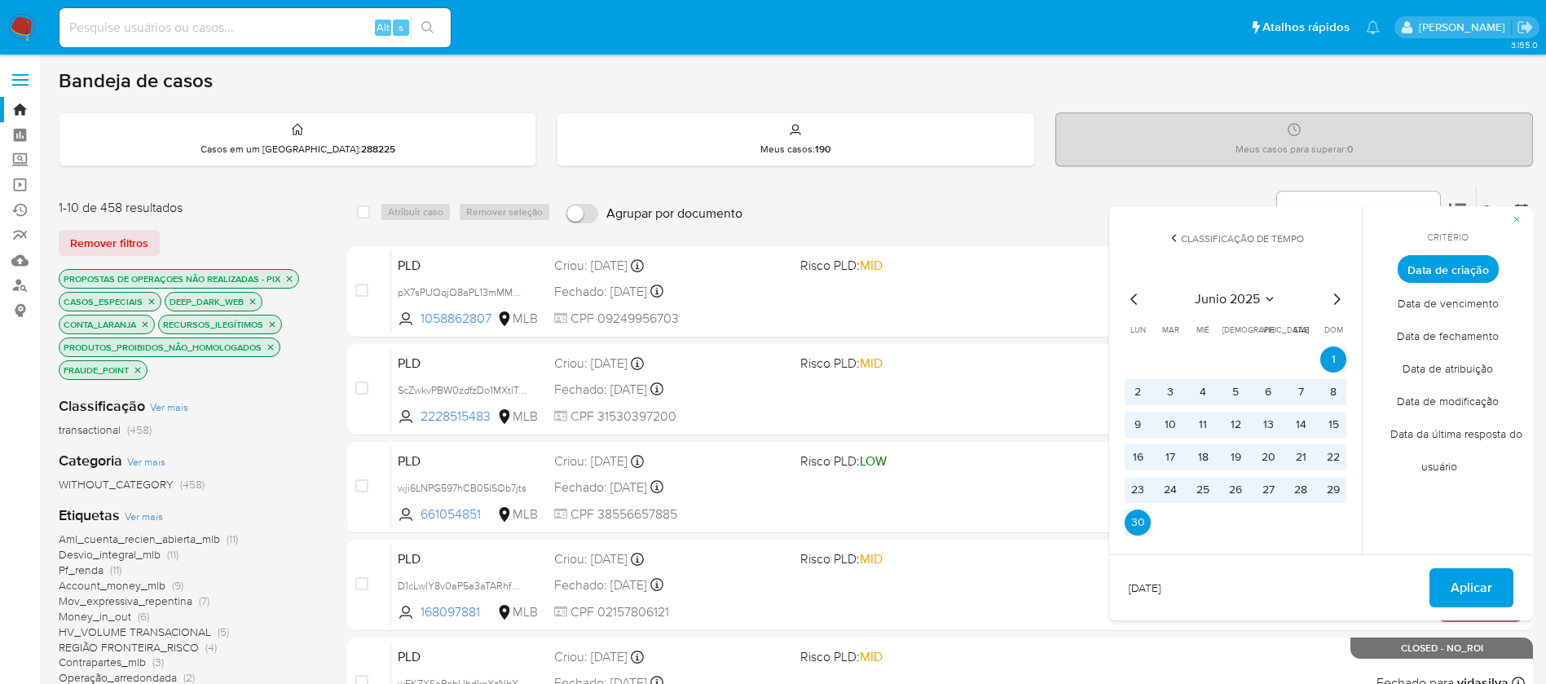
click at [1333, 294] on icon "Mes siguiente" at bounding box center [1337, 299] width 20 height 20
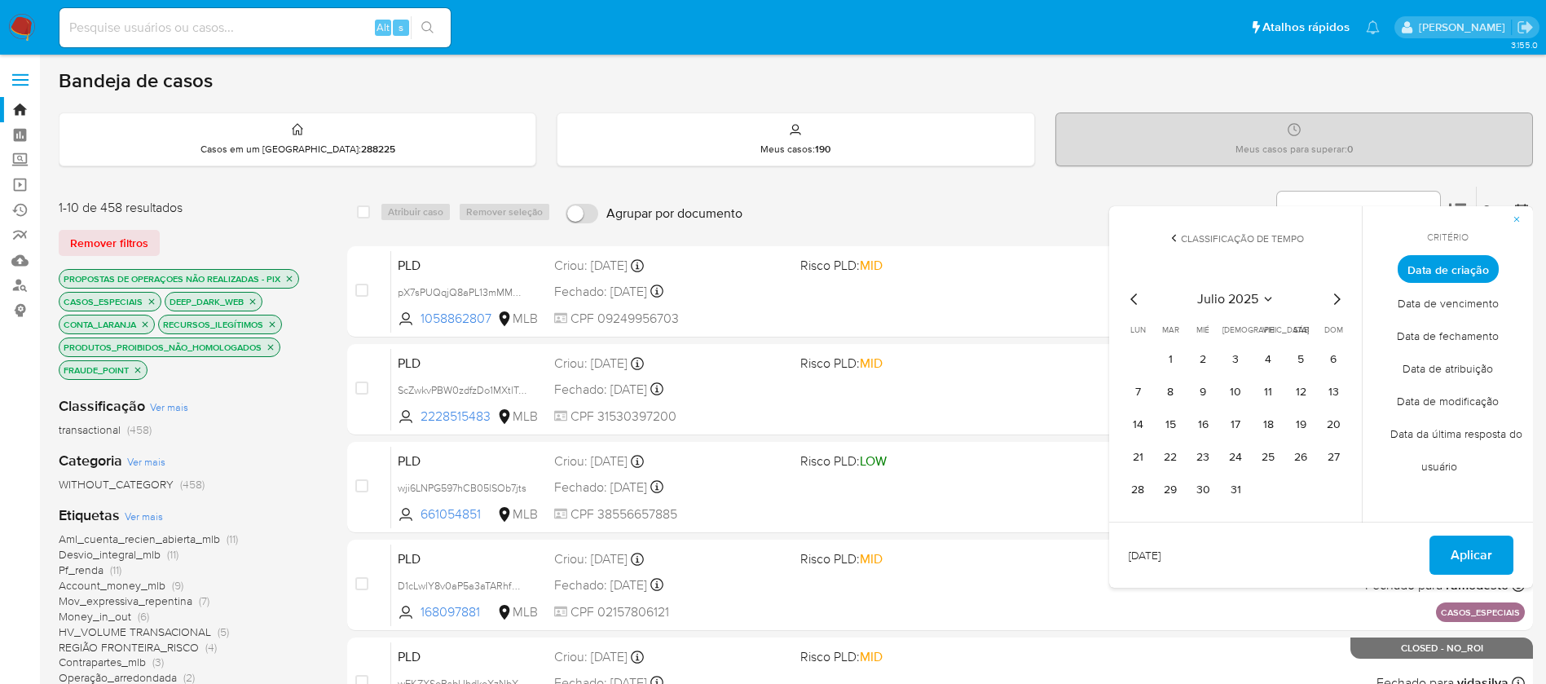
click at [1133, 294] on icon "Mes anterior" at bounding box center [1135, 299] width 20 height 20
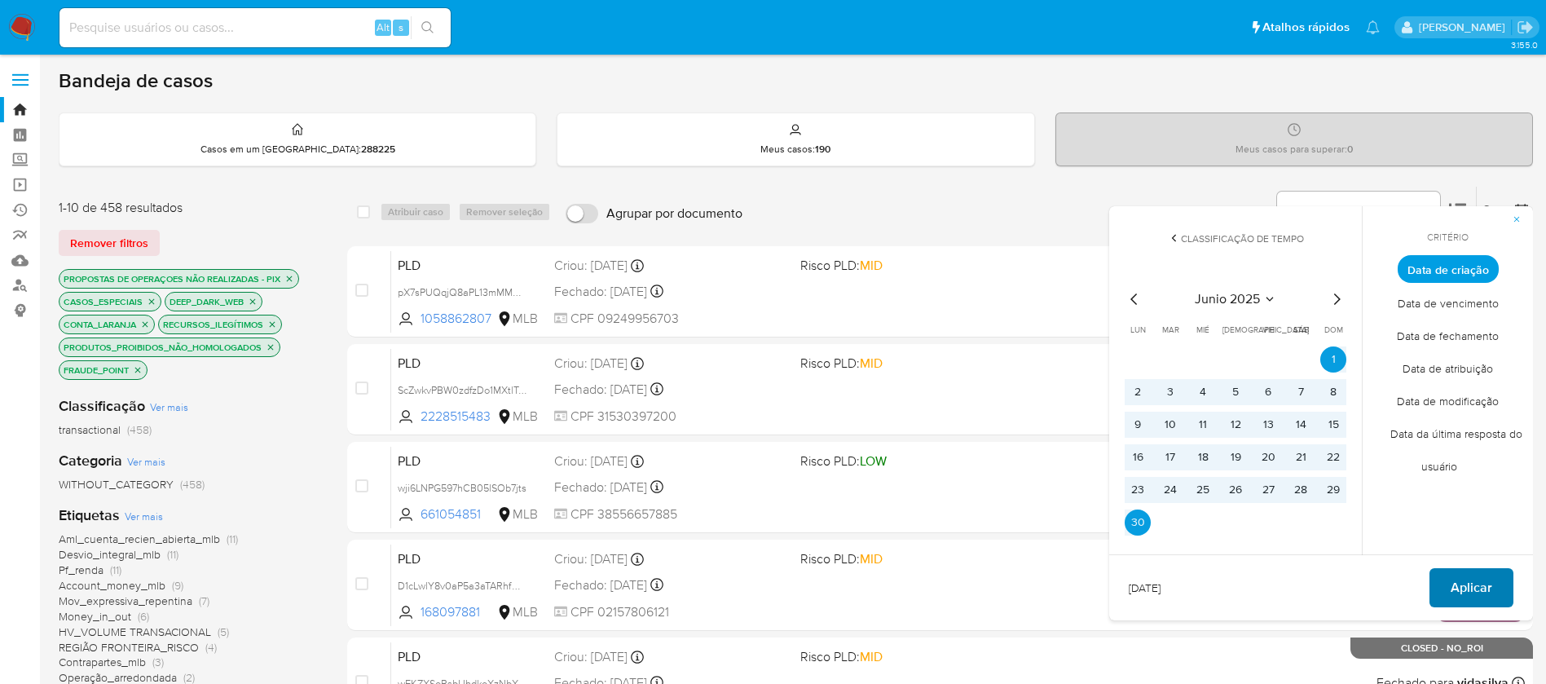
click at [1462, 592] on span "Aplicar" at bounding box center [1472, 588] width 42 height 36
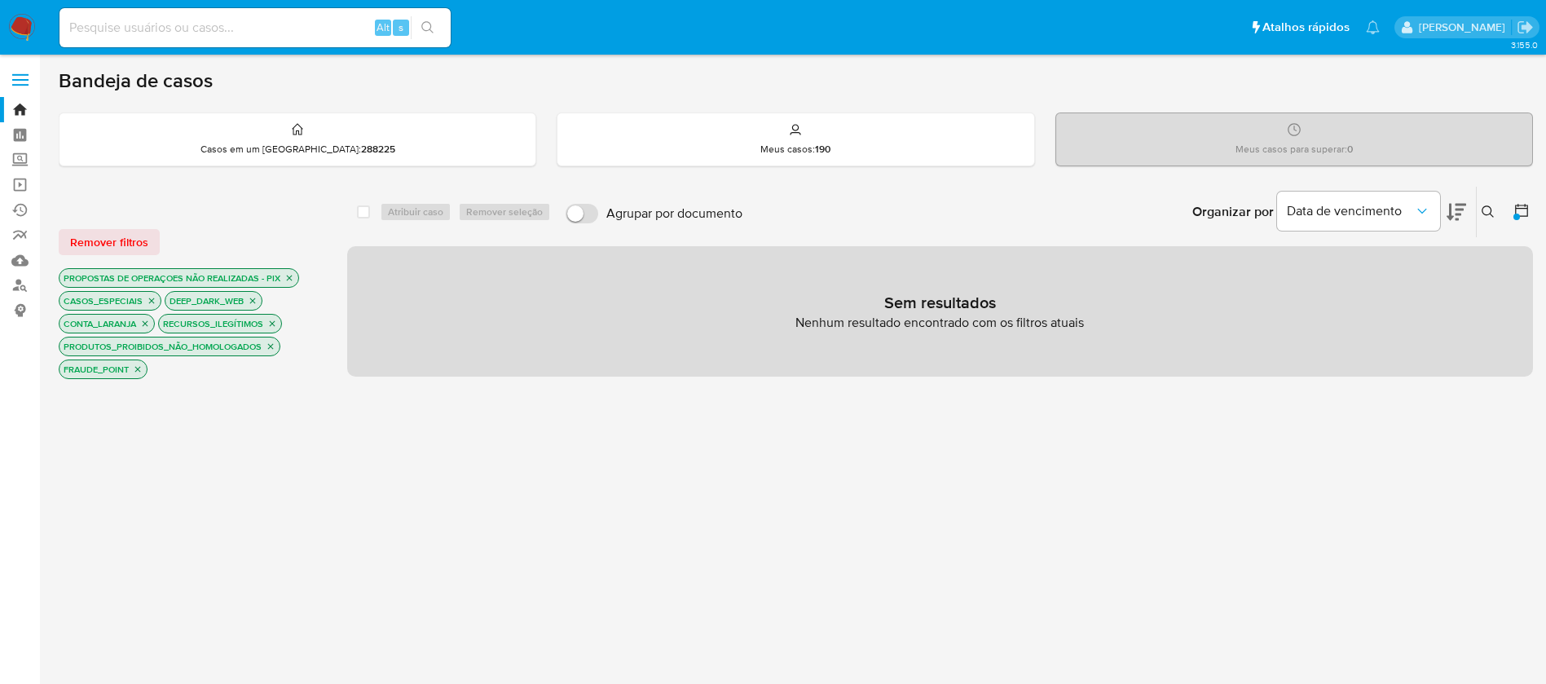
click at [1518, 214] on div at bounding box center [1517, 217] width 7 height 7
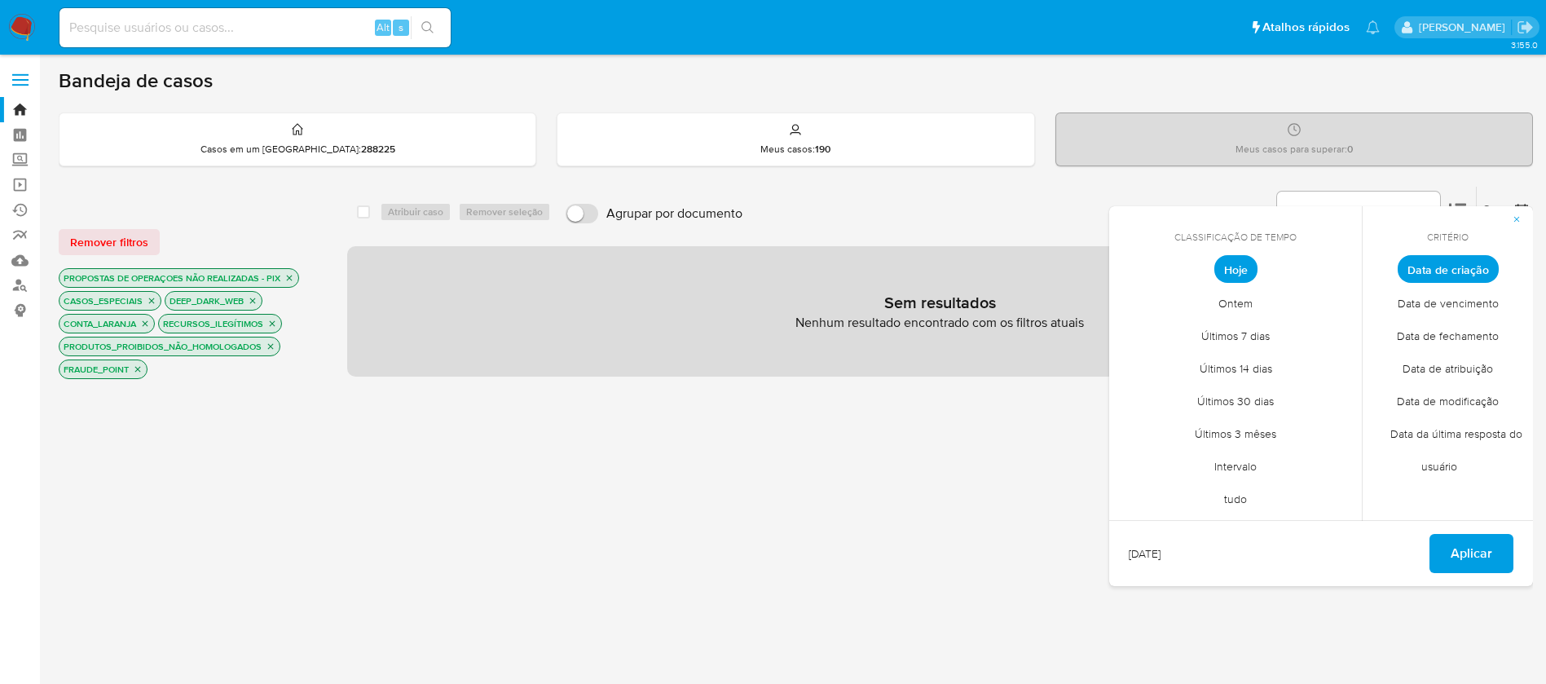
click at [1249, 465] on span "Intervalo" at bounding box center [1235, 465] width 77 height 33
click at [1134, 296] on icon "Mes anterior" at bounding box center [1133, 298] width 7 height 11
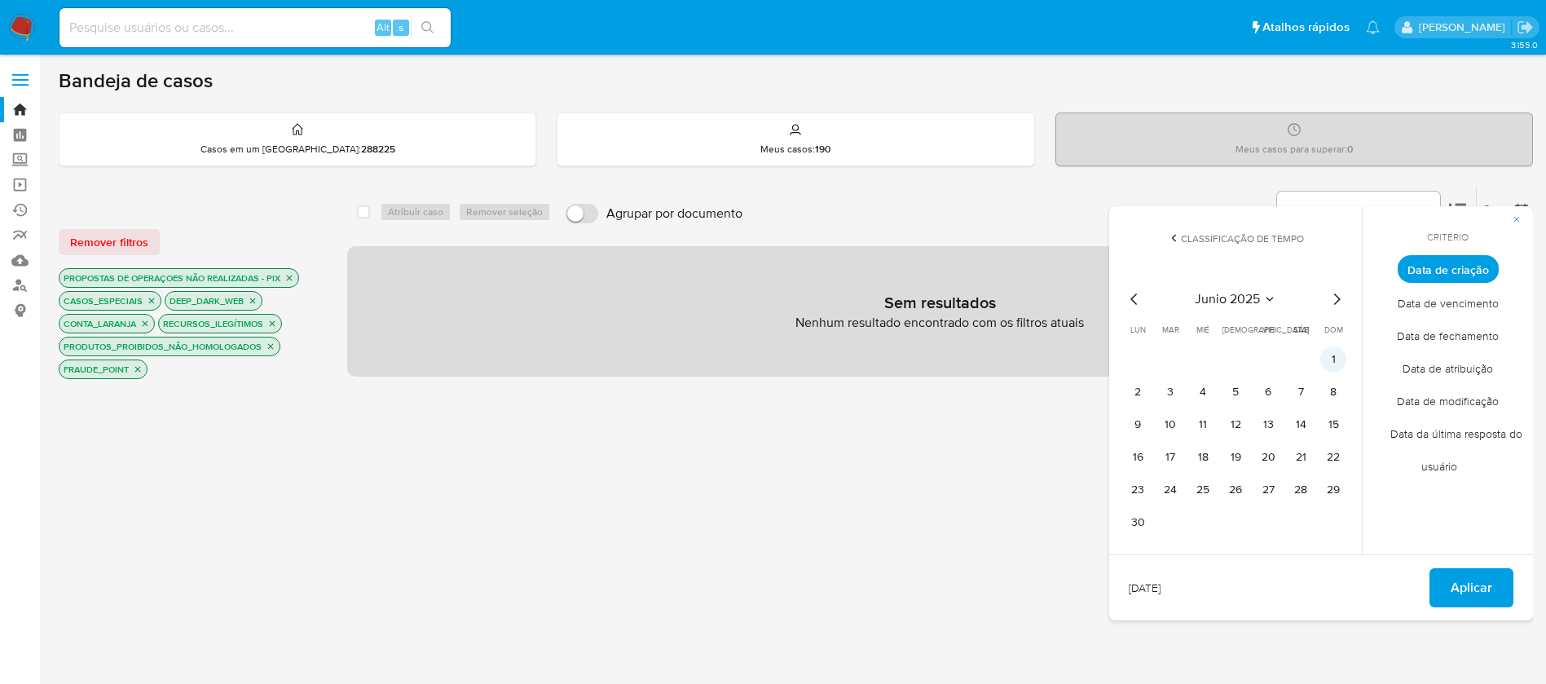
click at [1337, 357] on button "1" at bounding box center [1333, 359] width 26 height 26
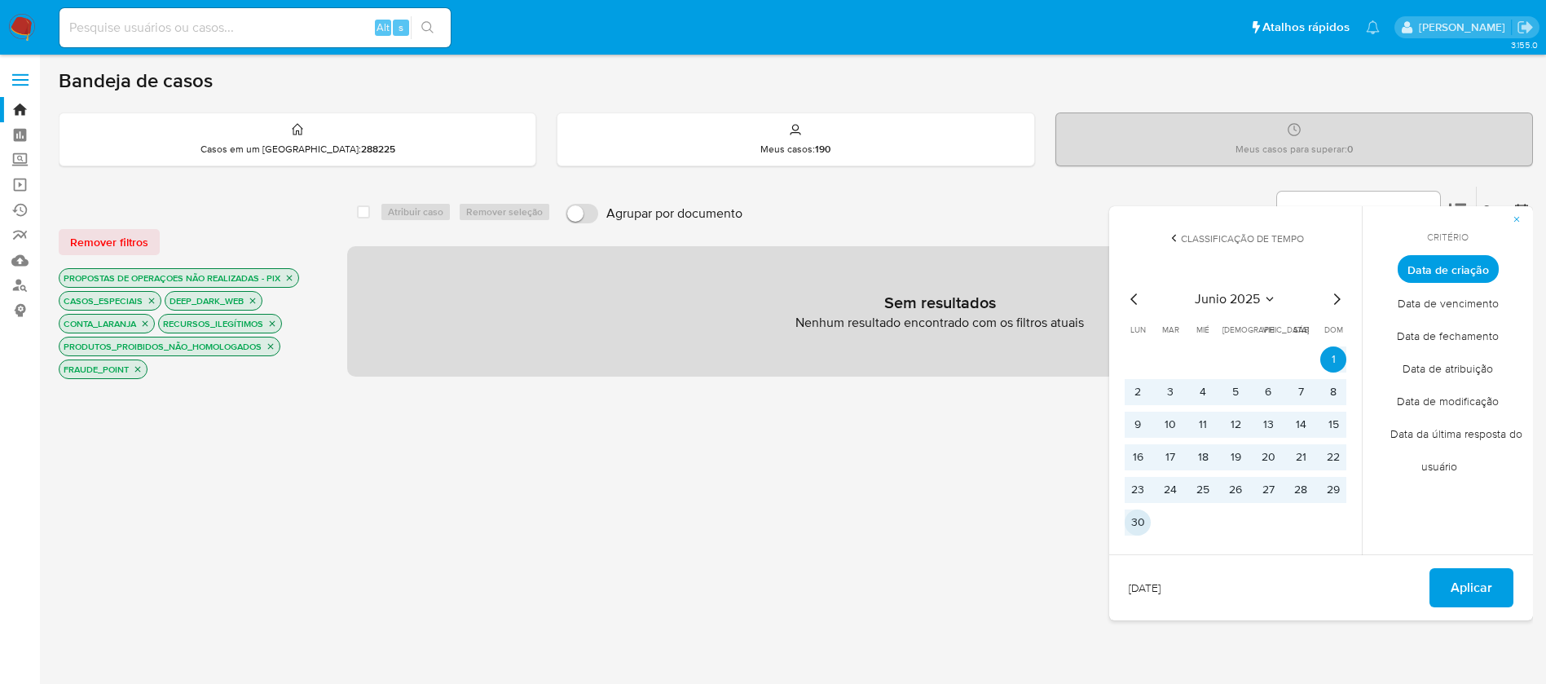
click at [1134, 518] on button "30" at bounding box center [1138, 522] width 26 height 26
click at [1461, 584] on span "Aplicar" at bounding box center [1472, 588] width 42 height 36
